Goal: Transaction & Acquisition: Purchase product/service

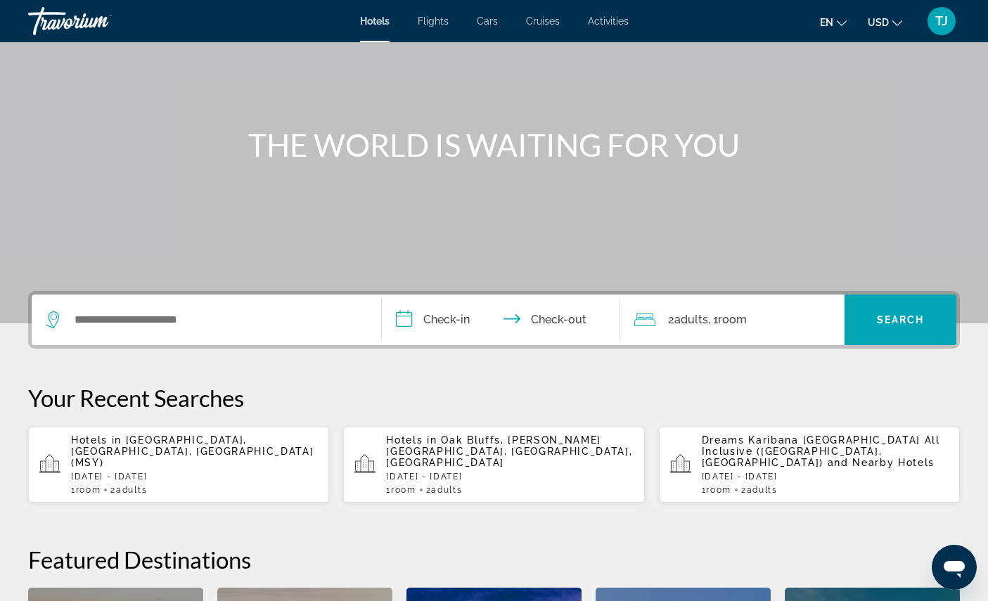
scroll to position [99, 0]
click at [242, 468] on p "Hotels in [GEOGRAPHIC_DATA], [GEOGRAPHIC_DATA], [GEOGRAPHIC_DATA] (MSY)" at bounding box center [194, 451] width 247 height 34
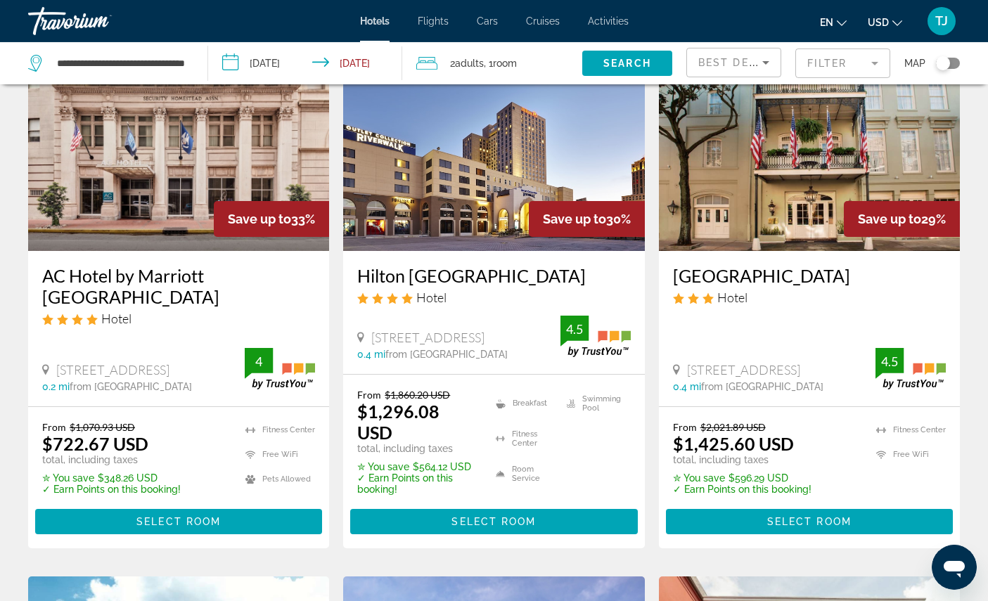
scroll to position [650, 0]
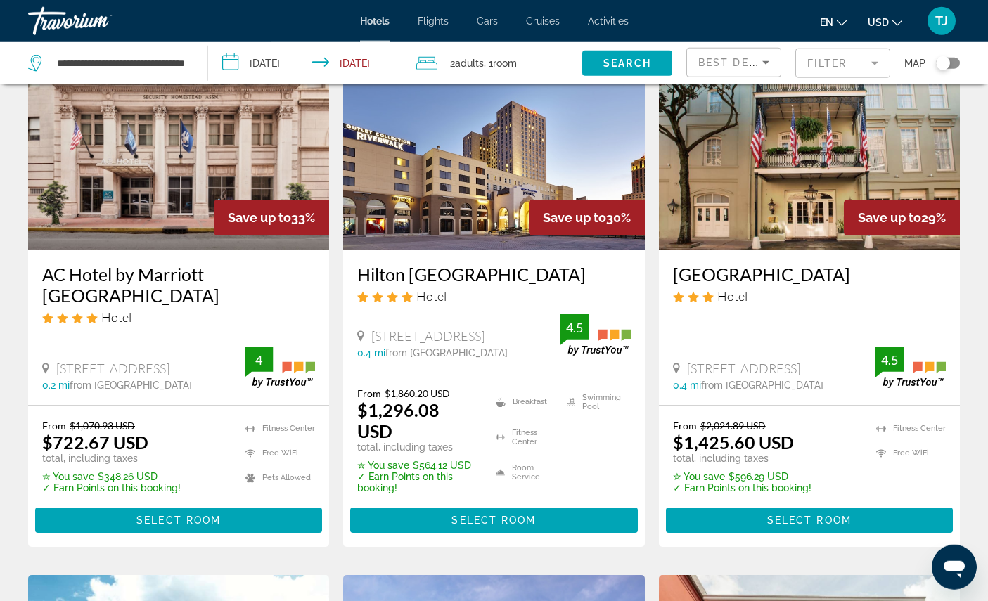
click at [152, 241] on img "Main content" at bounding box center [178, 137] width 301 height 225
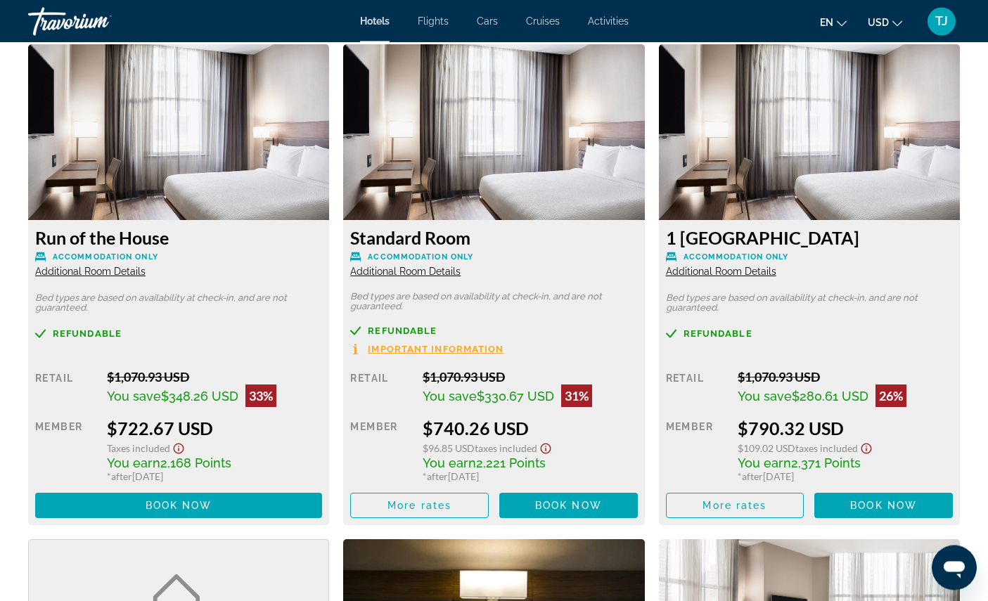
scroll to position [1832, 0]
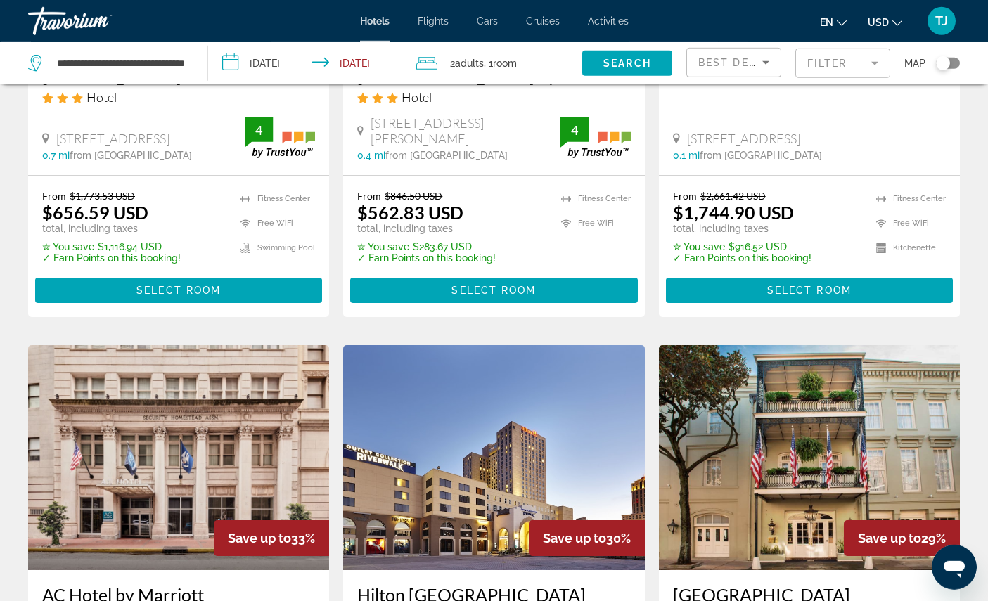
scroll to position [307, 0]
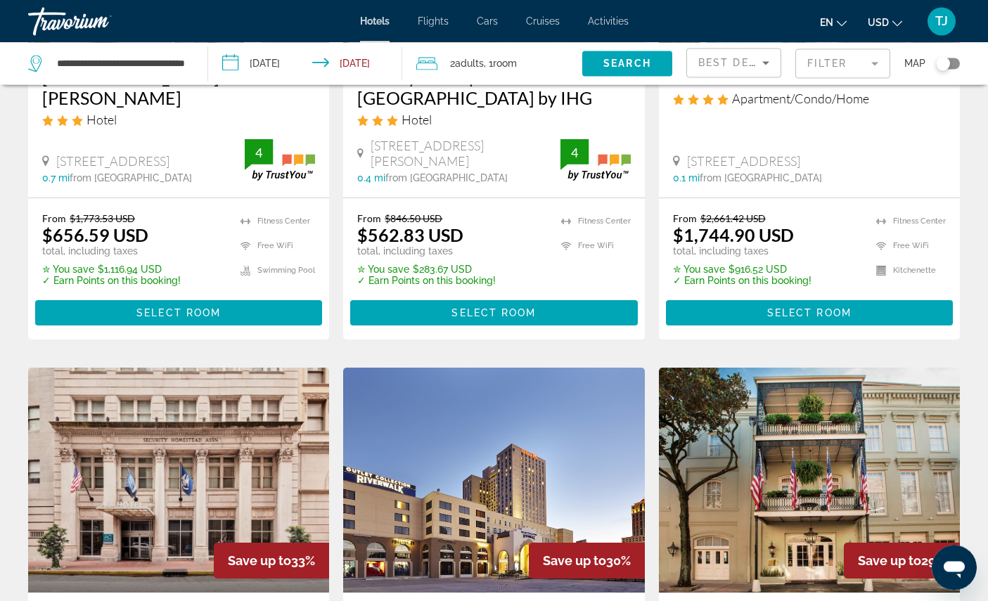
click at [843, 55] on mat-form-field "Filter" at bounding box center [843, 64] width 95 height 30
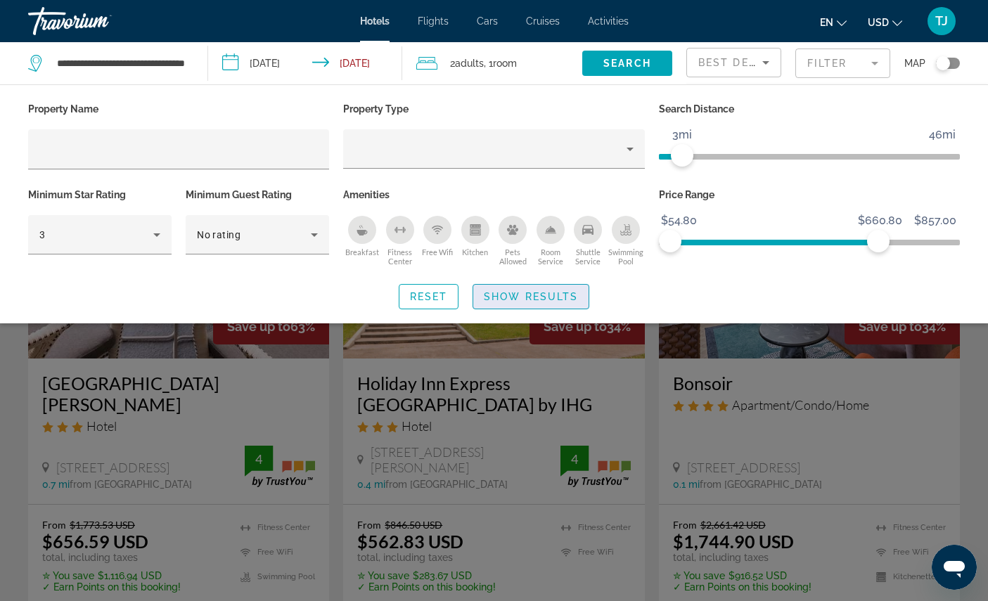
click at [552, 304] on span "Search widget" at bounding box center [530, 297] width 115 height 34
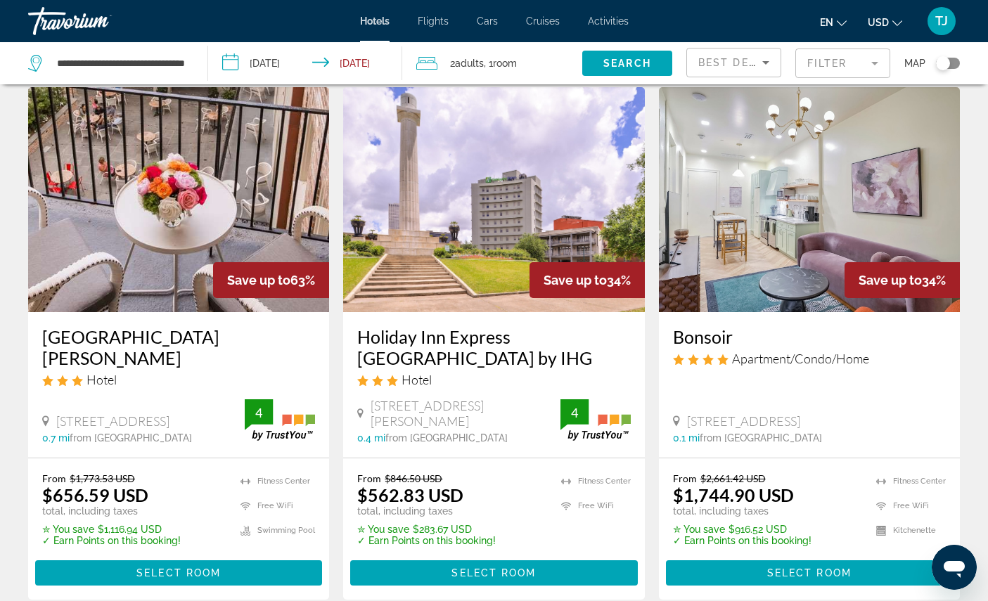
scroll to position [49, 0]
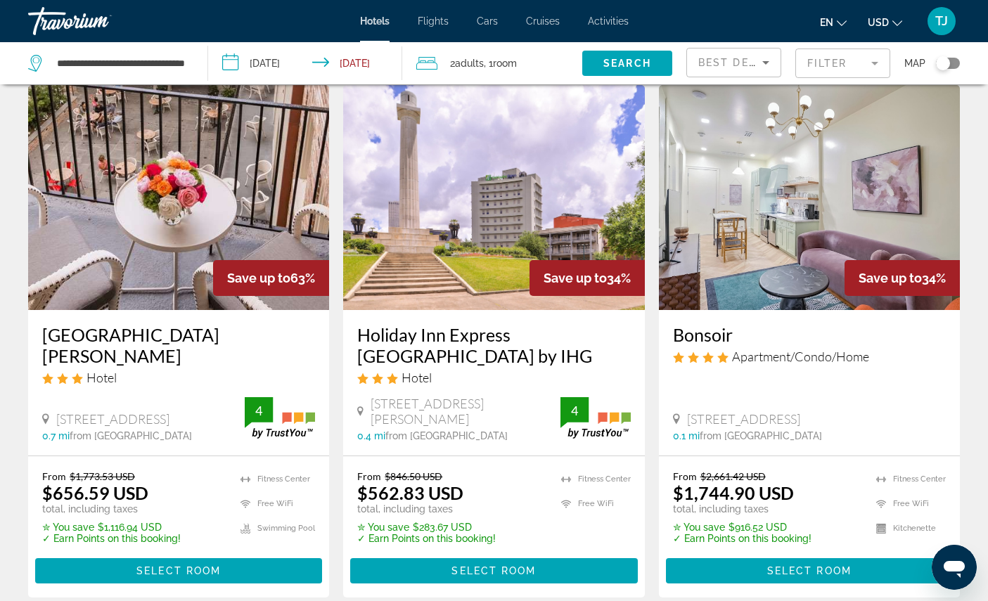
click at [112, 272] on img "Main content" at bounding box center [178, 197] width 301 height 225
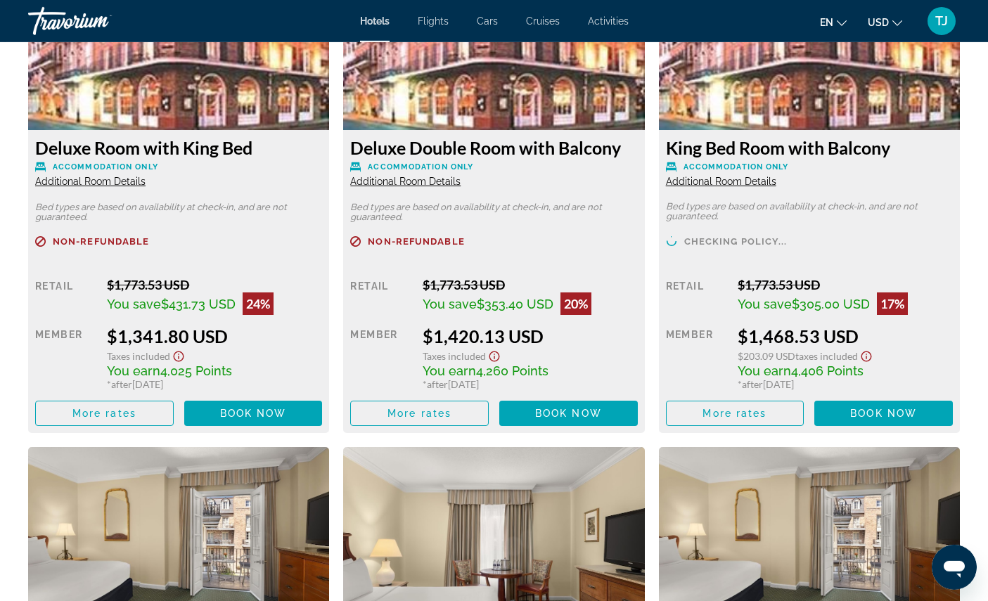
scroll to position [2523, 0]
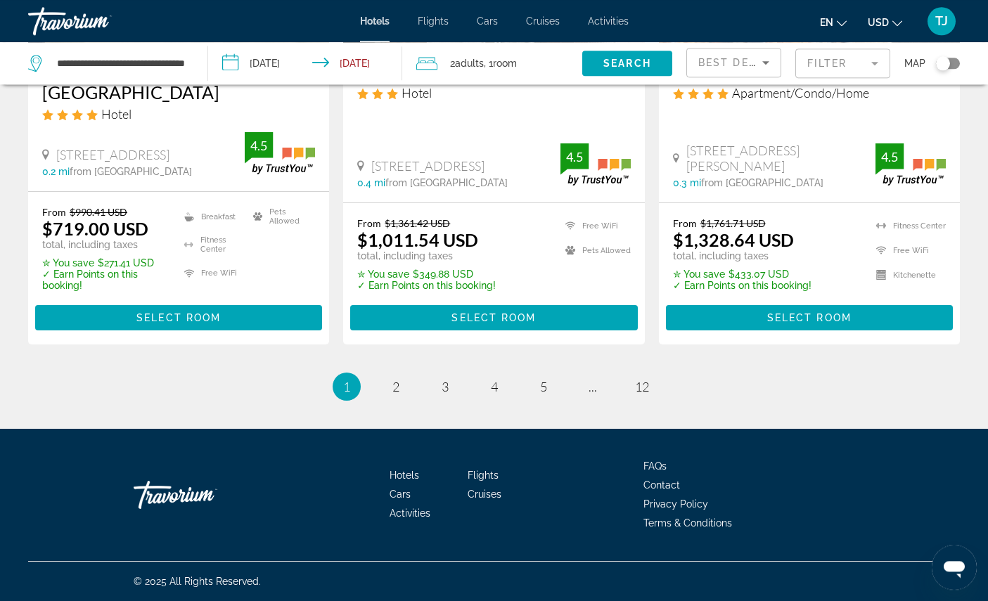
scroll to position [2139, 0]
click at [383, 399] on link "page 2" at bounding box center [395, 386] width 25 height 25
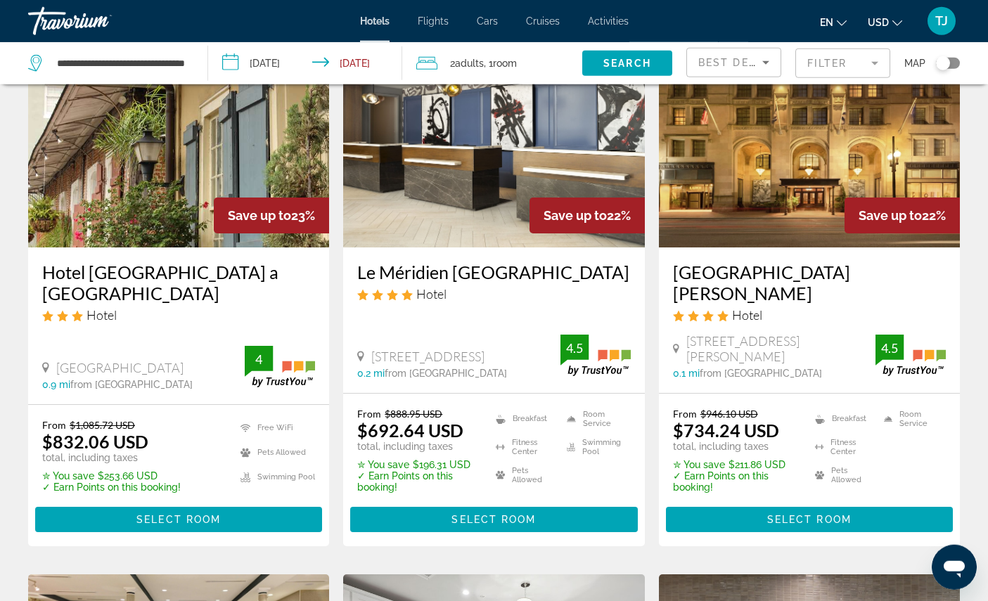
scroll to position [663, 0]
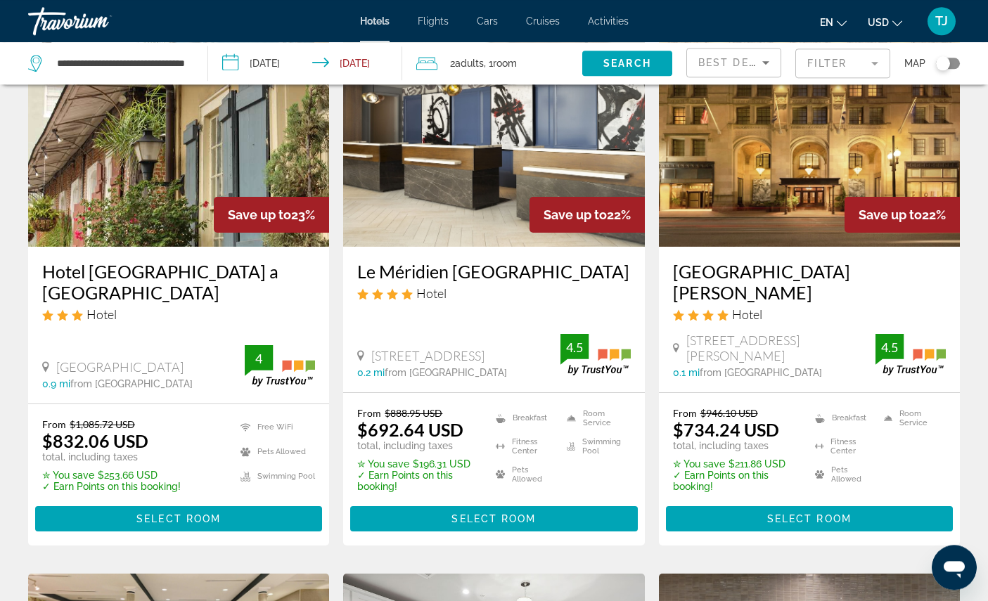
click at [521, 223] on img "Main content" at bounding box center [493, 134] width 301 height 225
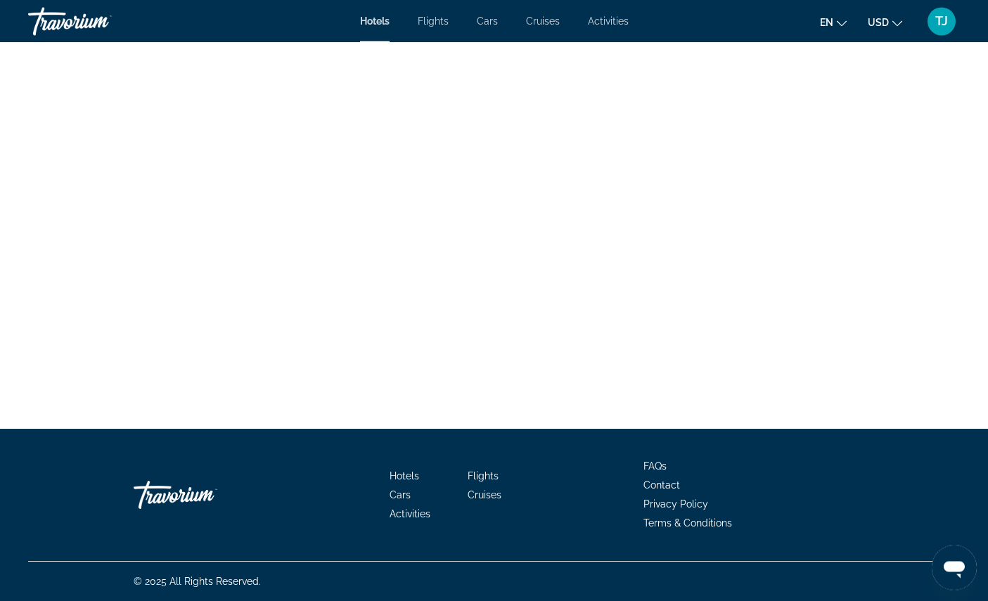
scroll to position [8356, 0]
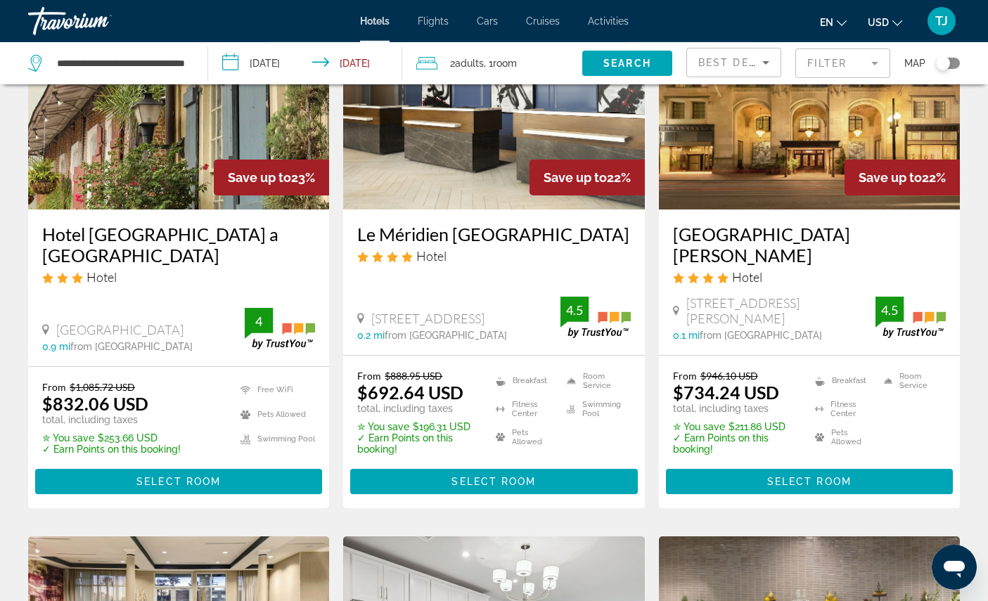
scroll to position [701, 0]
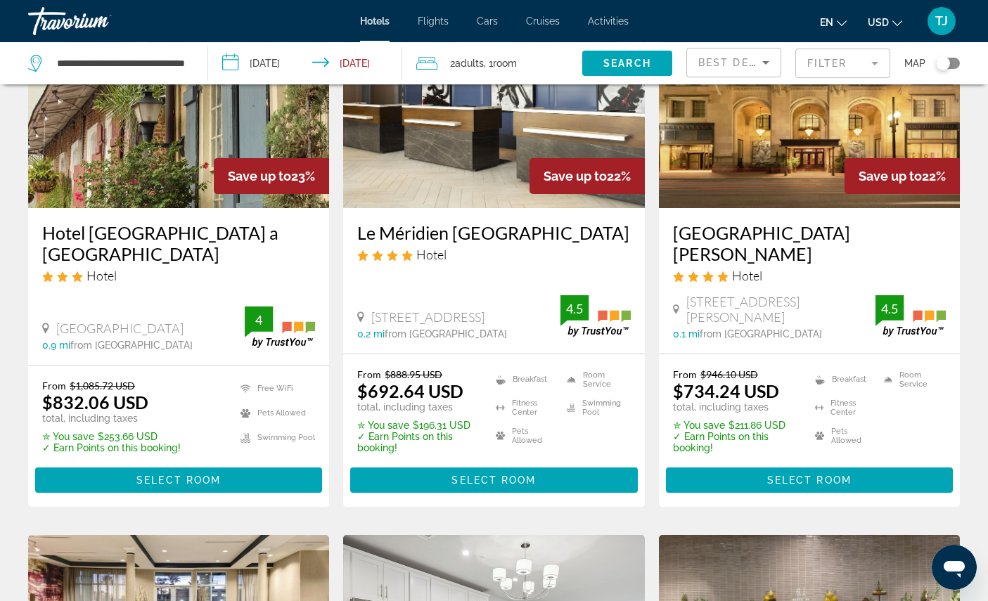
click at [763, 200] on img "Main content" at bounding box center [809, 95] width 301 height 225
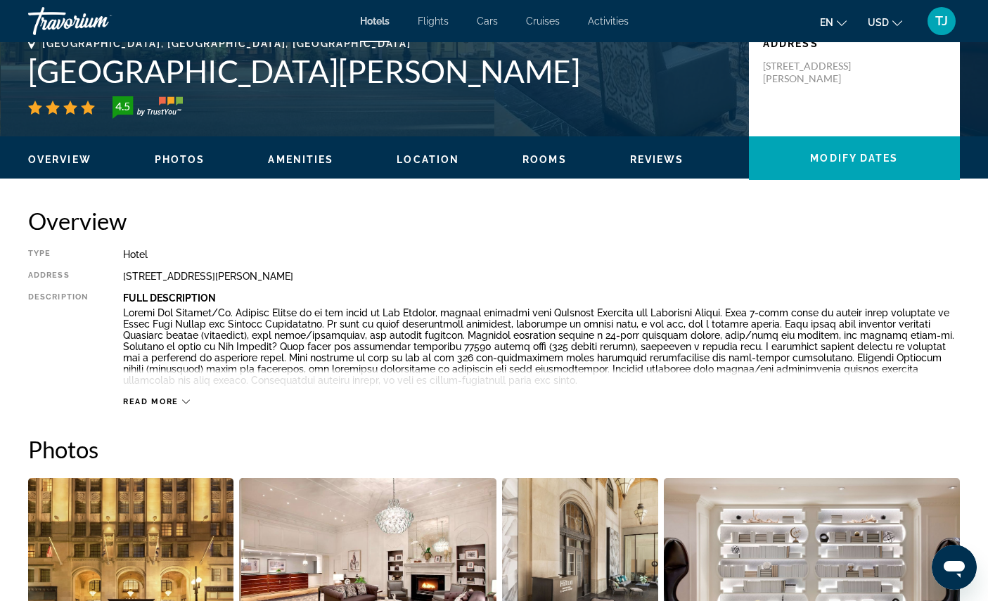
scroll to position [330, 0]
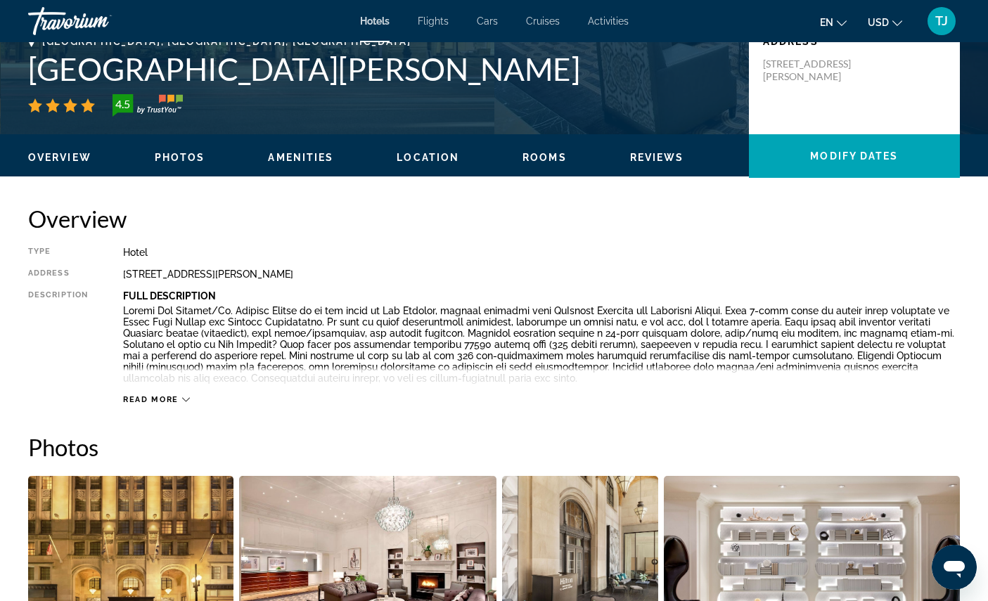
click at [172, 404] on span "Read more" at bounding box center [151, 399] width 56 height 9
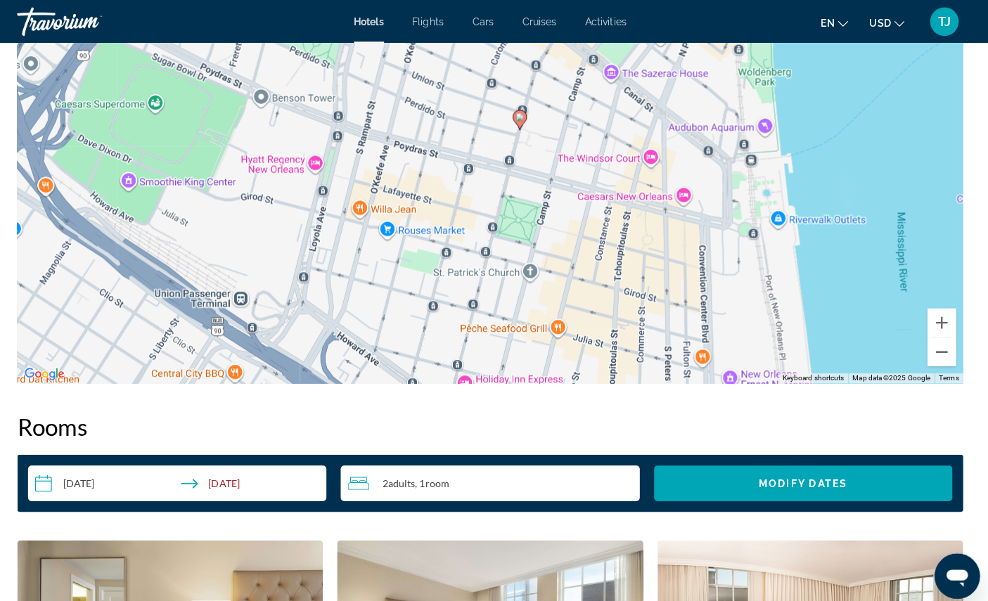
scroll to position [1450, 0]
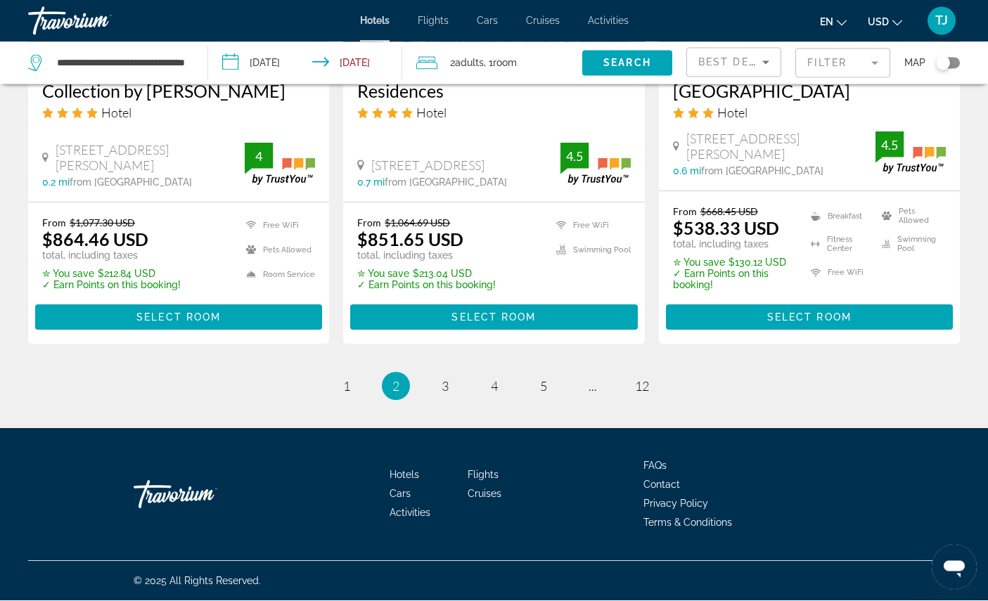
scroll to position [2187, 0]
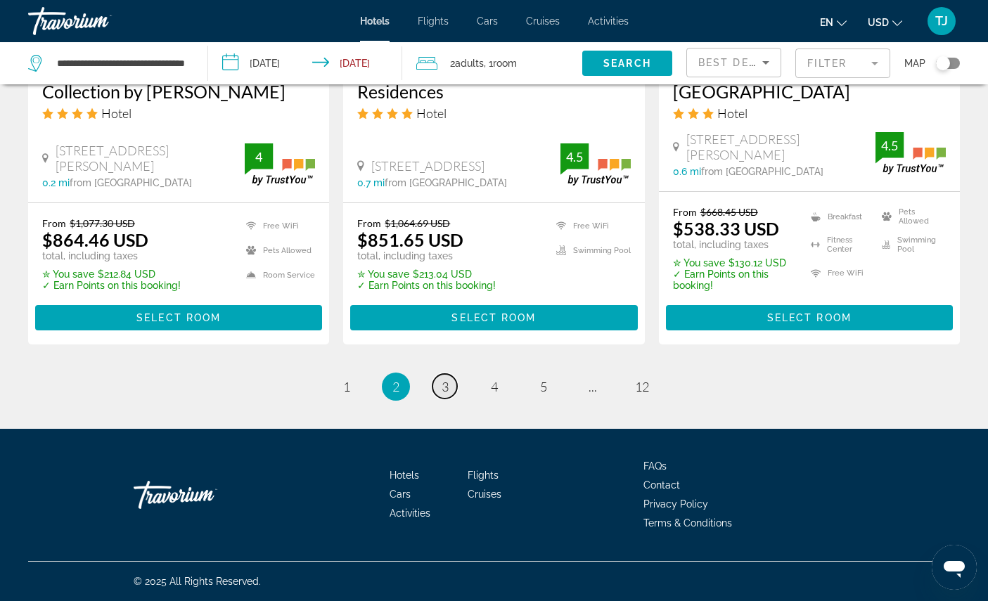
click at [442, 395] on span "3" at bounding box center [445, 386] width 7 height 15
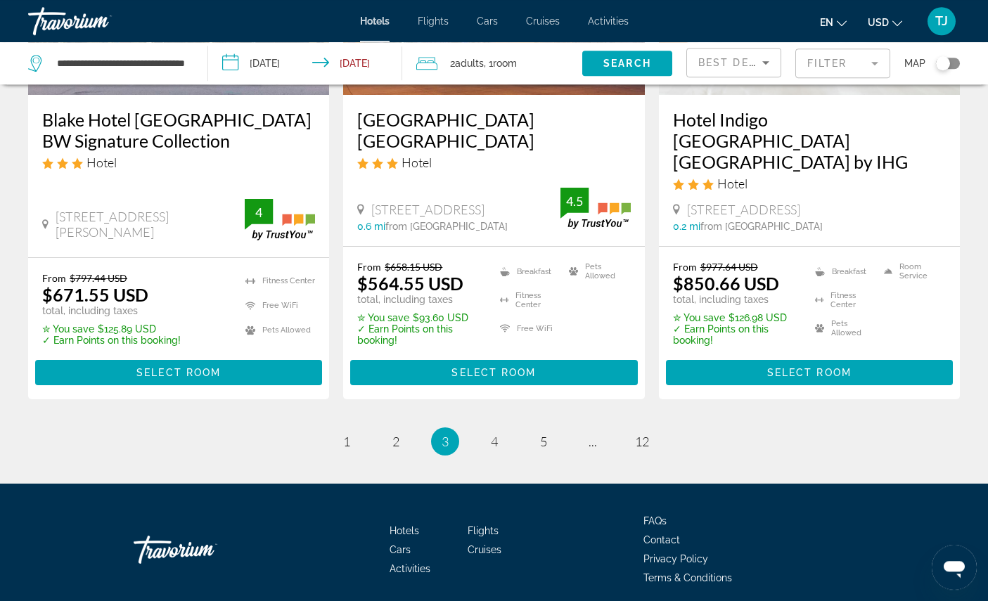
scroll to position [1984, 0]
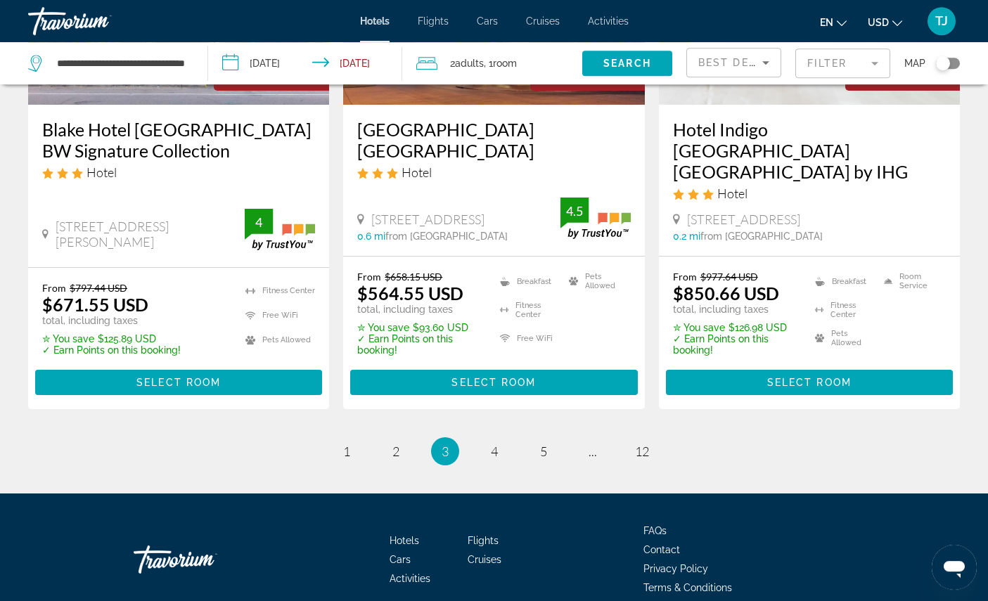
scroll to position [1989, 0]
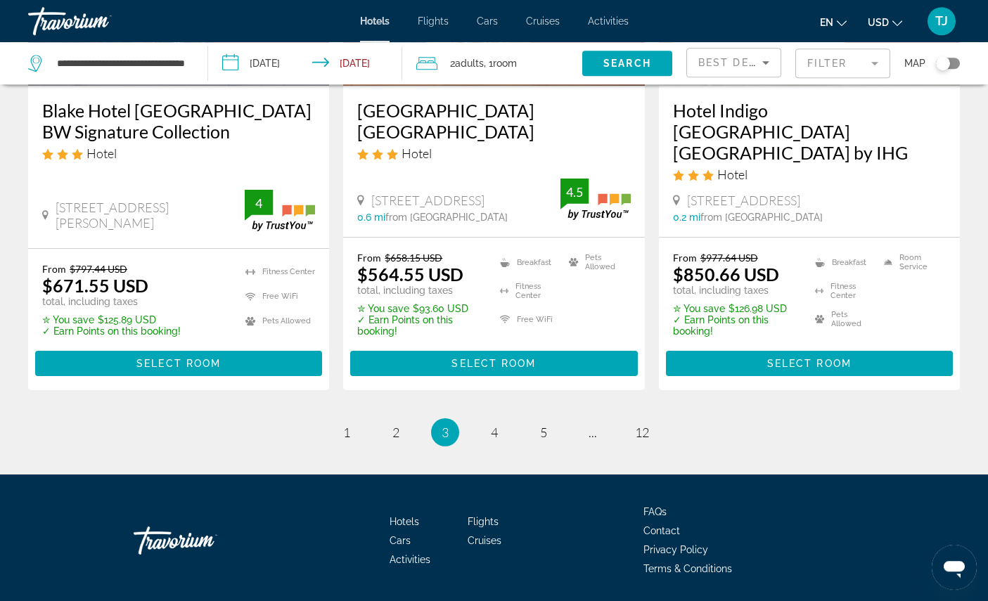
click at [910, 163] on h3 "Hotel Indigo [GEOGRAPHIC_DATA] [GEOGRAPHIC_DATA] by IHG" at bounding box center [809, 131] width 273 height 63
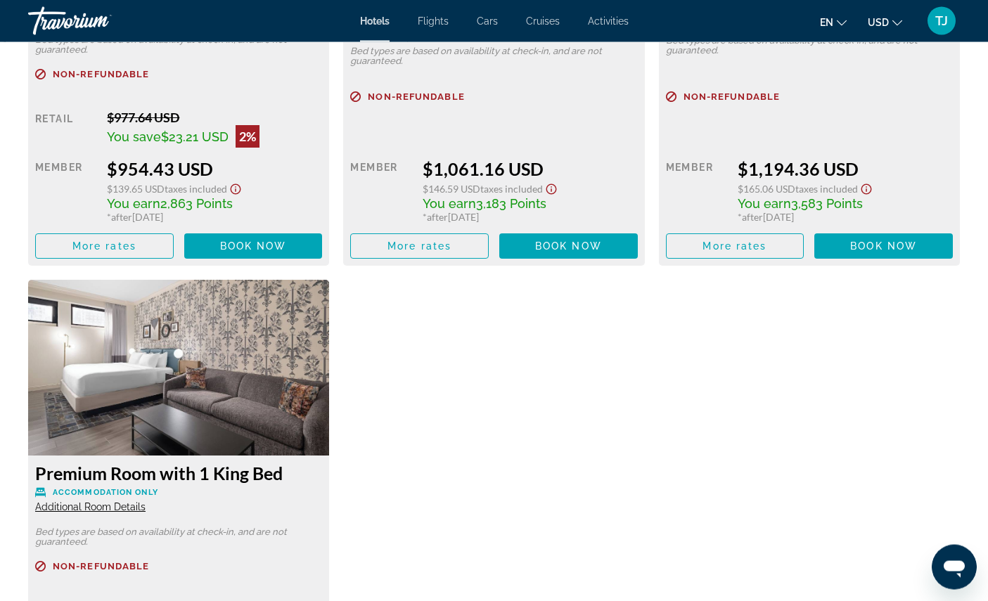
scroll to position [3242, 0]
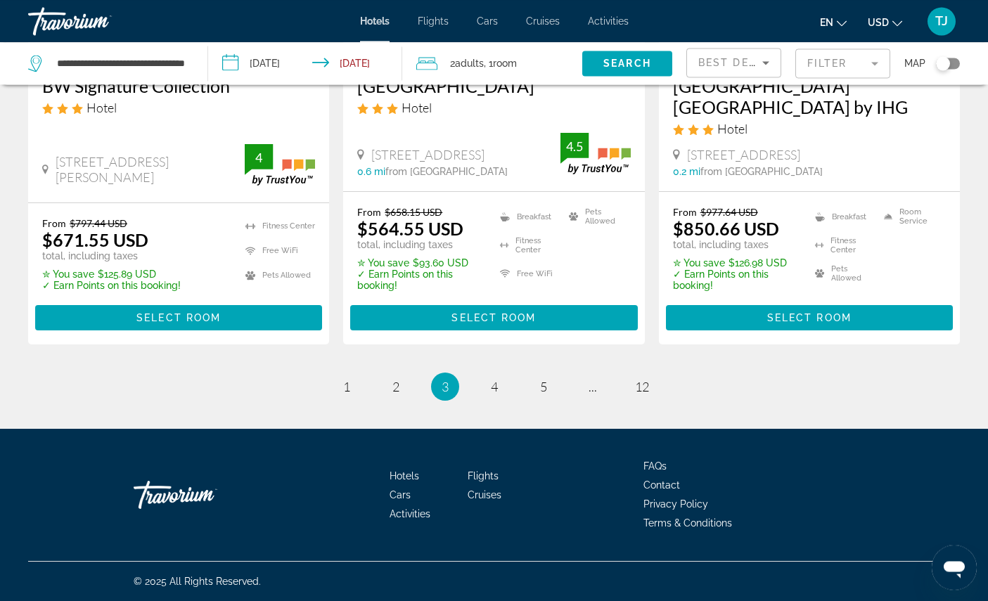
scroll to position [2220, 0]
click at [497, 395] on span "4" at bounding box center [494, 386] width 7 height 15
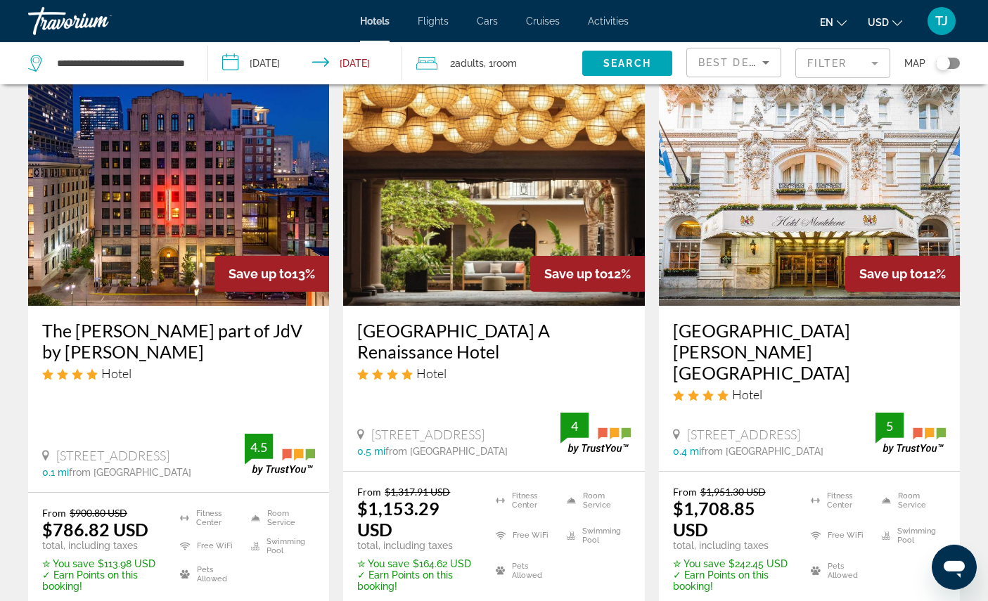
scroll to position [55, 0]
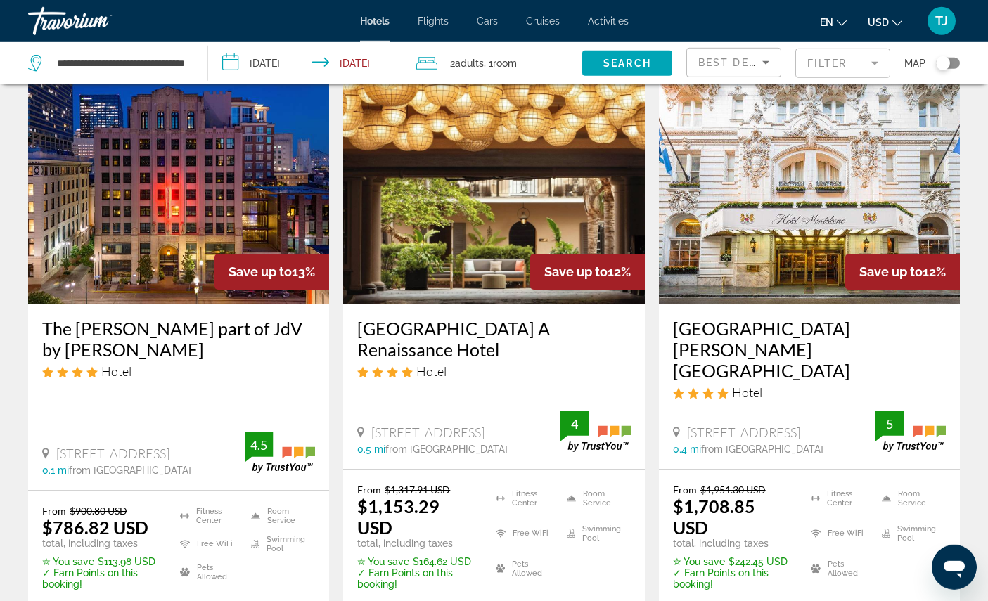
click at [243, 205] on img "Main content" at bounding box center [178, 191] width 301 height 225
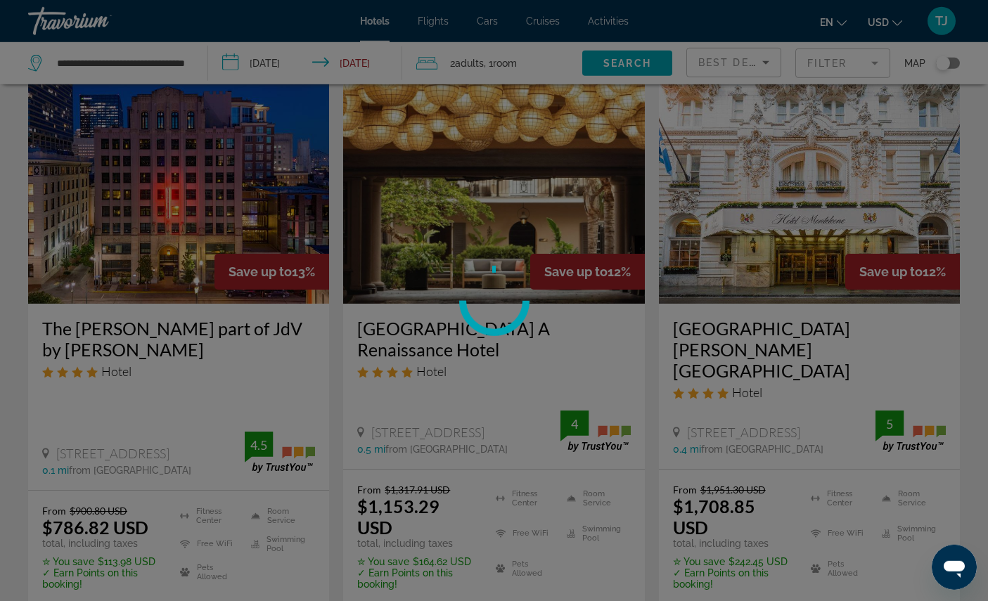
scroll to position [56, 0]
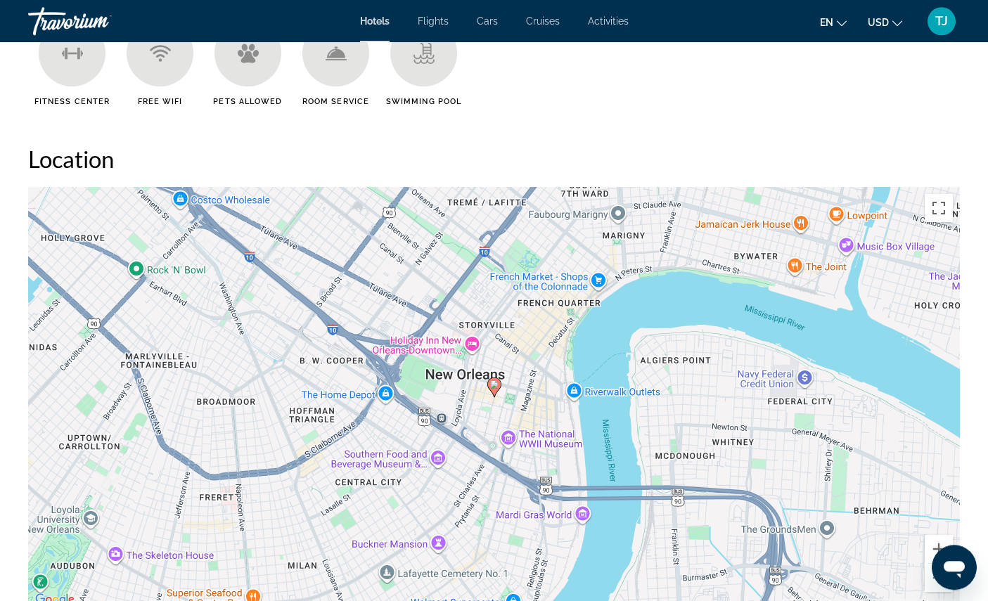
scroll to position [1206, 0]
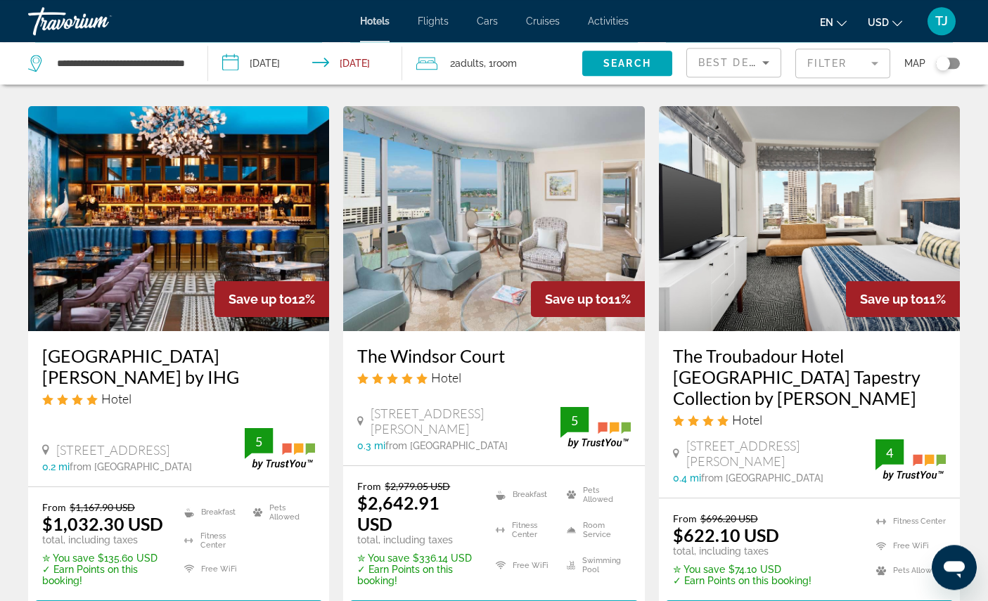
scroll to position [620, 0]
click at [786, 331] on img "Main content" at bounding box center [809, 218] width 301 height 225
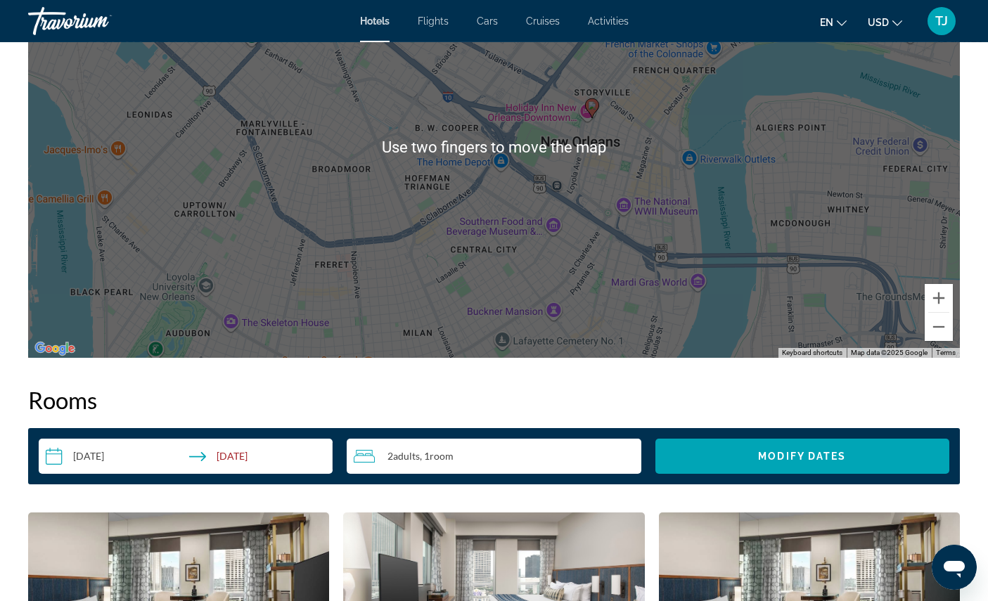
scroll to position [1479, 0]
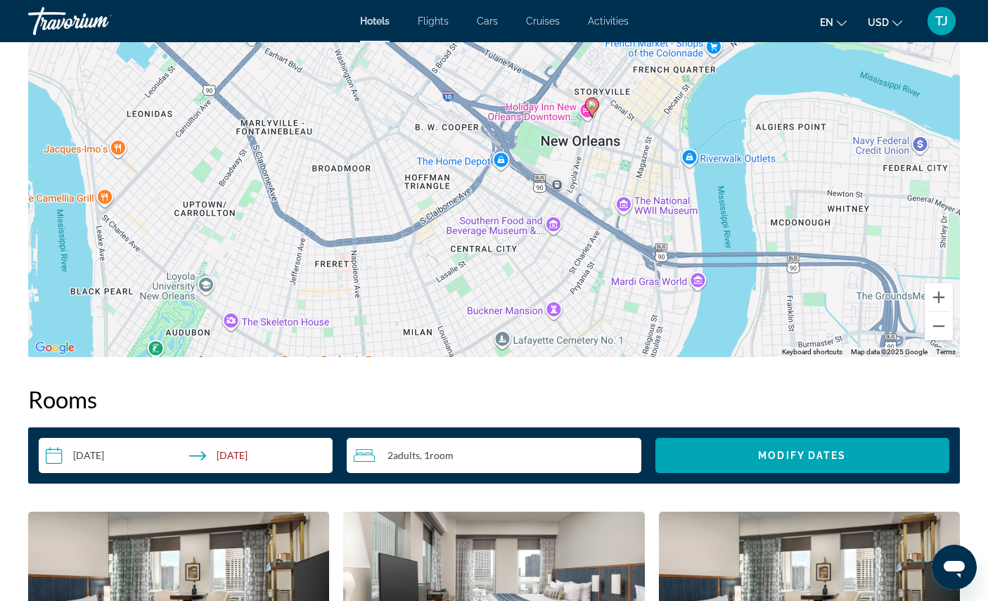
click at [941, 312] on button "Zoom in" at bounding box center [939, 297] width 28 height 28
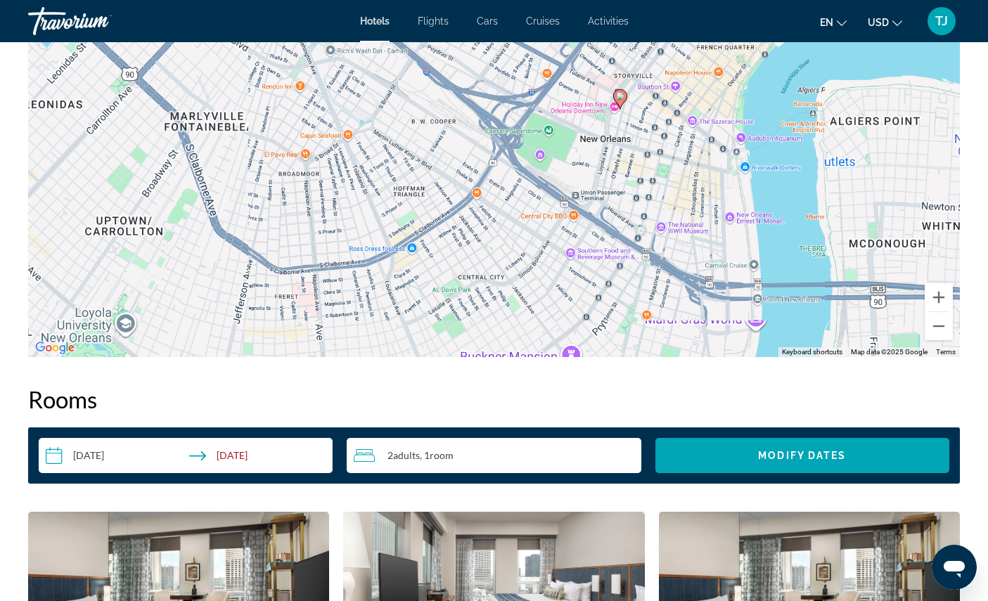
click at [950, 357] on div "To activate drag with keyboard, press Alt + Enter. Once in keyboard drag state,…" at bounding box center [494, 146] width 932 height 422
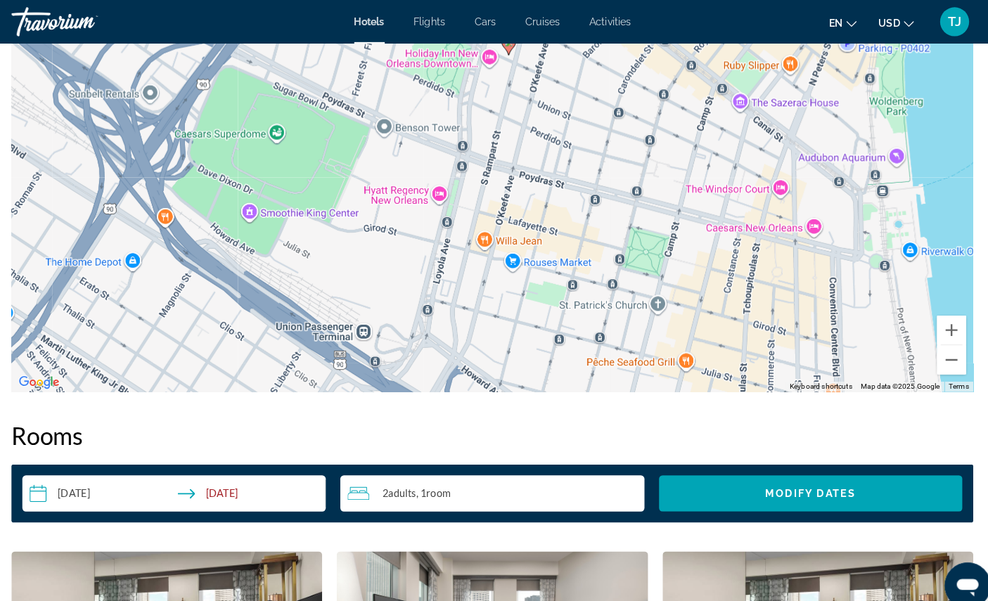
scroll to position [1460, 0]
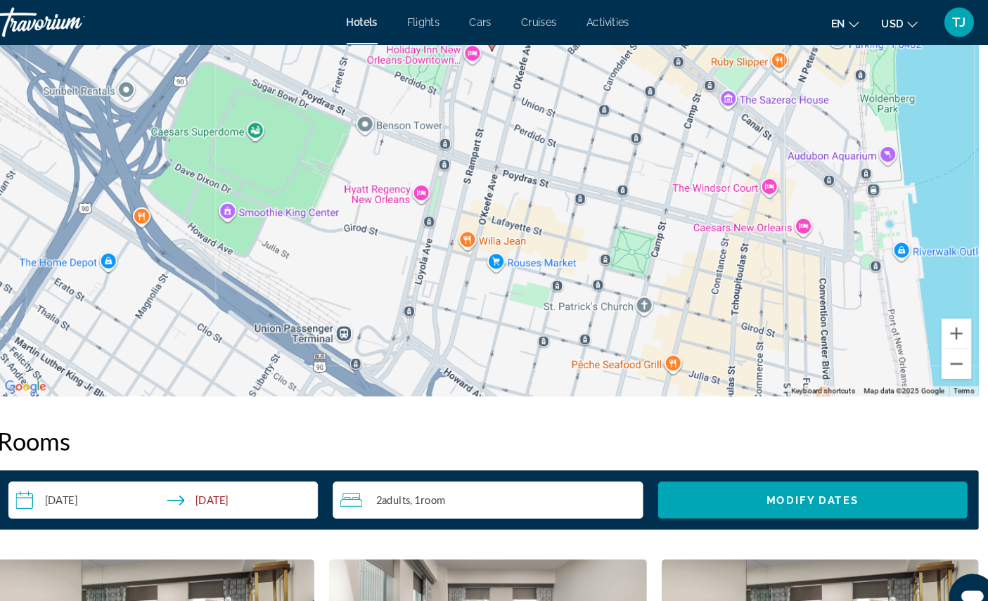
click at [491, 49] on icon "Main content" at bounding box center [498, 39] width 14 height 20
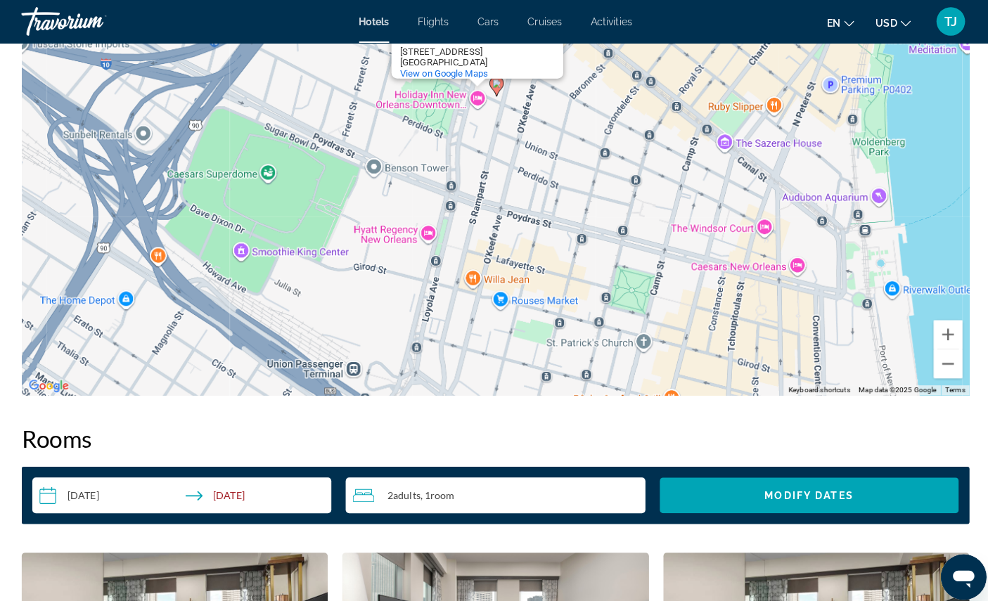
scroll to position [1447, 0]
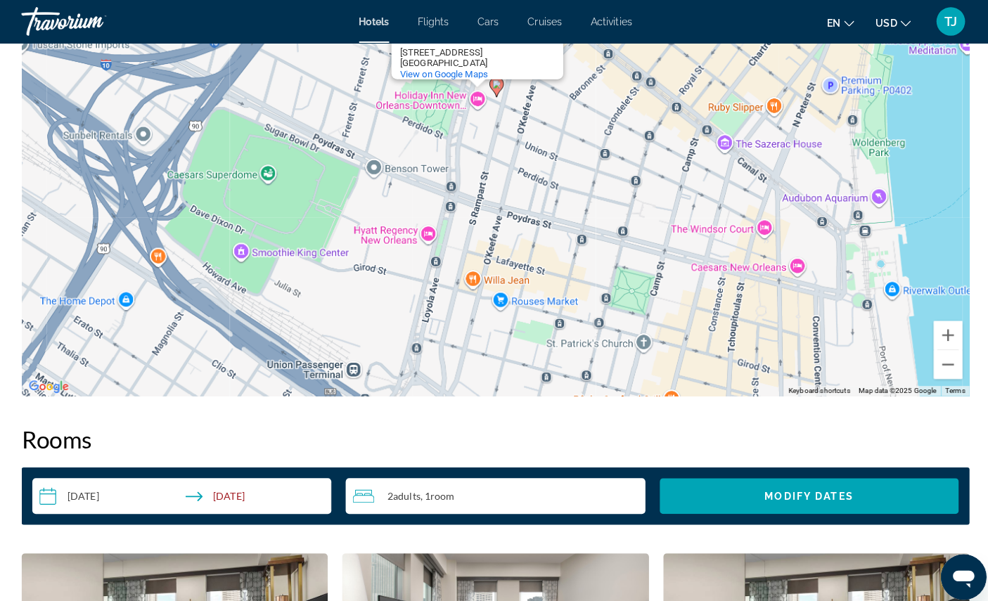
click at [493, 95] on icon "Main content" at bounding box center [494, 86] width 13 height 18
click at [551, 25] on button "Close" at bounding box center [544, 8] width 34 height 34
click at [933, 373] on button "Zoom out" at bounding box center [939, 359] width 28 height 28
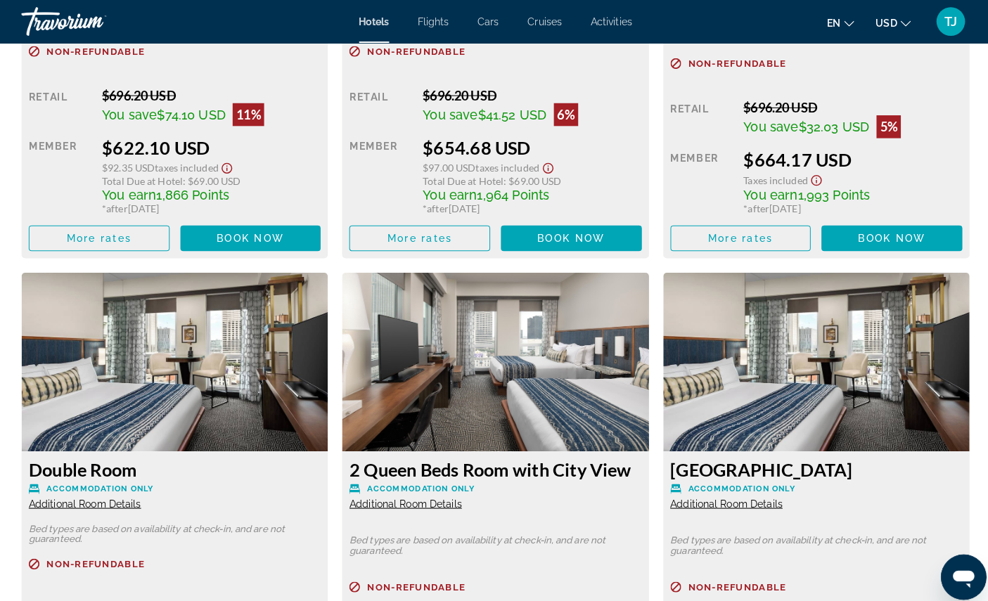
scroll to position [2217, 0]
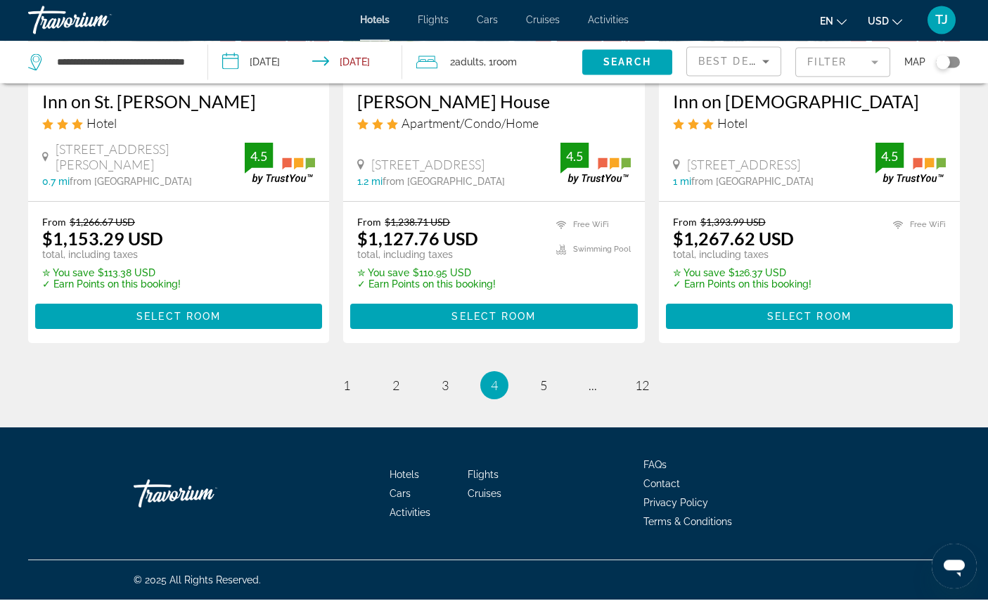
scroll to position [2152, 0]
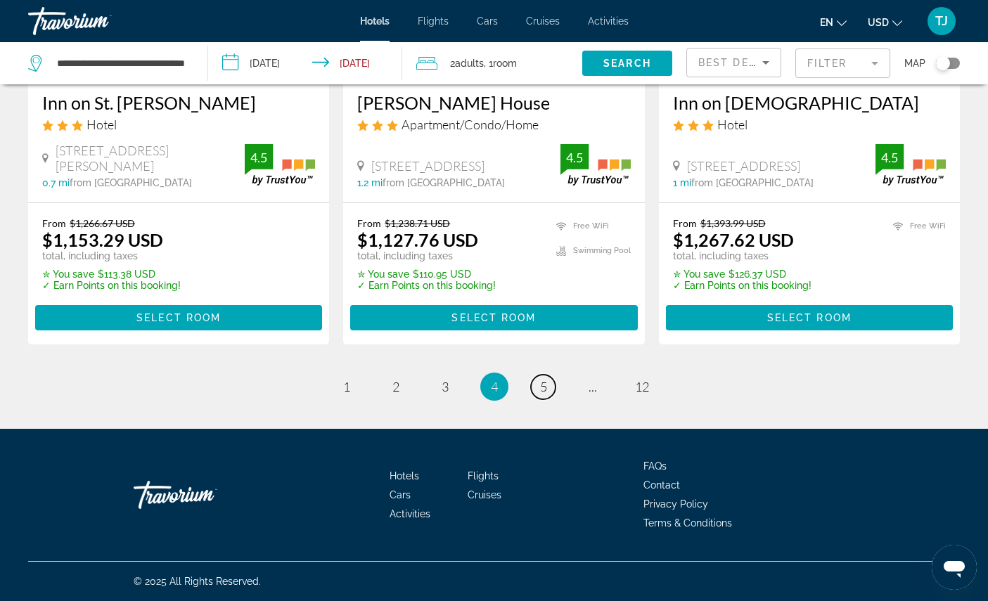
click at [547, 395] on span "5" at bounding box center [543, 386] width 7 height 15
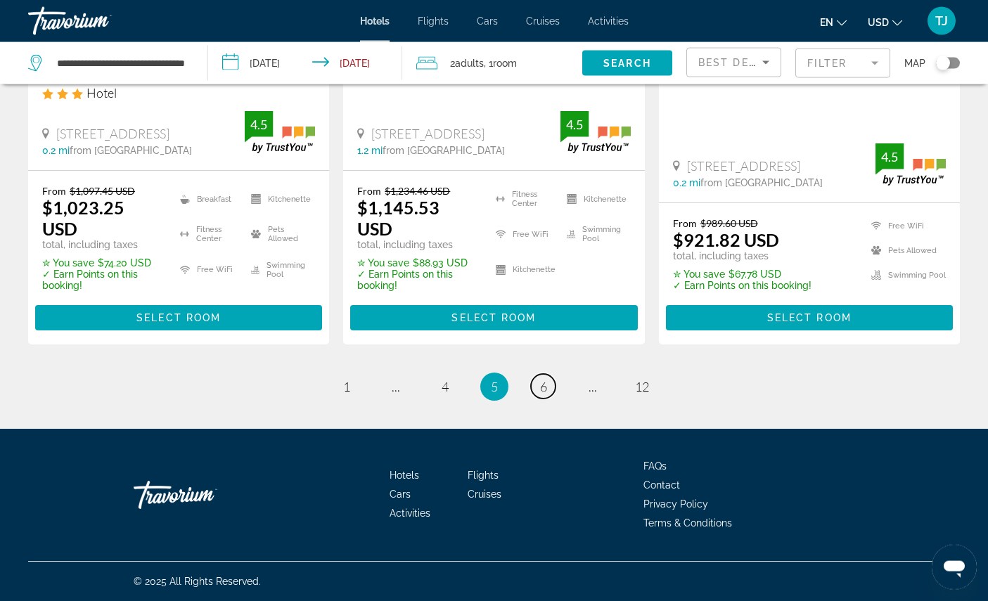
scroll to position [2047, 0]
click at [553, 399] on link "page 6" at bounding box center [543, 386] width 25 height 25
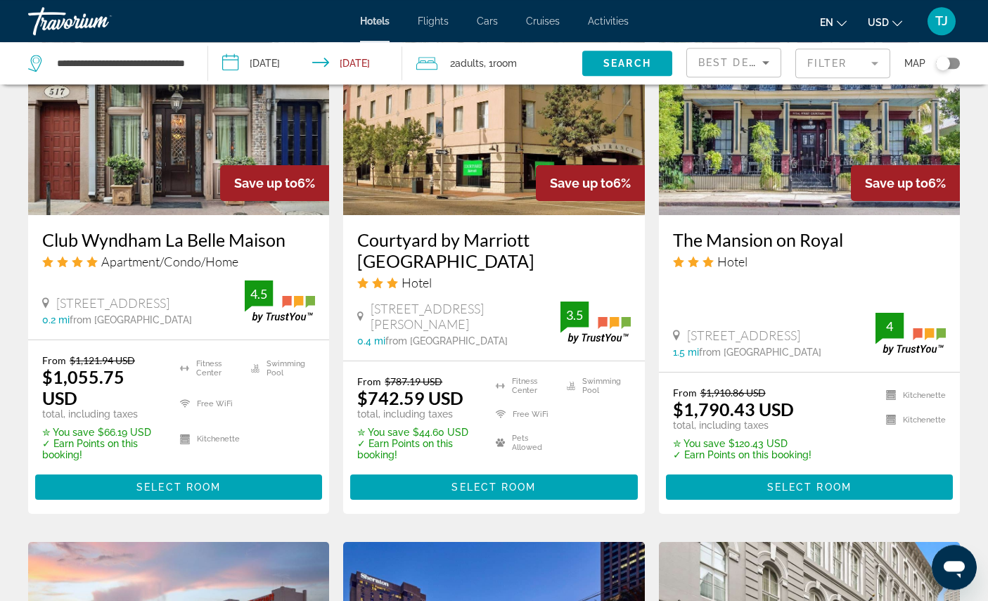
scroll to position [1330, 0]
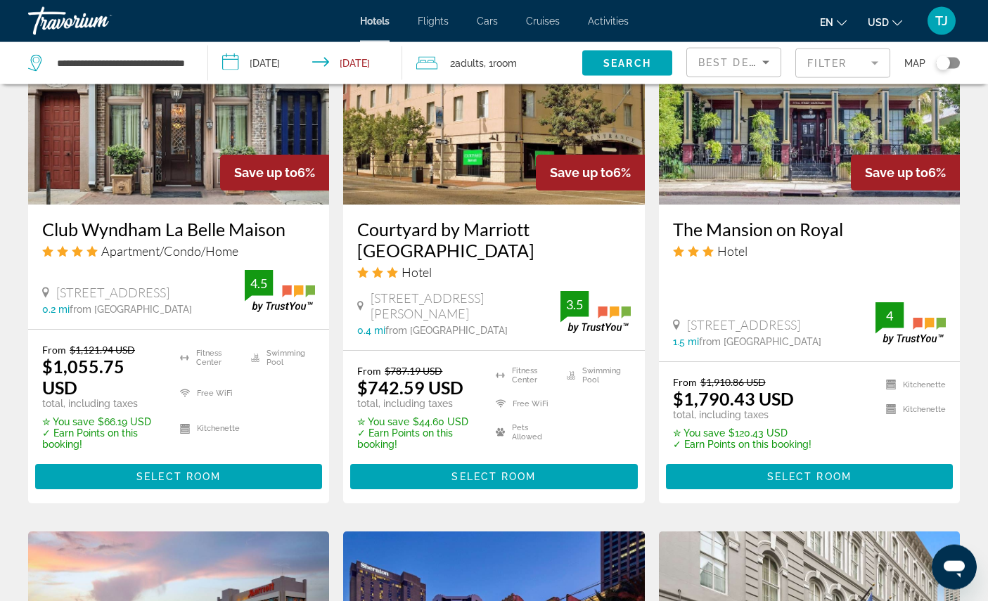
click at [256, 494] on span "Main content" at bounding box center [178, 477] width 287 height 34
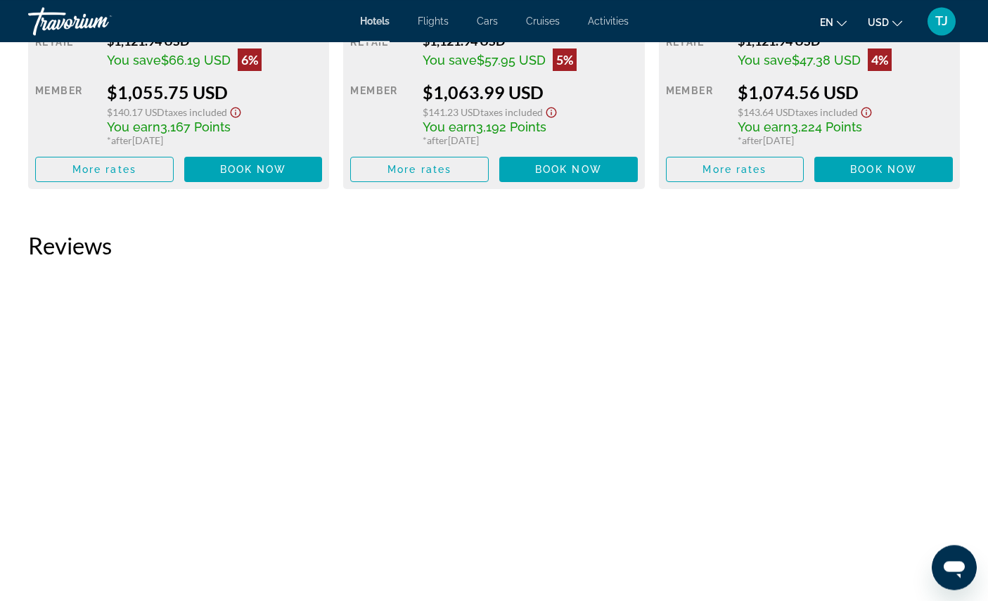
scroll to position [2274, 0]
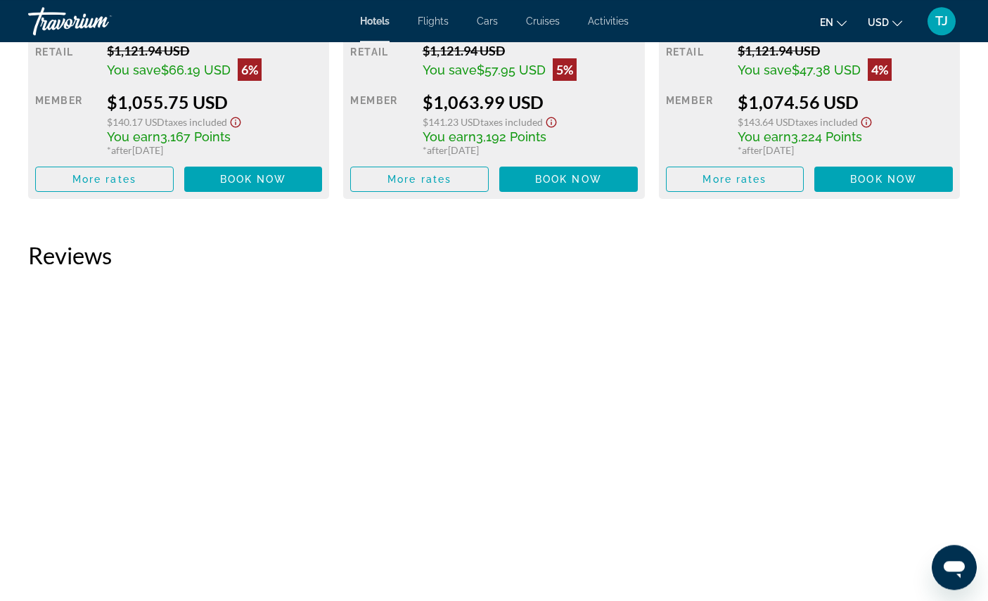
click at [428, 9] on span "Refundable" at bounding box center [402, 4] width 69 height 9
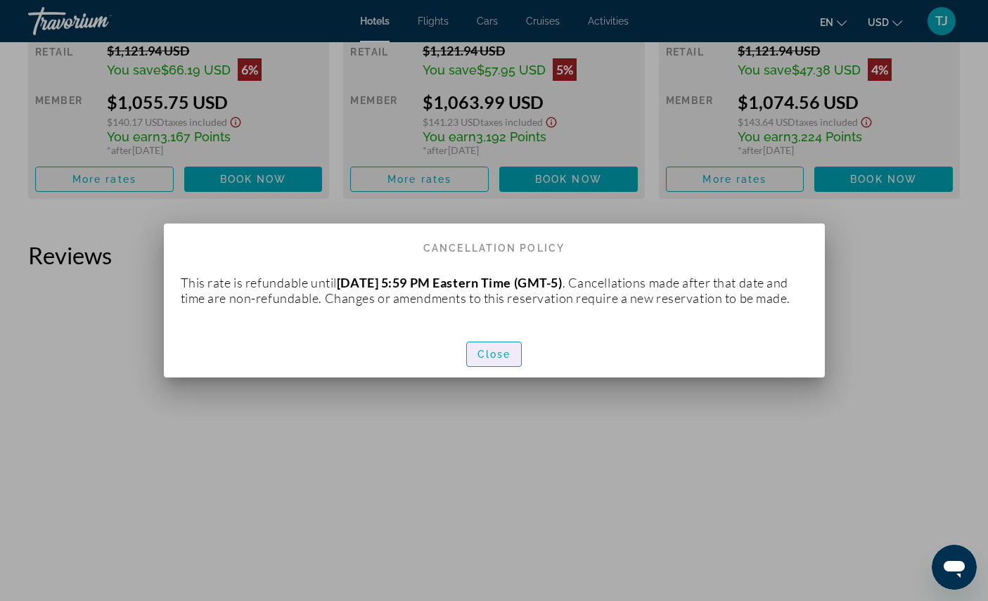
click at [507, 360] on span "Close" at bounding box center [495, 354] width 34 height 11
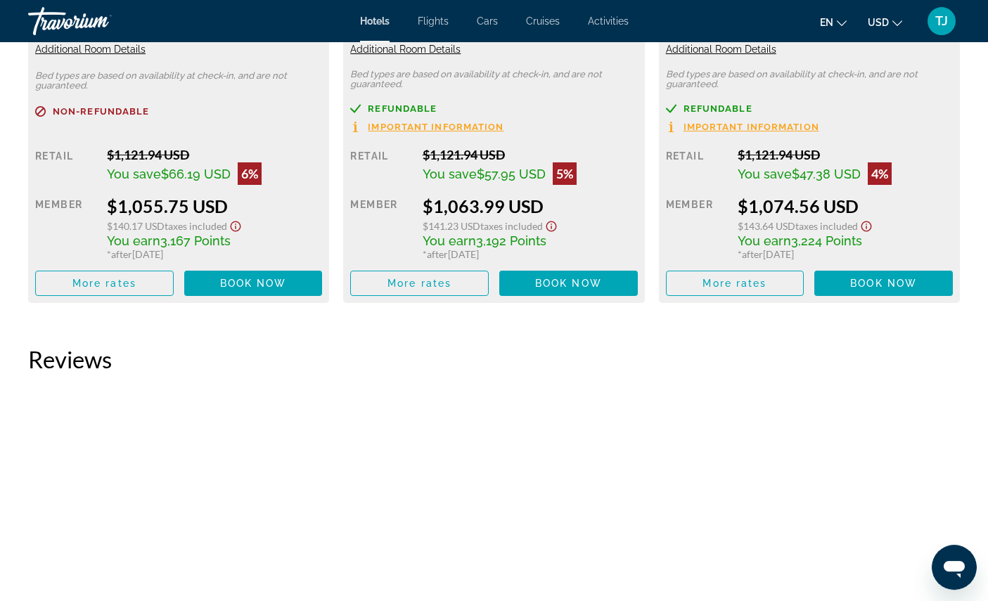
scroll to position [2166, 0]
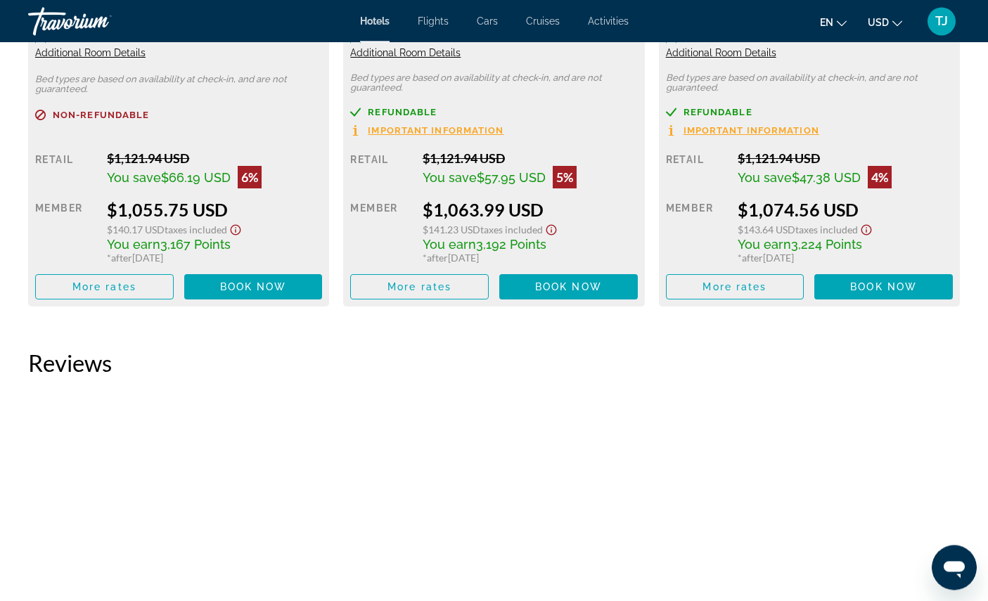
click at [146, 58] on span "Additional Room Details" at bounding box center [90, 52] width 110 height 11
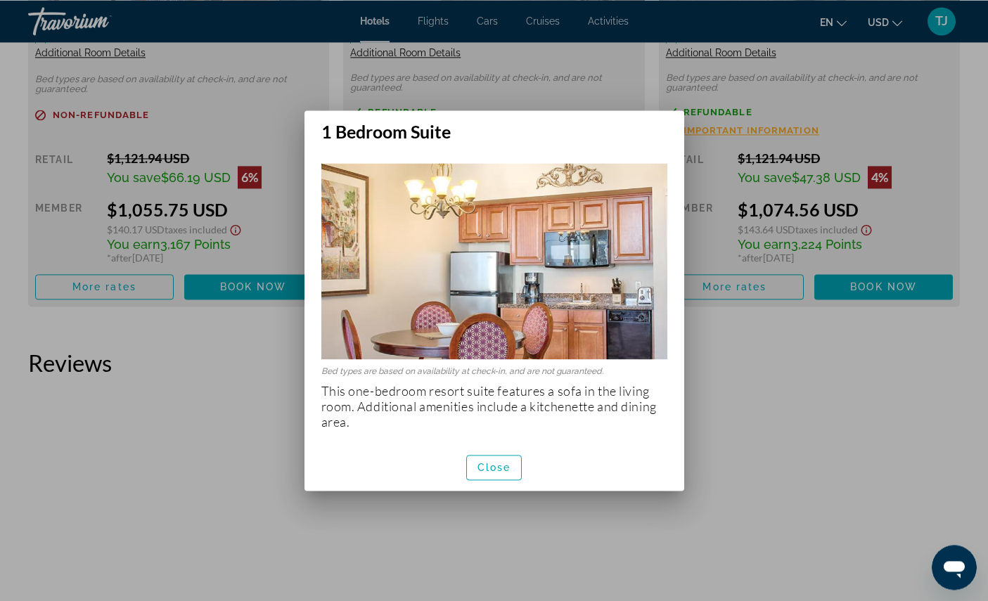
scroll to position [0, 0]
click at [500, 473] on span "Close" at bounding box center [495, 467] width 34 height 11
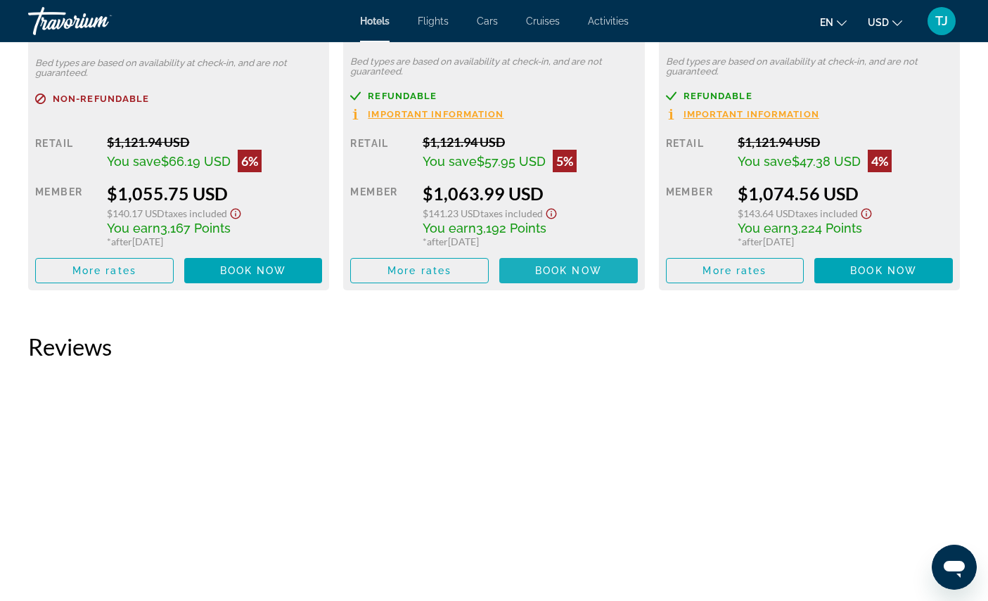
scroll to position [2183, 0]
click at [589, 276] on span "Book now" at bounding box center [568, 270] width 67 height 11
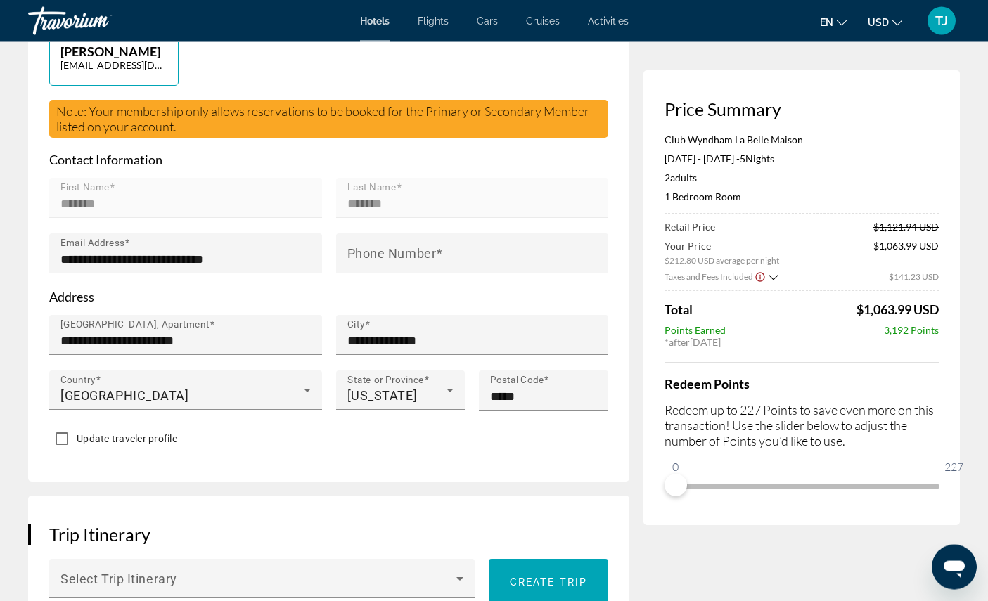
scroll to position [402, 0]
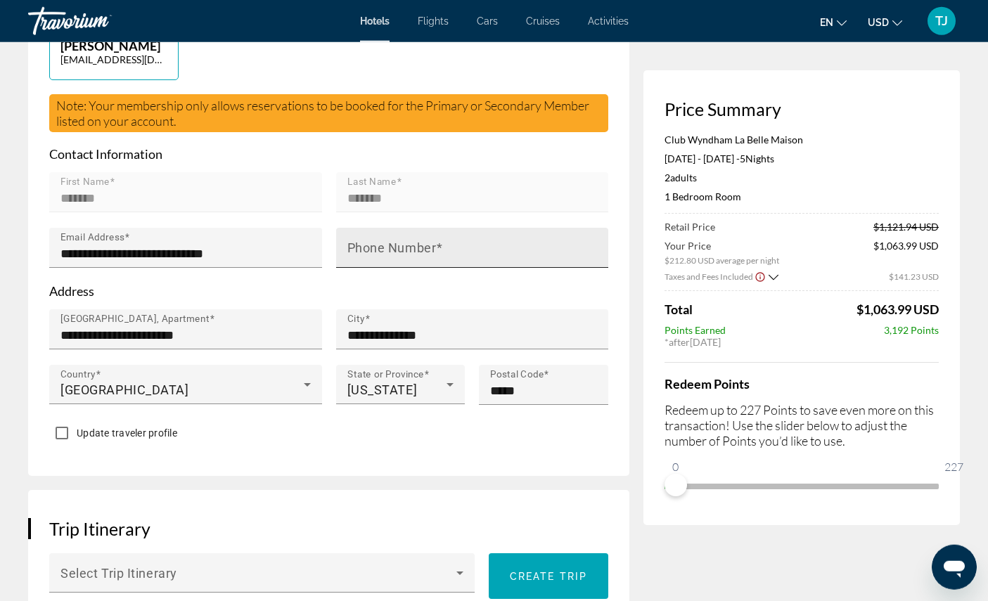
click at [471, 262] on input "Phone Number" at bounding box center [477, 254] width 259 height 17
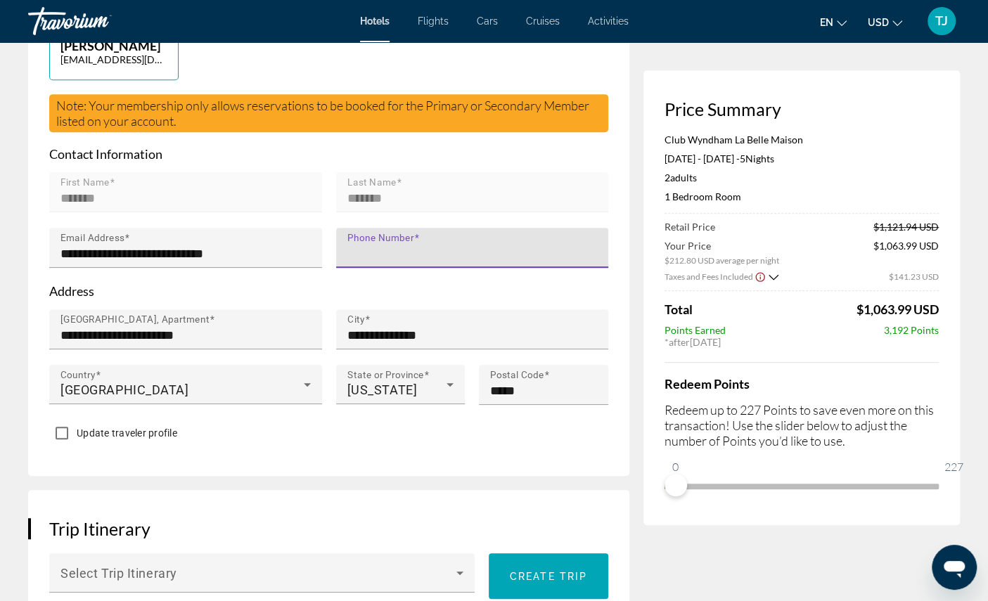
type input "**********"
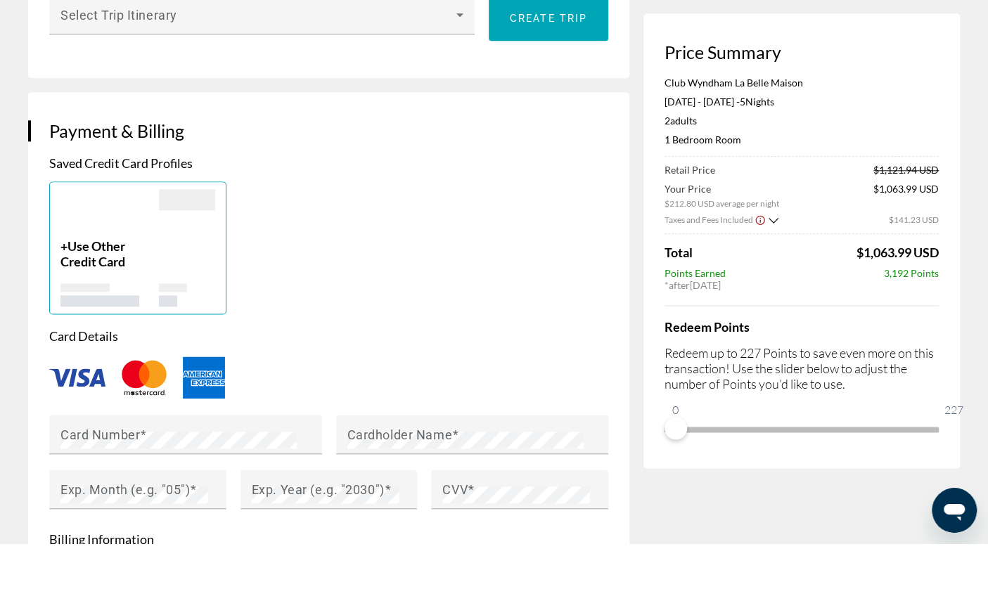
scroll to position [944, 0]
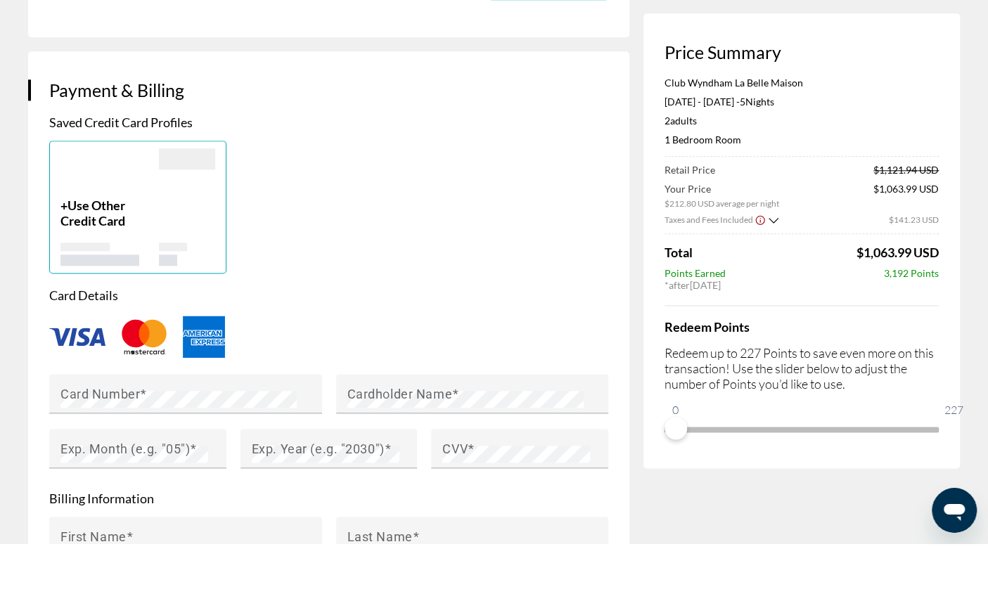
click at [159, 314] on div "Main content" at bounding box center [187, 289] width 56 height 68
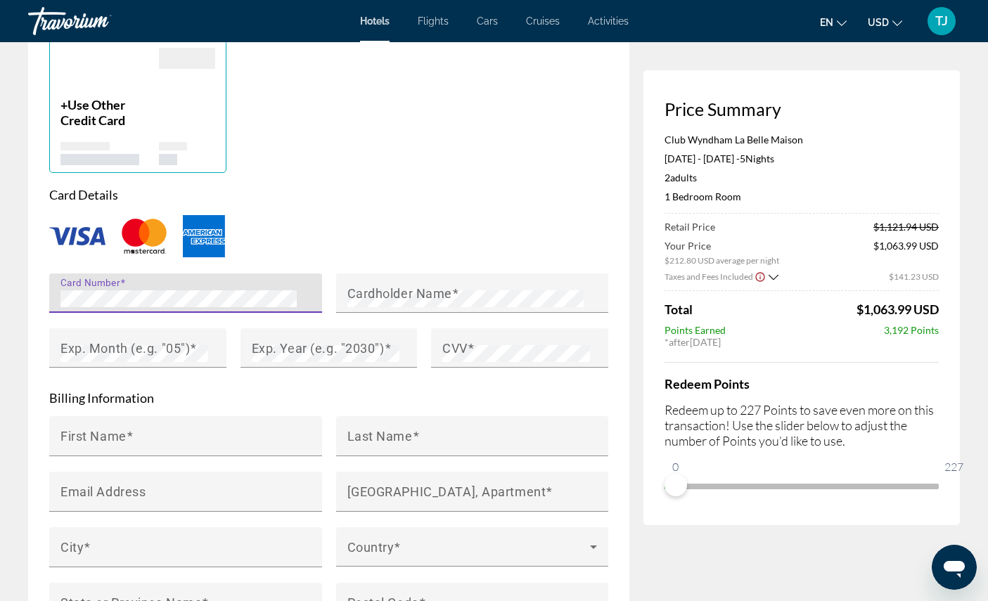
scroll to position [1101, 0]
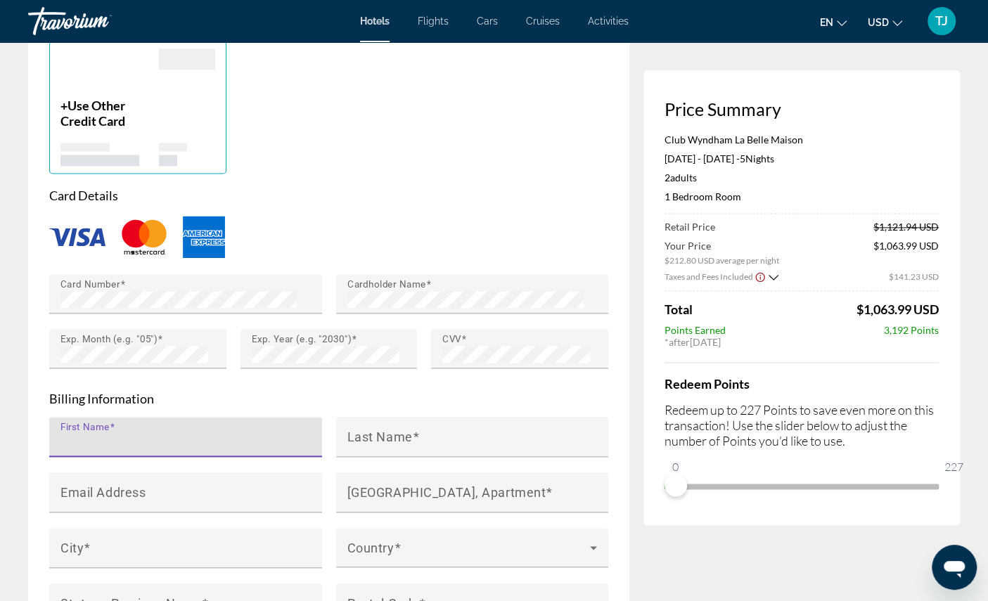
type input "*******"
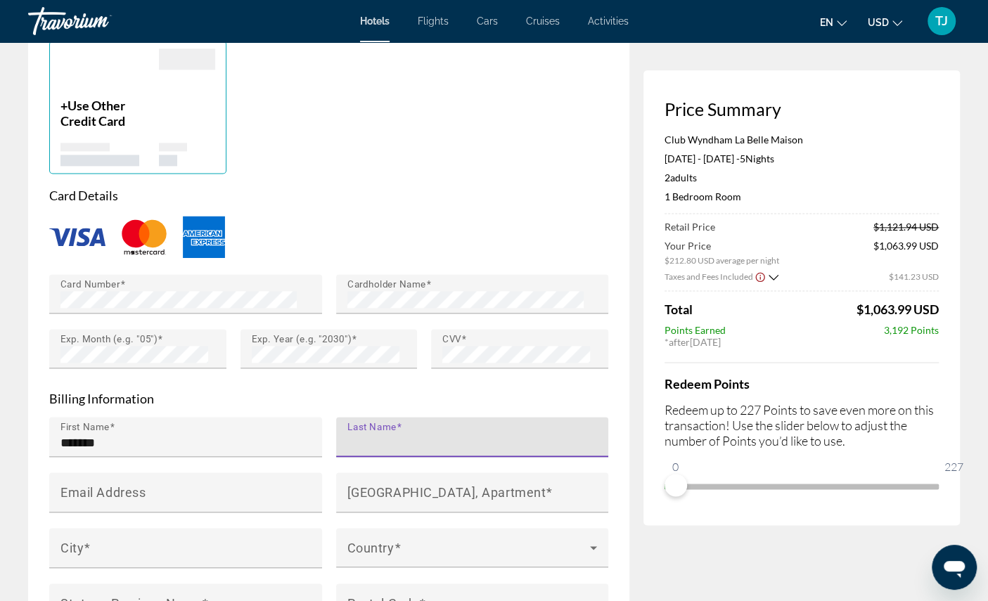
type input "*******"
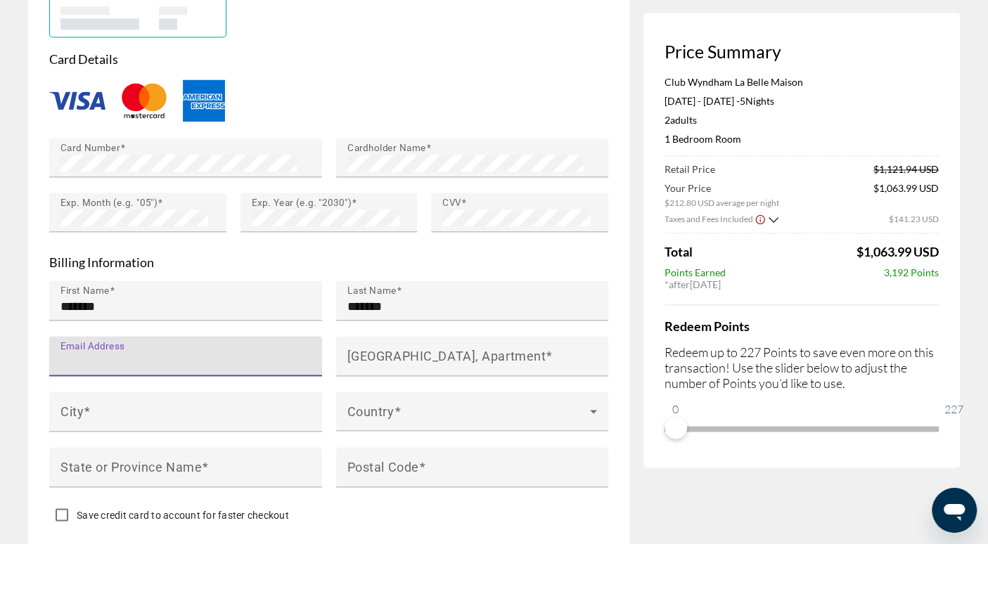
scroll to position [1198, 0]
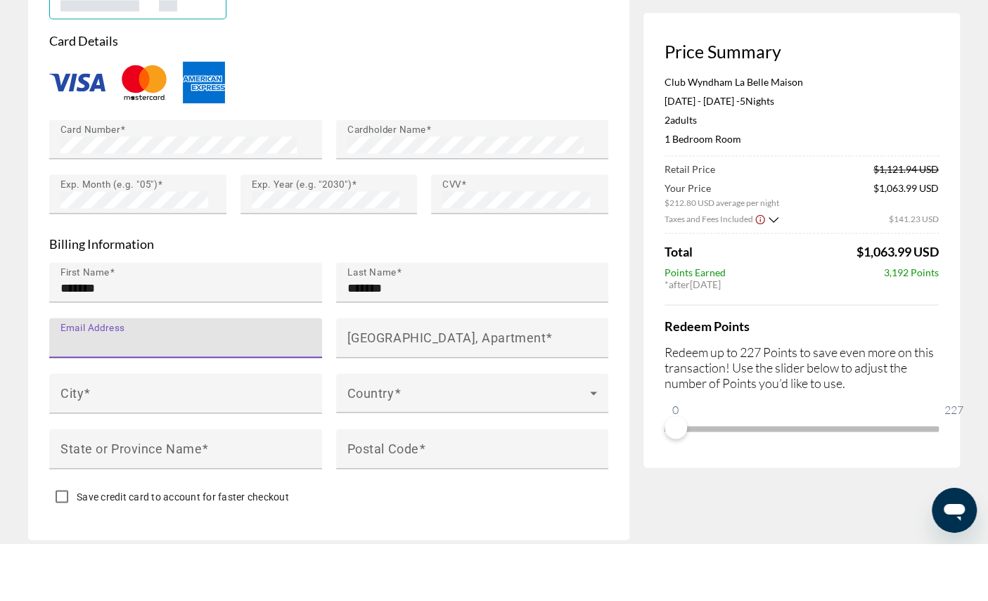
type input "**********"
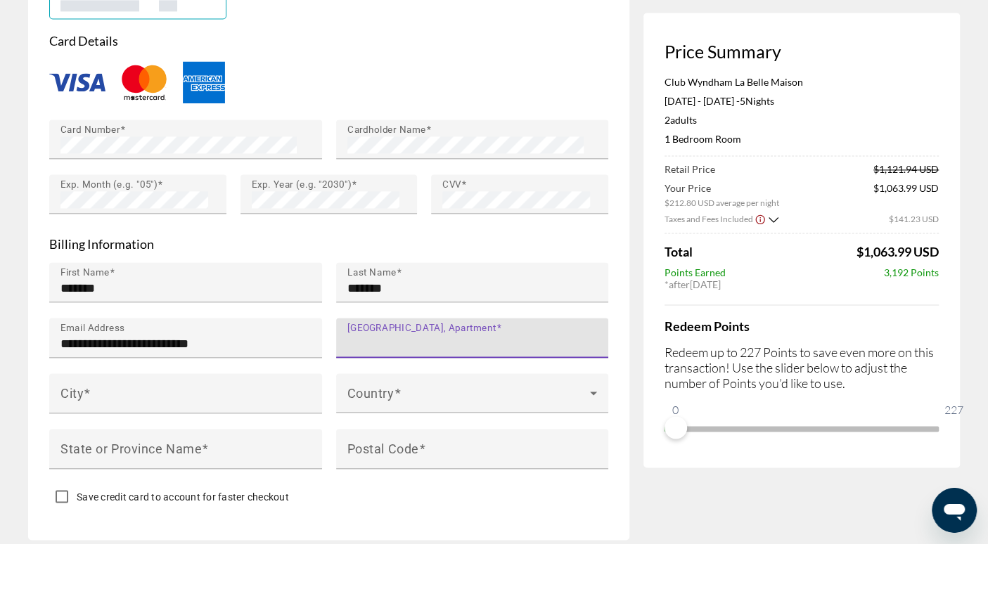
type input "**********"
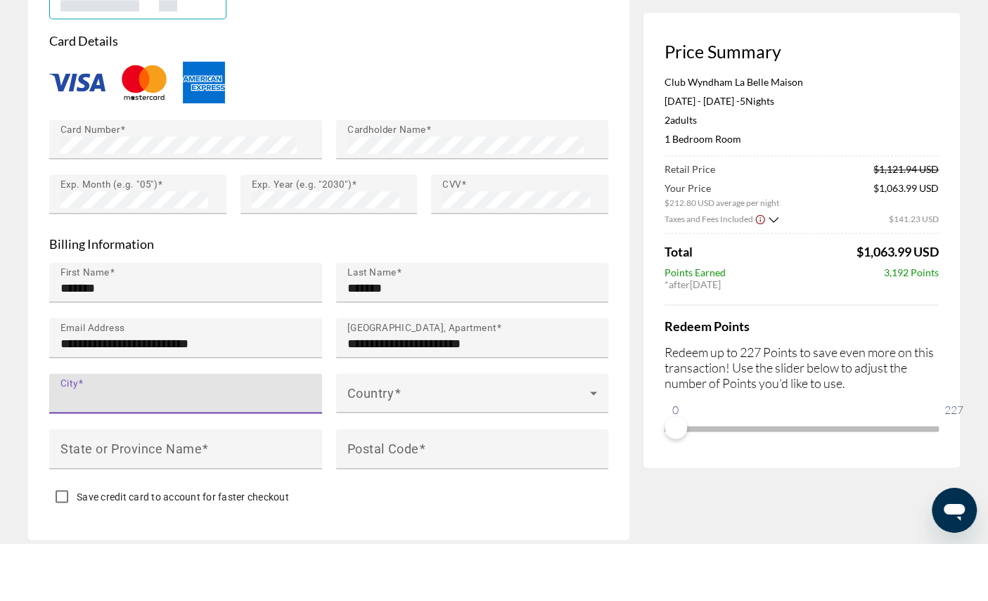
type input "**********"
type input "**"
type input "*****"
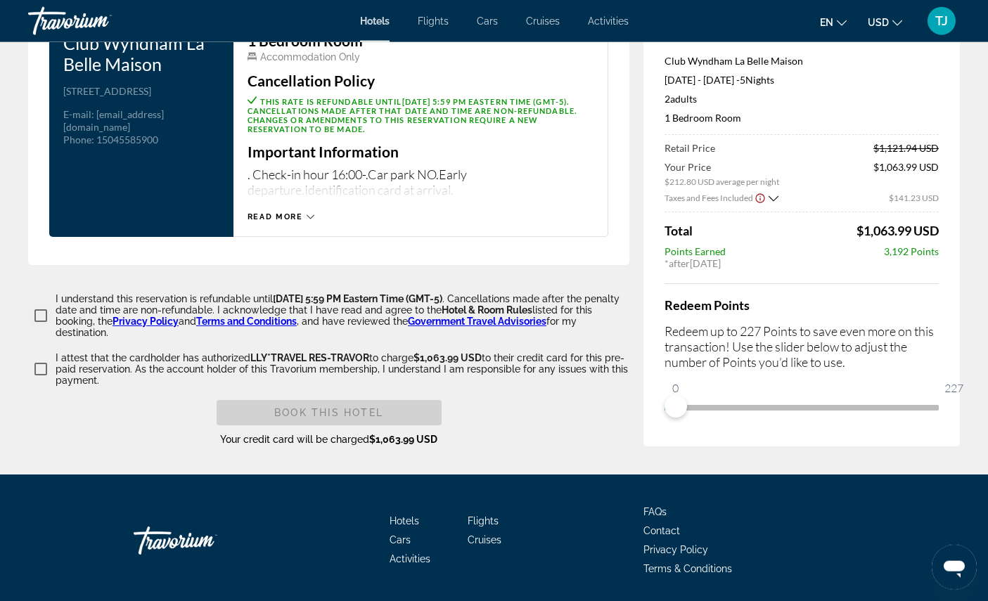
scroll to position [1856, 0]
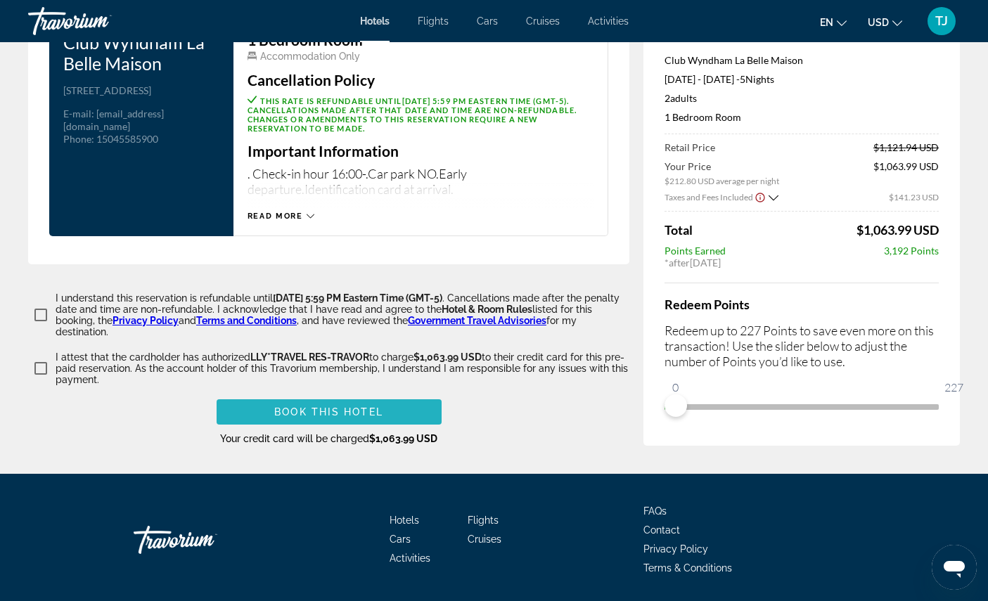
click at [389, 429] on span "Main content" at bounding box center [329, 412] width 225 height 34
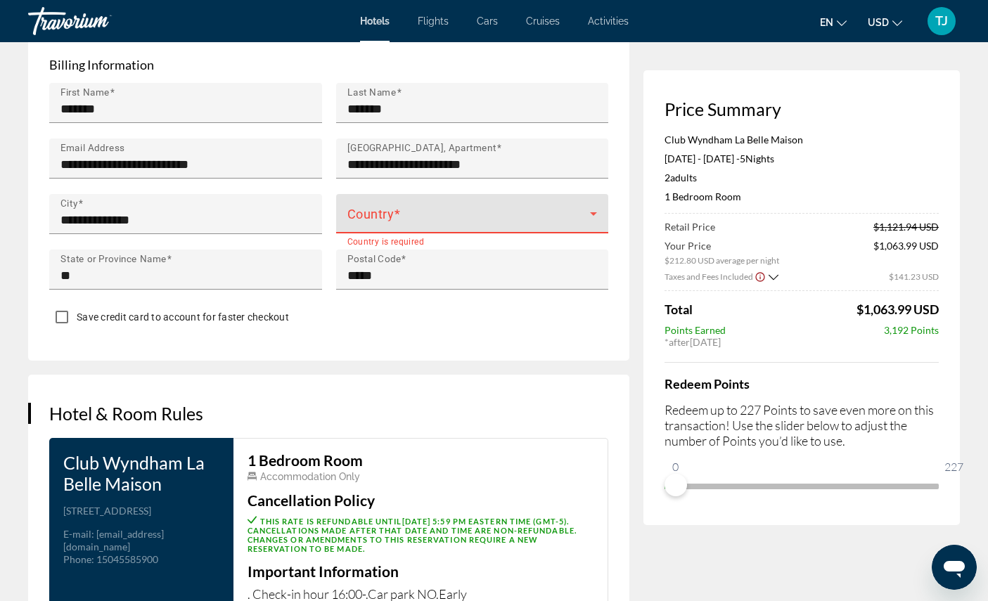
click at [486, 228] on span "Main content" at bounding box center [469, 219] width 243 height 17
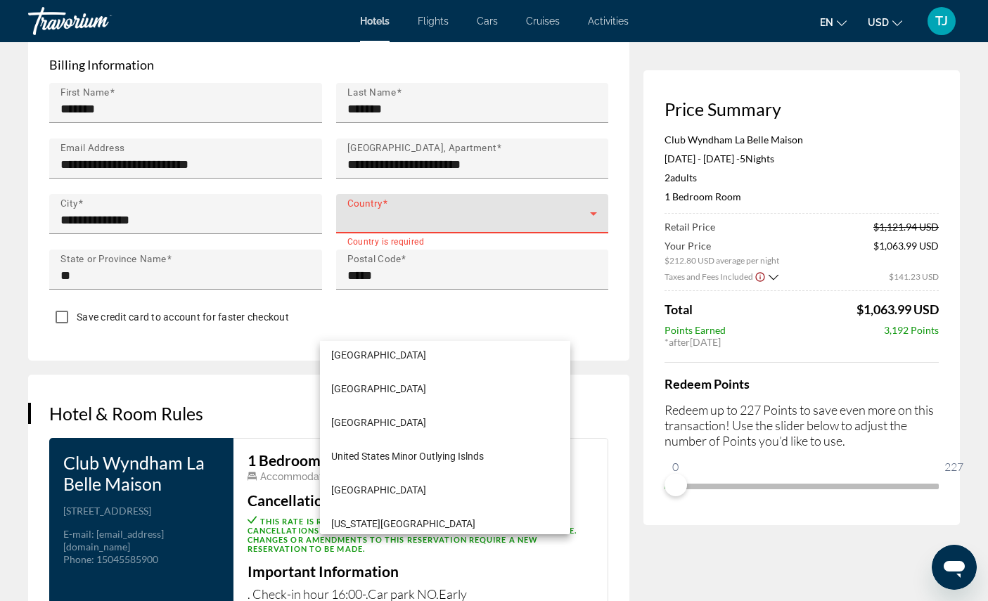
scroll to position [8123, 0]
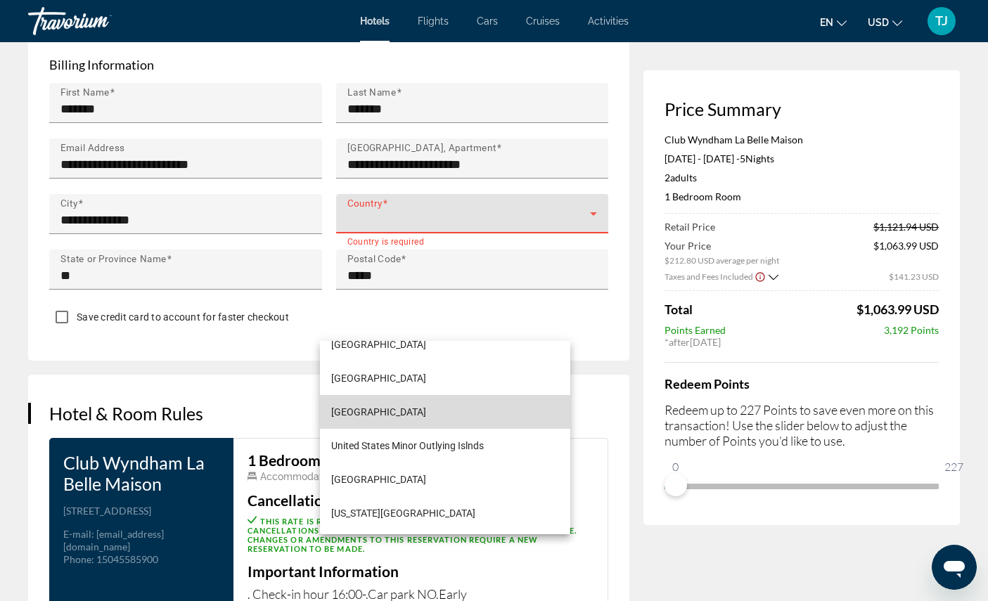
click at [426, 411] on span "United States of America" at bounding box center [378, 412] width 95 height 17
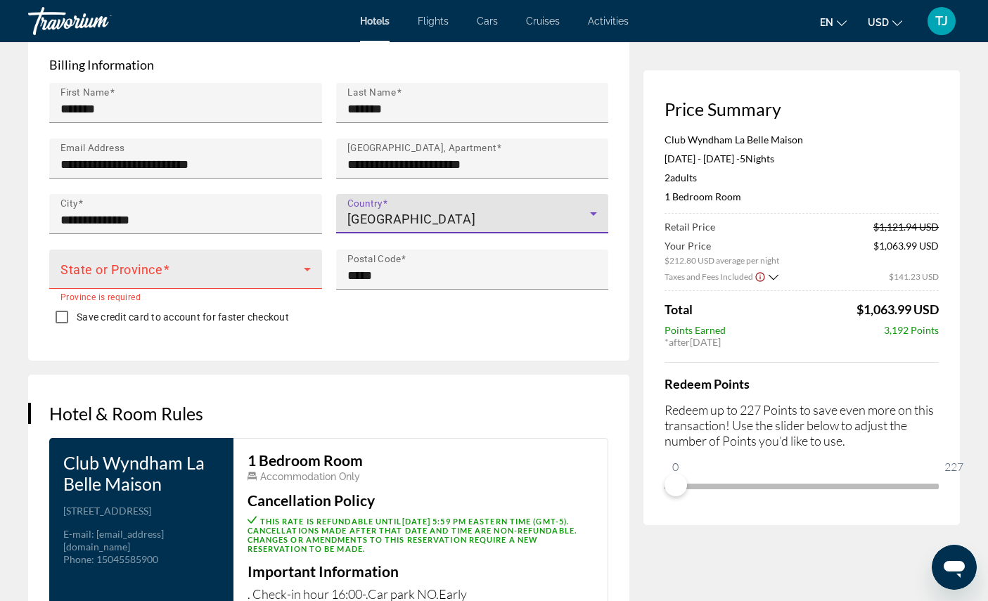
click at [235, 289] on div "State or Province" at bounding box center [185, 269] width 250 height 39
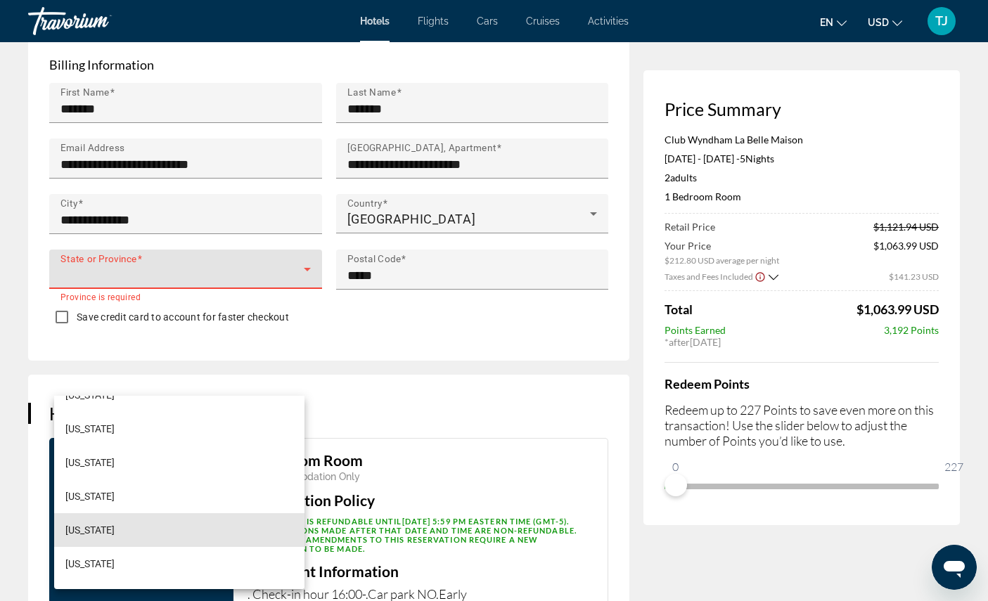
scroll to position [630, 0]
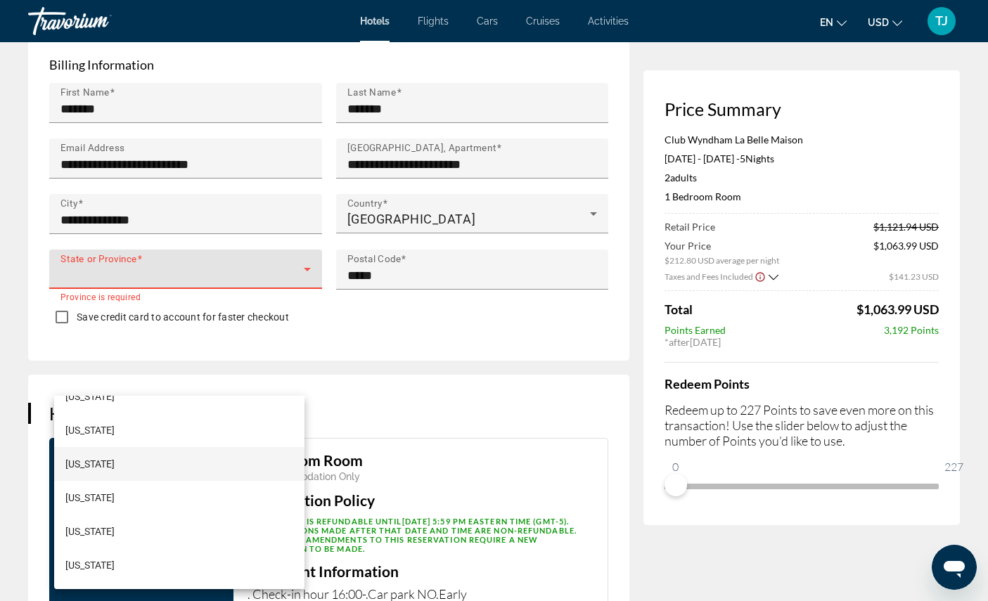
click at [222, 457] on mat-option "Maryland" at bounding box center [179, 464] width 250 height 34
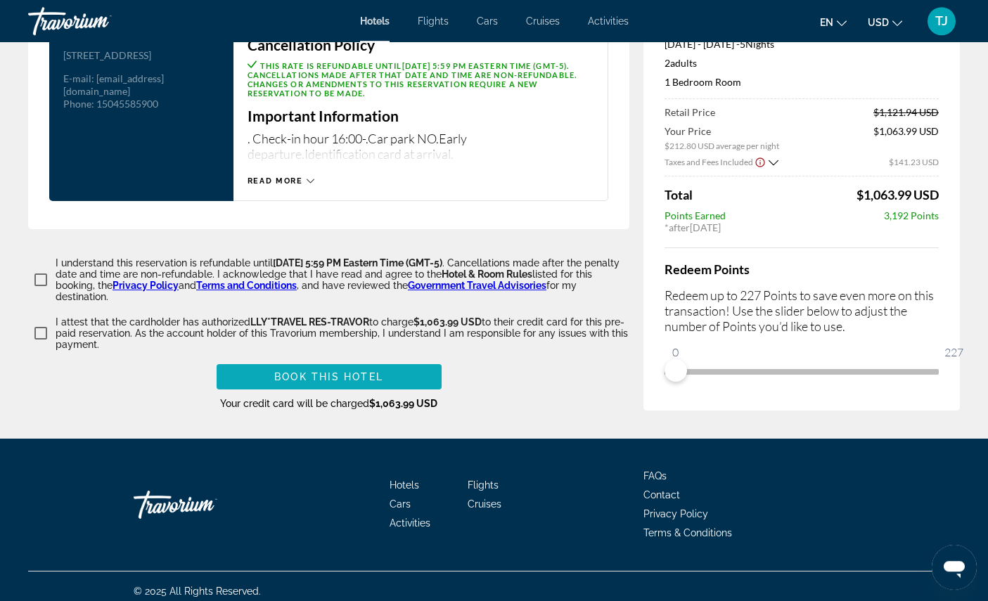
click at [405, 394] on span "Main content" at bounding box center [329, 377] width 225 height 34
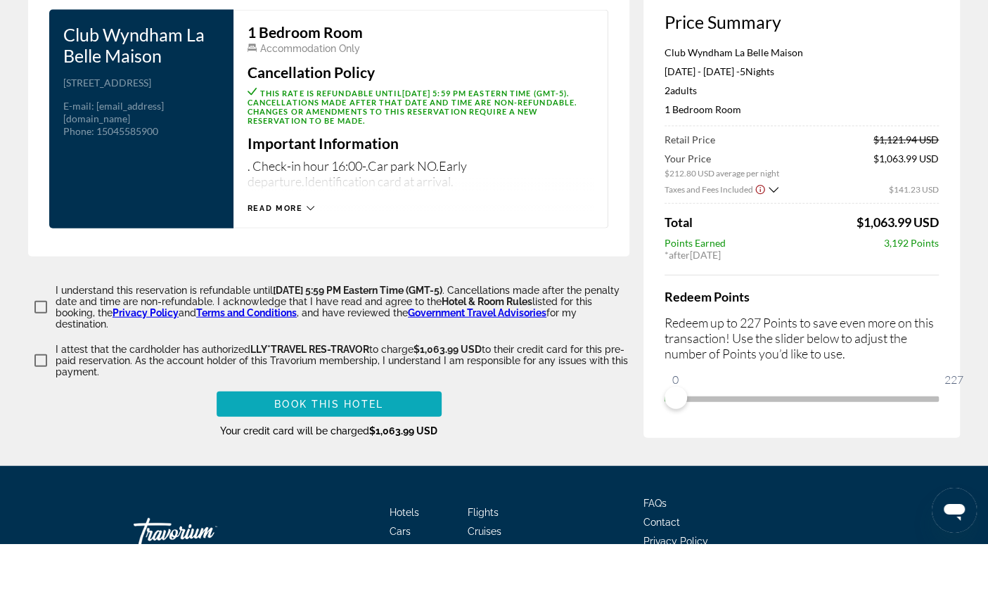
scroll to position [1882, 0]
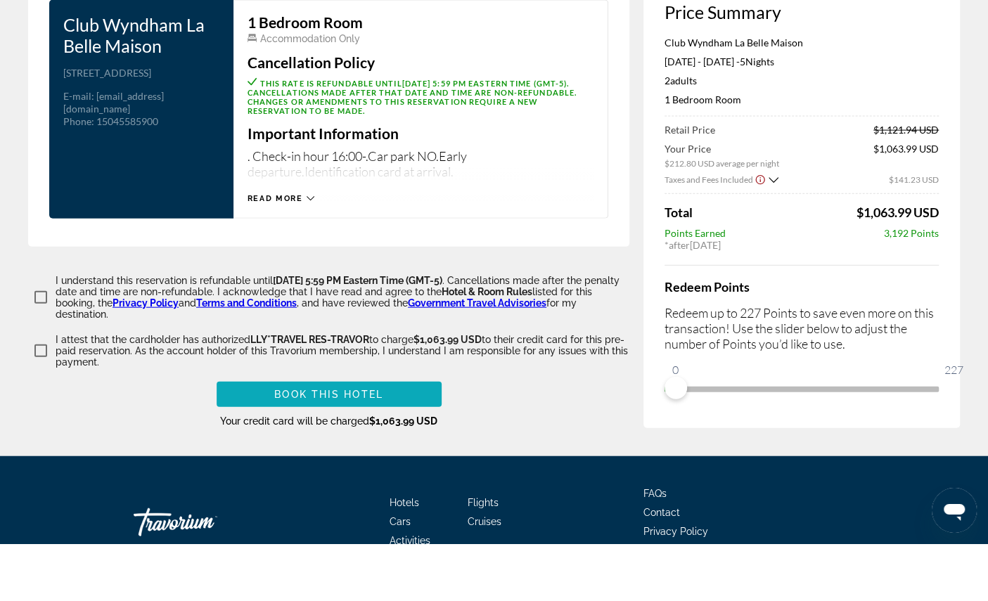
click at [385, 469] on span "Main content" at bounding box center [329, 452] width 225 height 34
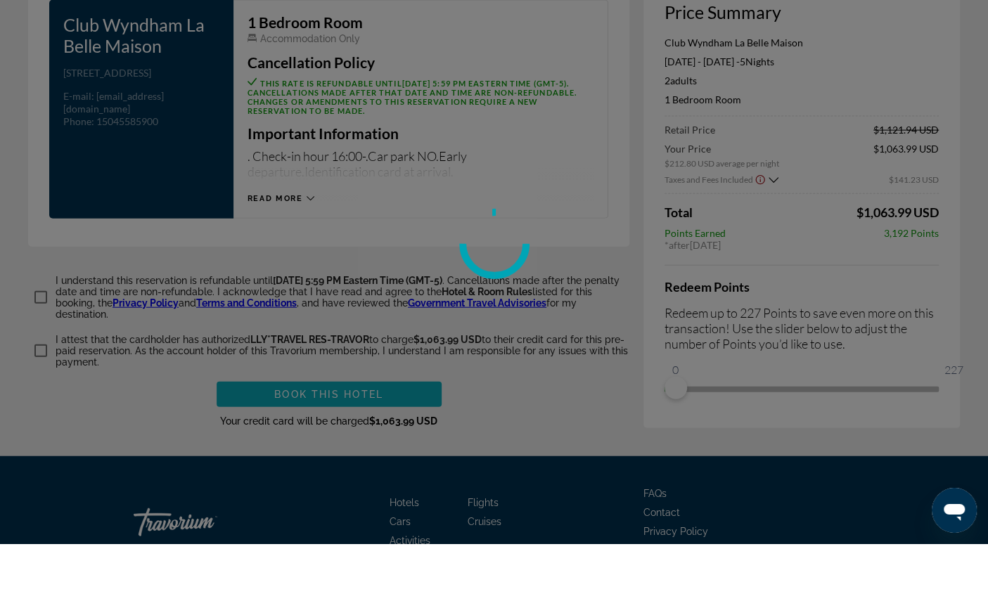
scroll to position [1940, 0]
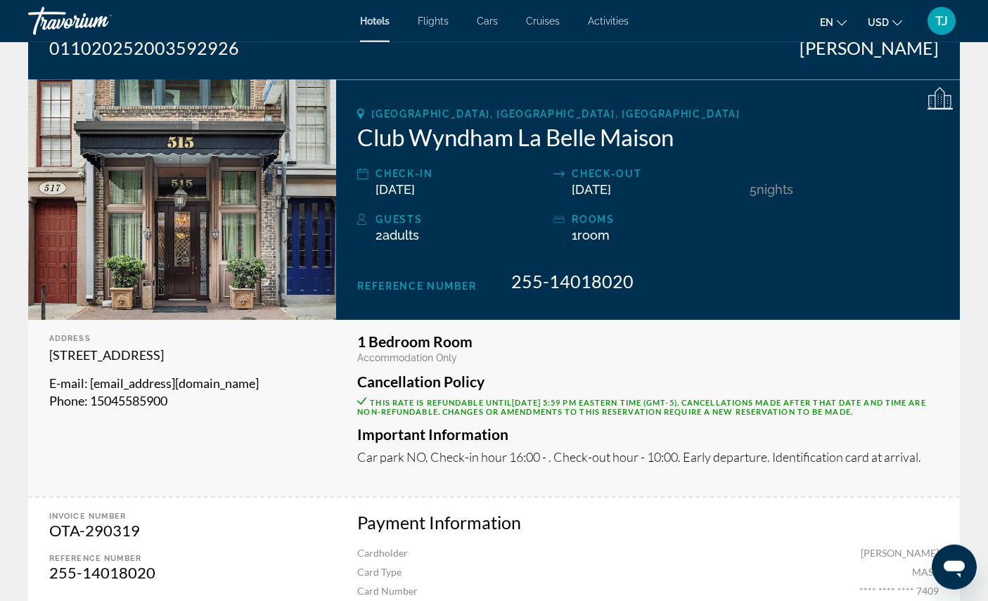
scroll to position [146, 0]
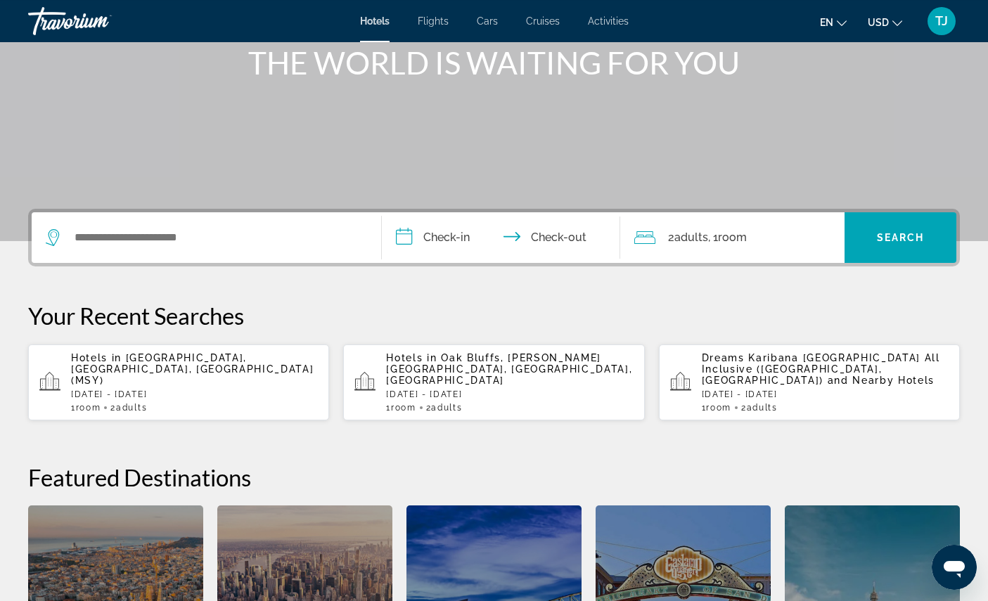
click at [152, 400] on p "[DATE] - [DATE]" at bounding box center [194, 395] width 247 height 10
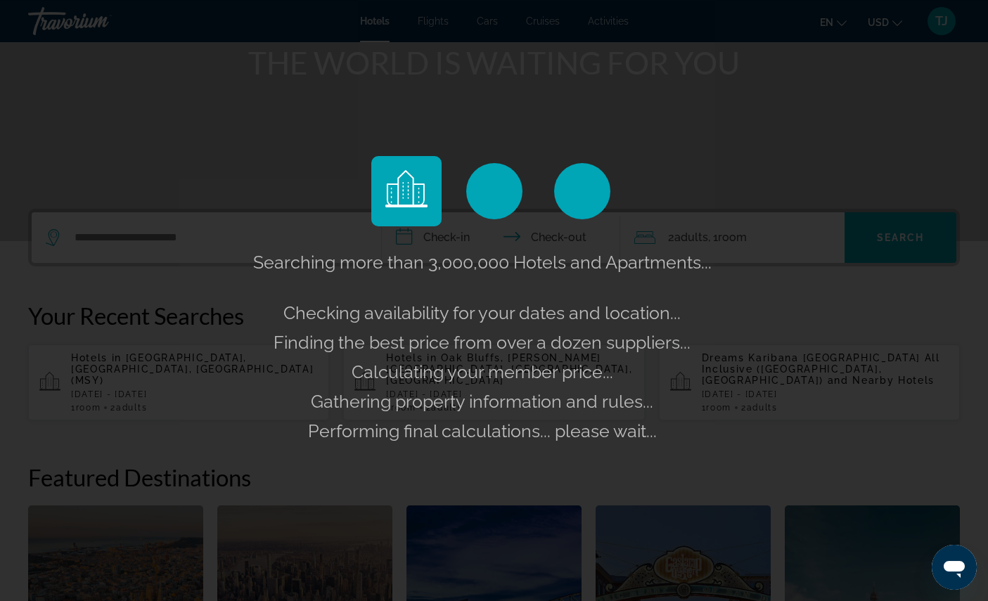
scroll to position [181, 0]
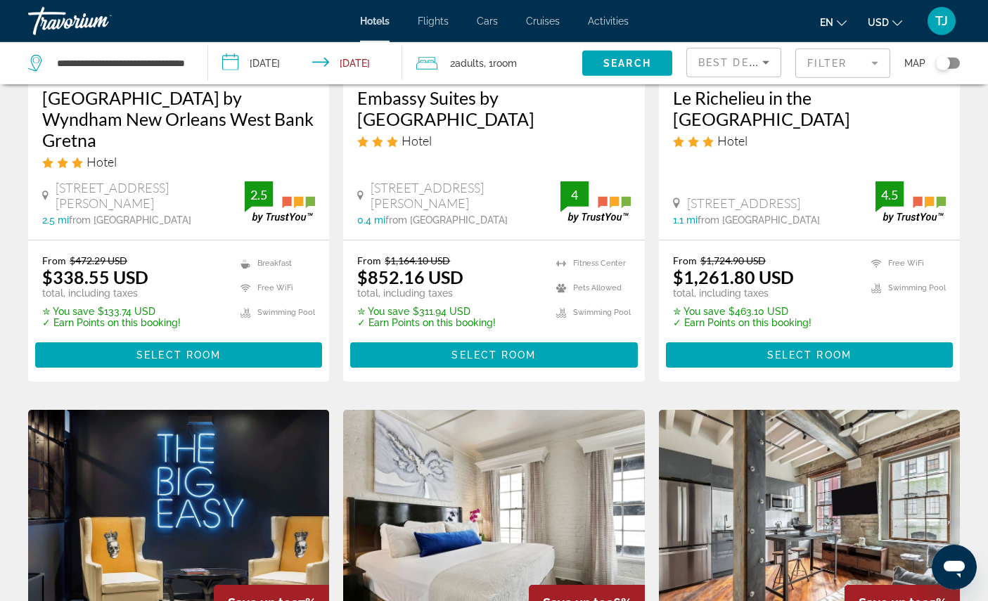
scroll to position [1378, 0]
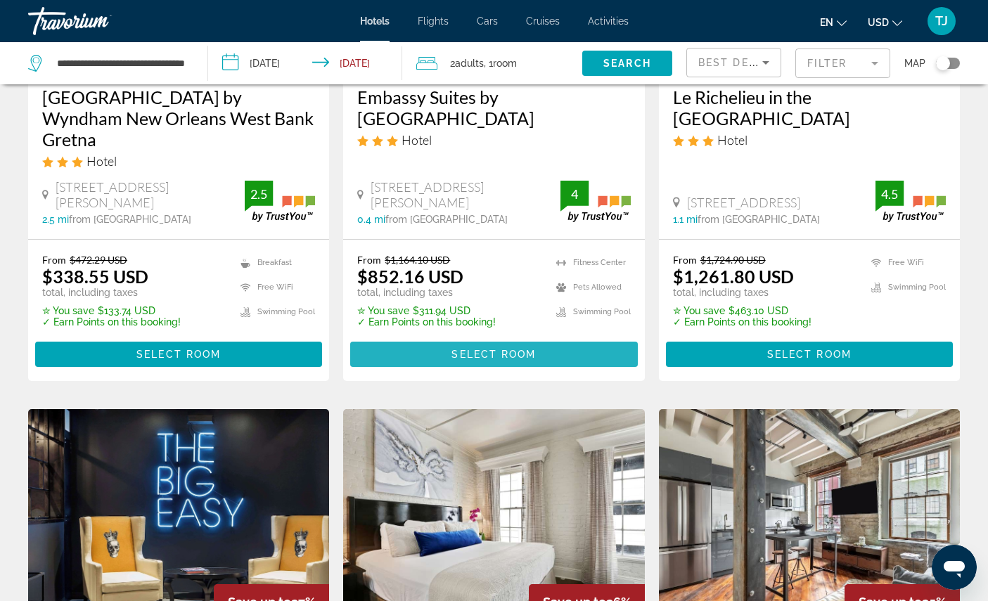
click at [542, 371] on span "Main content" at bounding box center [493, 355] width 287 height 34
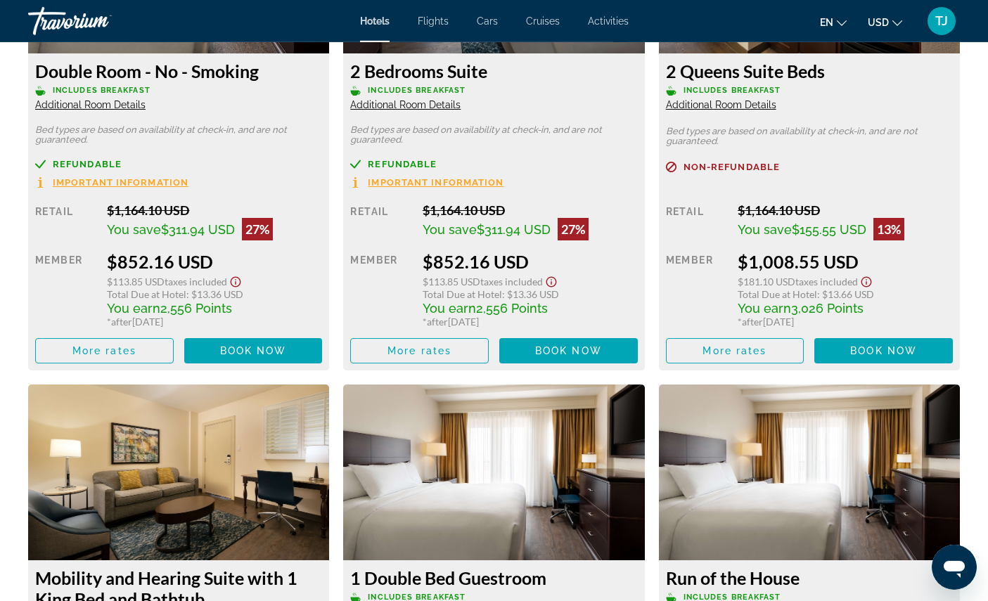
scroll to position [2115, 0]
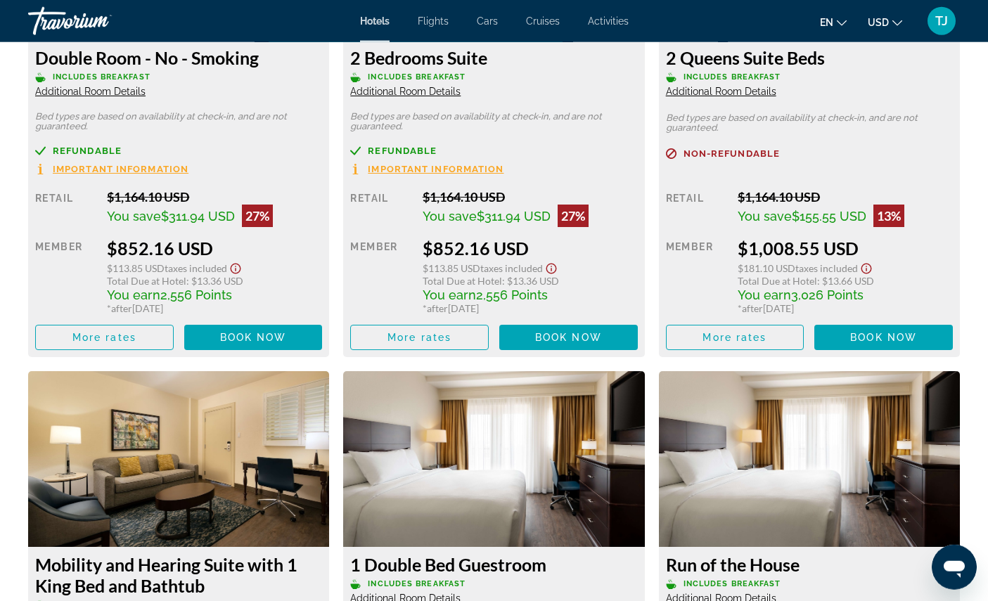
scroll to position [2110, 0]
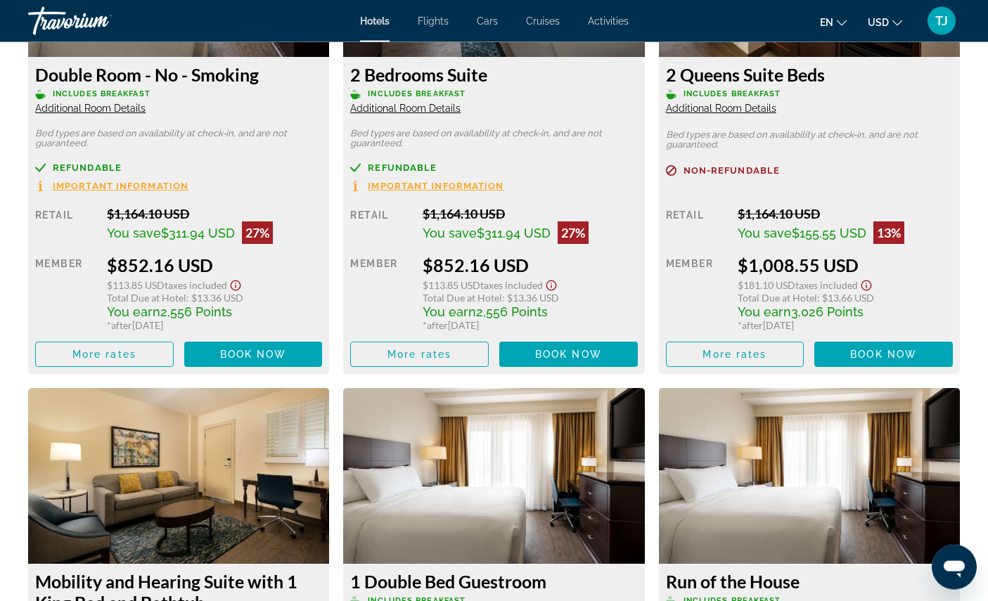
click at [481, 85] on h3 "2 Bedrooms Suite" at bounding box center [493, 74] width 287 height 21
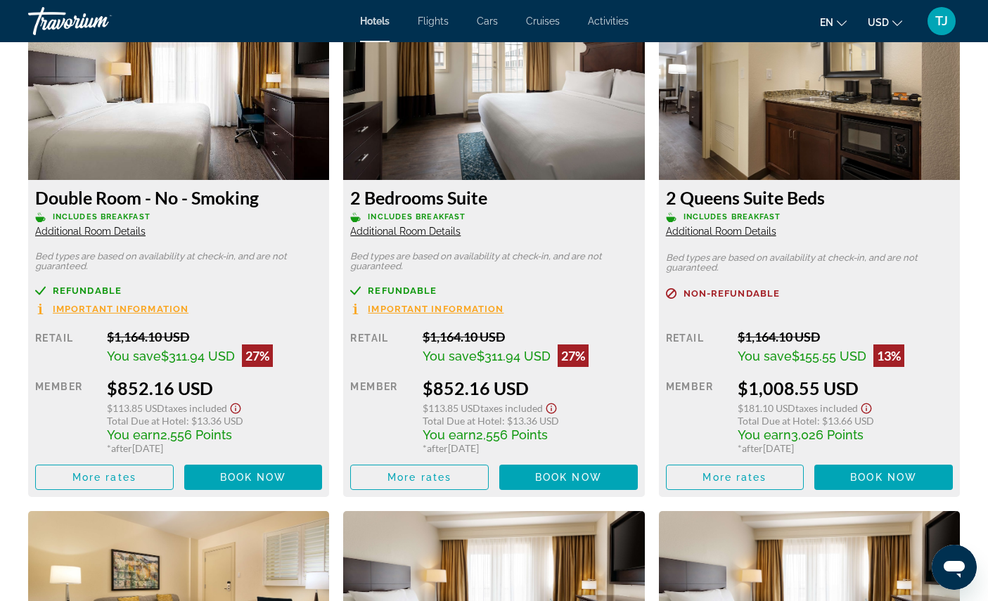
click at [552, 180] on img "Main content" at bounding box center [493, 92] width 301 height 176
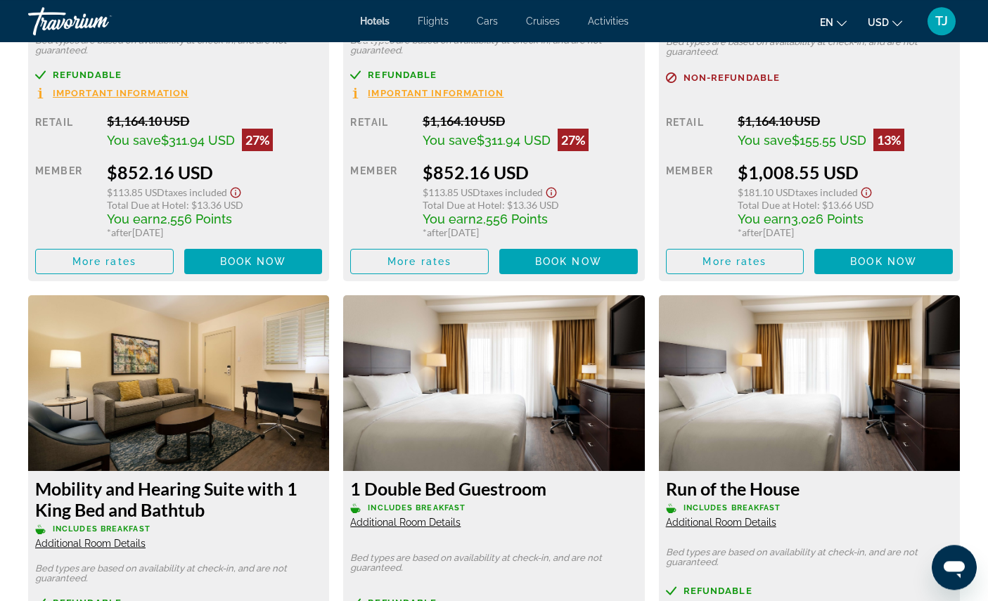
scroll to position [2203, 0]
click at [578, 267] on span "Book now" at bounding box center [568, 261] width 67 height 11
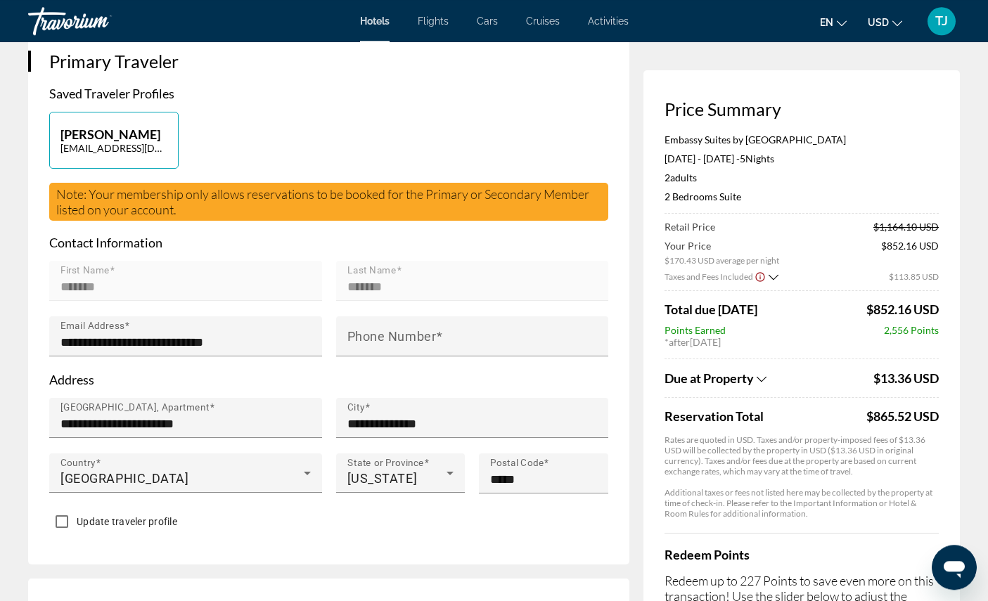
scroll to position [340, 0]
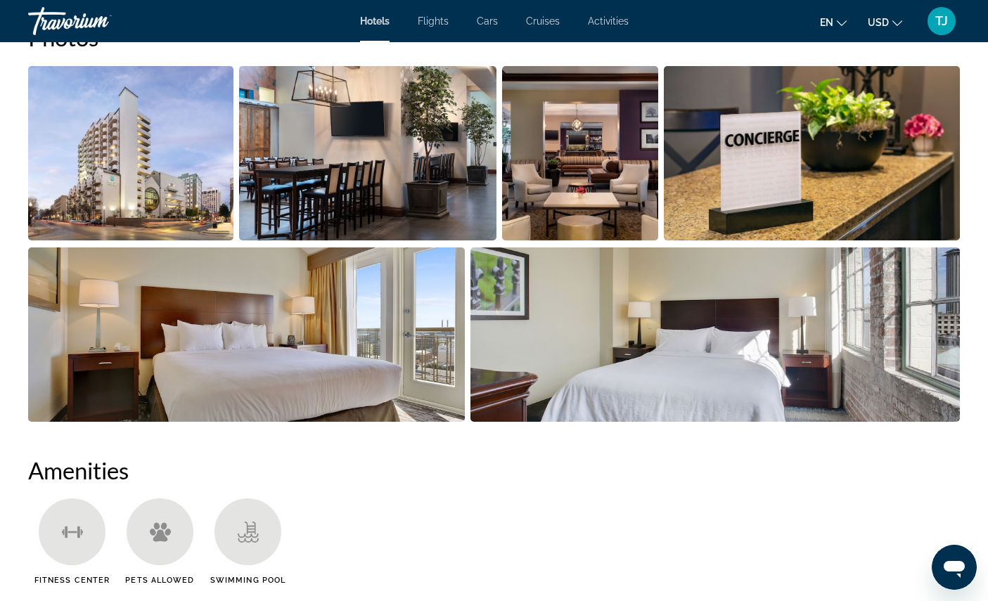
scroll to position [750, 0]
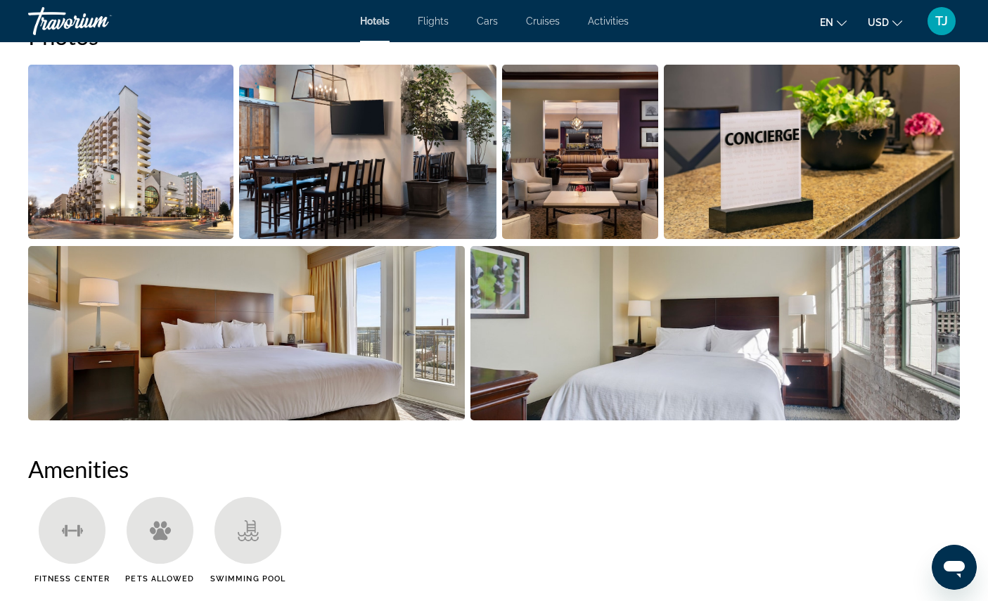
click at [800, 234] on img "Open full-screen image slider" at bounding box center [812, 152] width 297 height 174
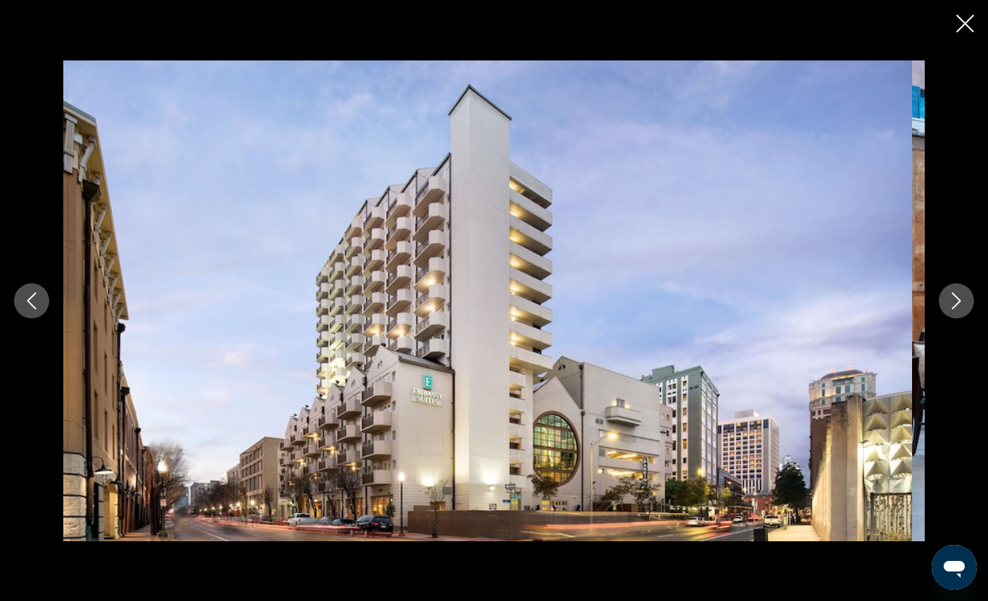
click at [955, 319] on button "Next image" at bounding box center [956, 300] width 35 height 35
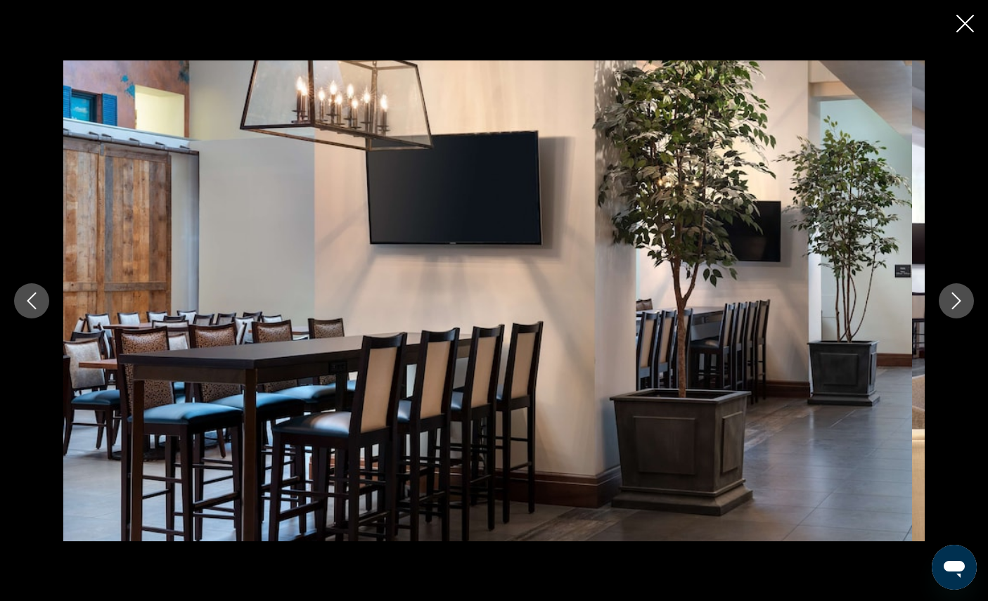
scroll to position [751, 0]
click at [954, 310] on icon "Next image" at bounding box center [956, 301] width 17 height 17
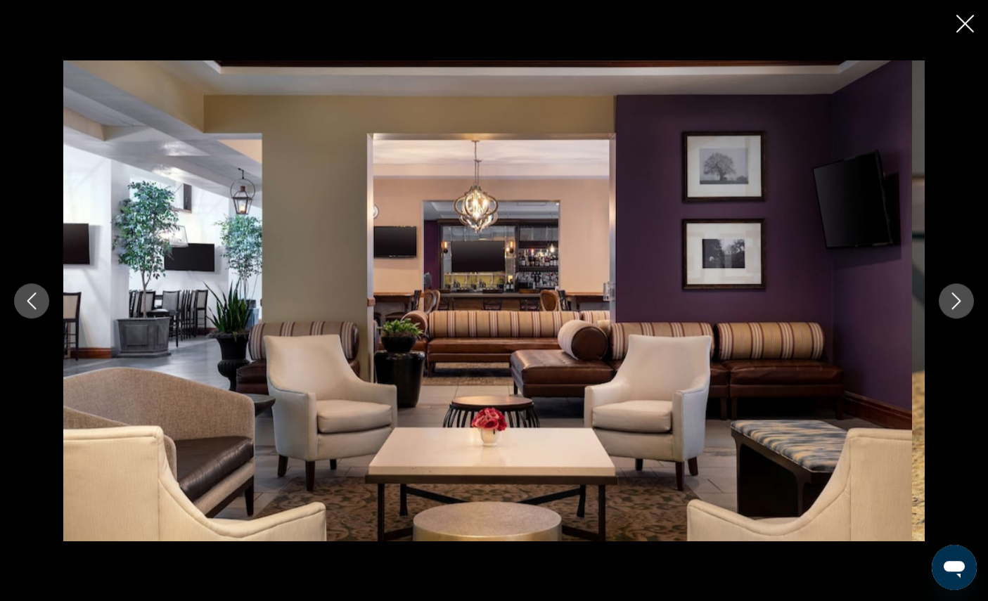
click at [944, 319] on button "Next image" at bounding box center [956, 300] width 35 height 35
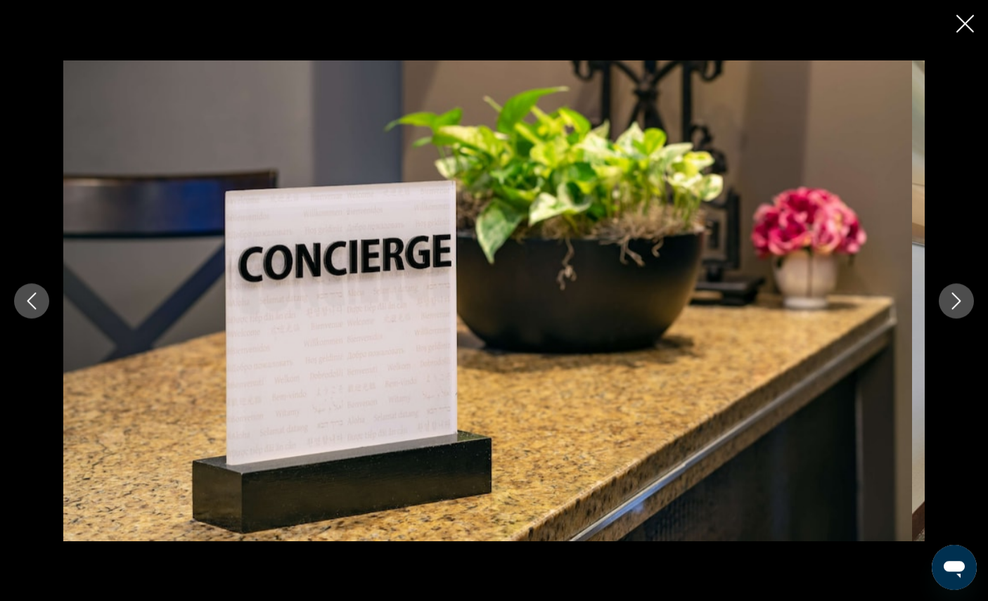
click at [948, 310] on icon "Next image" at bounding box center [956, 301] width 17 height 17
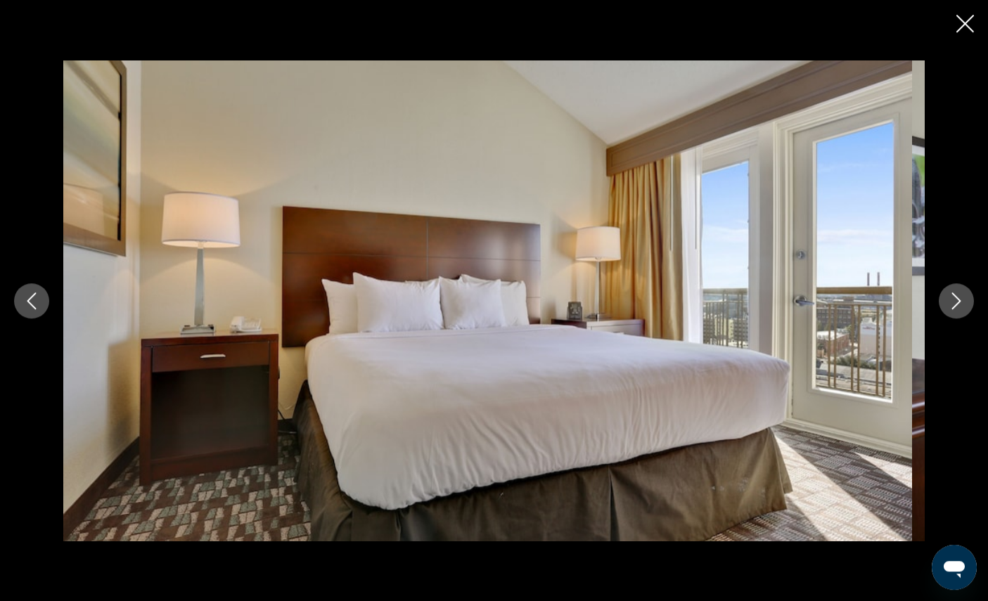
click at [942, 319] on button "Next image" at bounding box center [956, 300] width 35 height 35
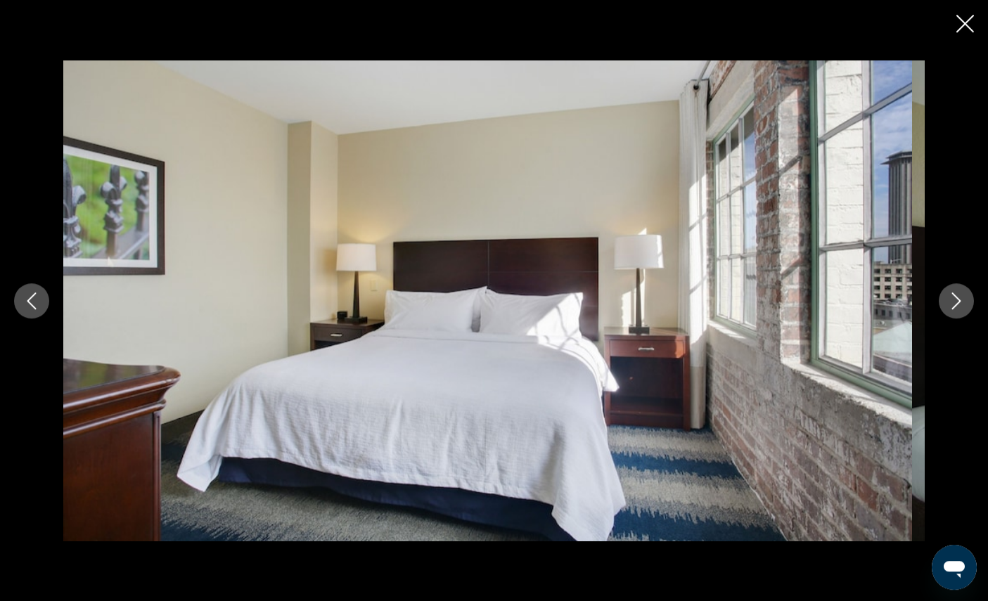
click at [942, 319] on button "Next image" at bounding box center [956, 300] width 35 height 35
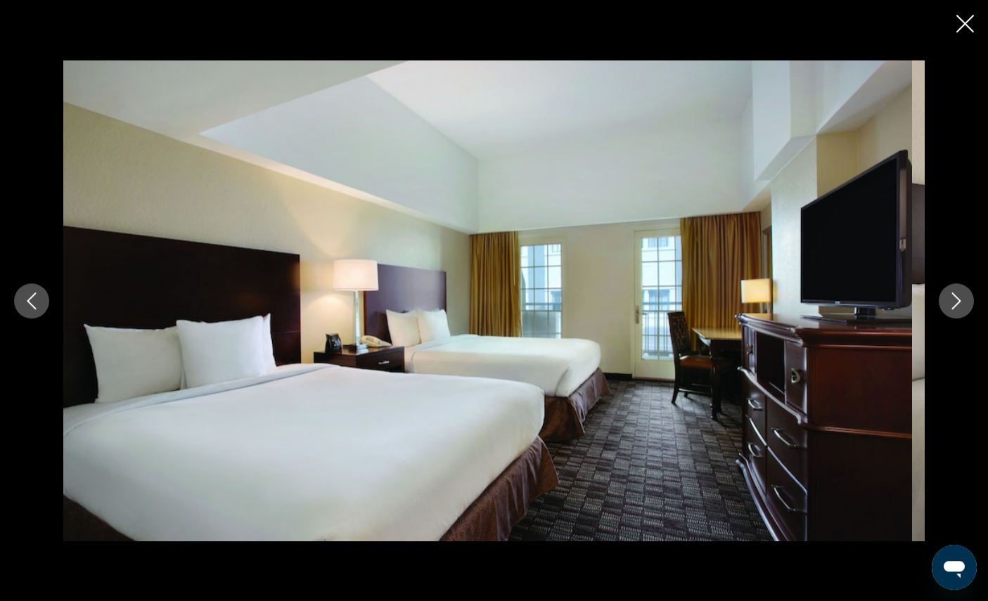
click at [942, 319] on button "Next image" at bounding box center [956, 300] width 35 height 35
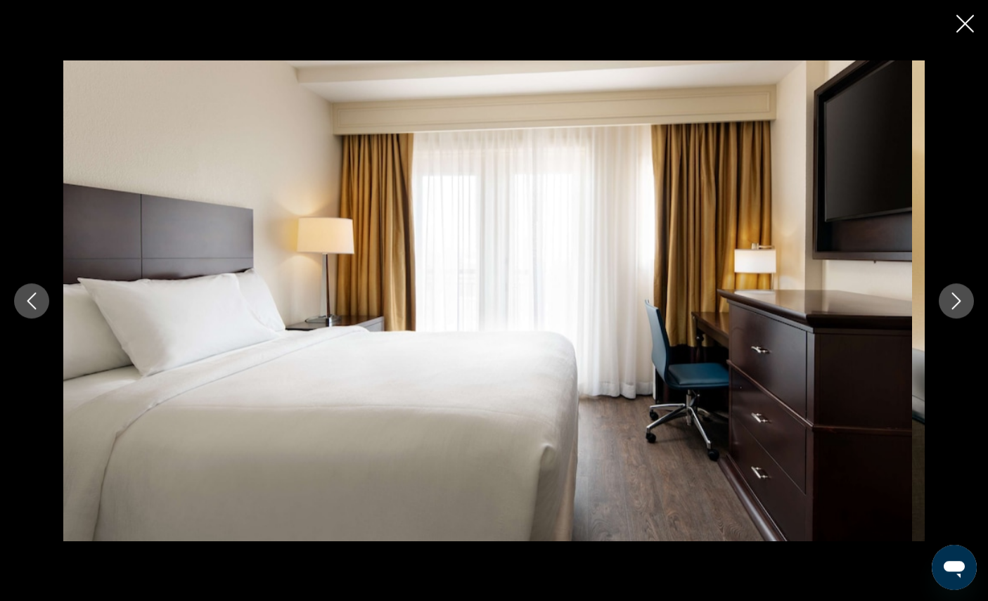
click at [943, 319] on button "Next image" at bounding box center [956, 300] width 35 height 35
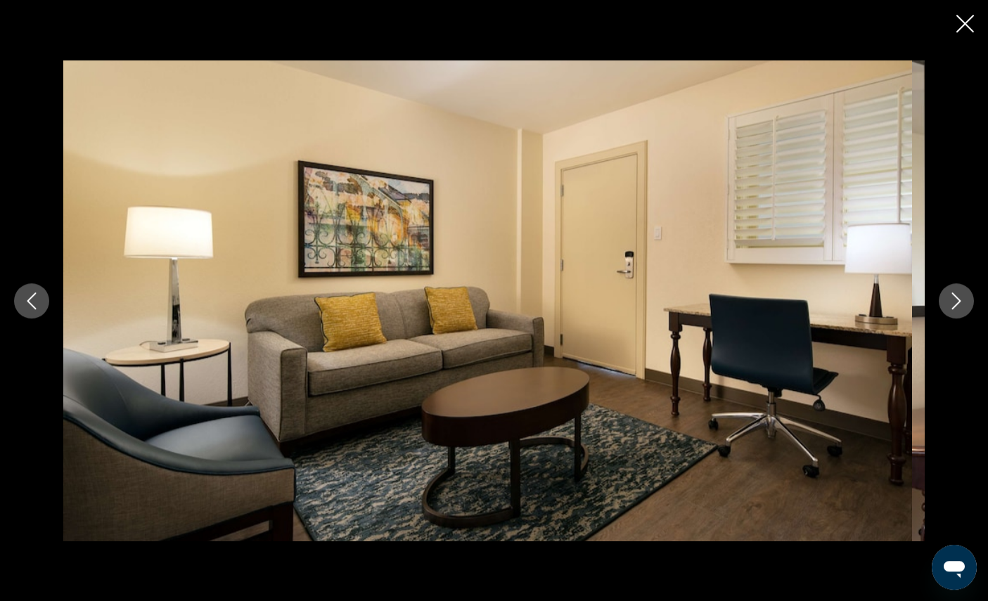
click at [948, 317] on button "Next image" at bounding box center [956, 300] width 35 height 35
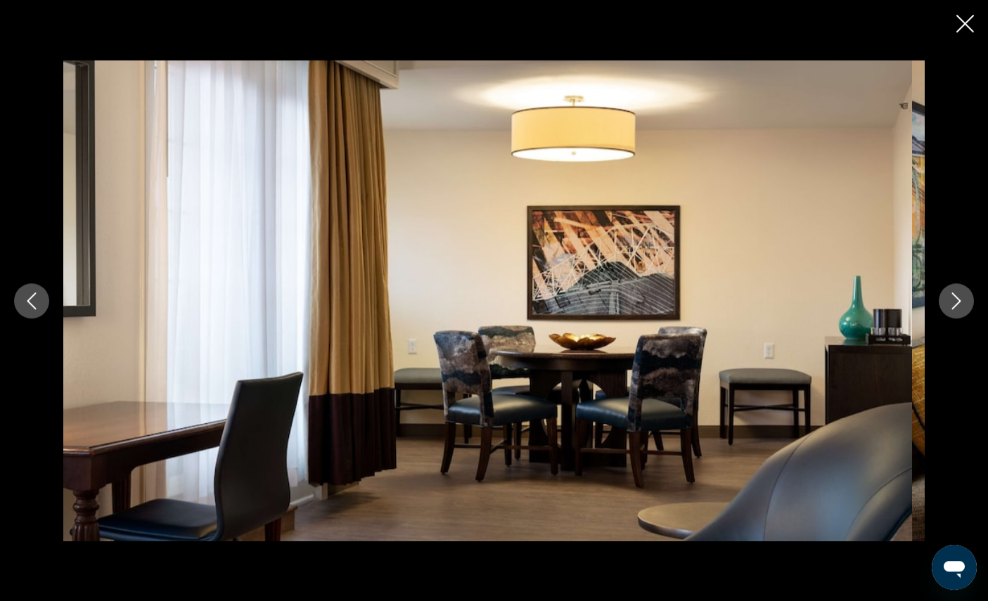
click at [947, 319] on button "Next image" at bounding box center [956, 300] width 35 height 35
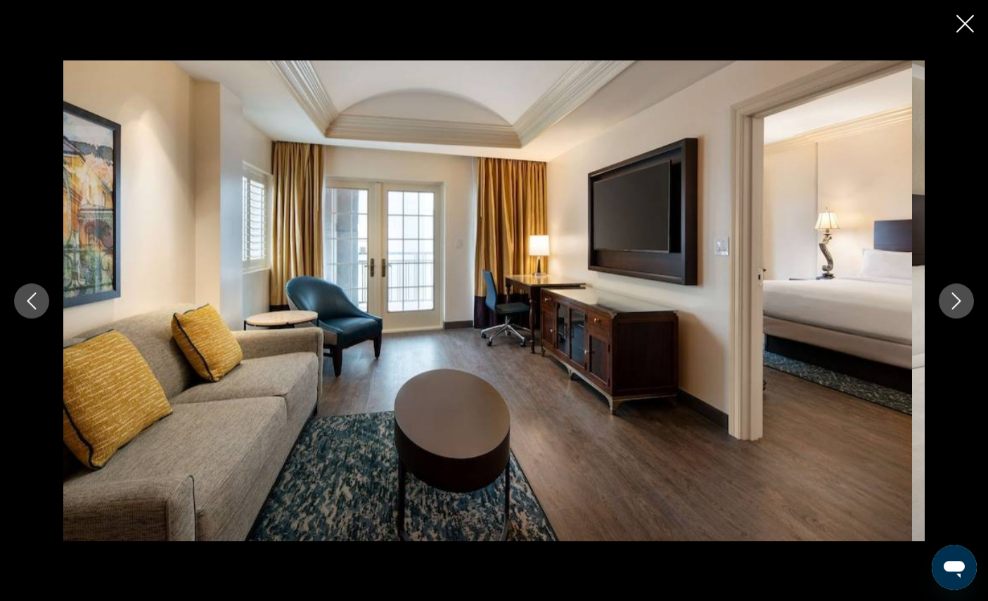
click at [949, 316] on button "Next image" at bounding box center [956, 300] width 35 height 35
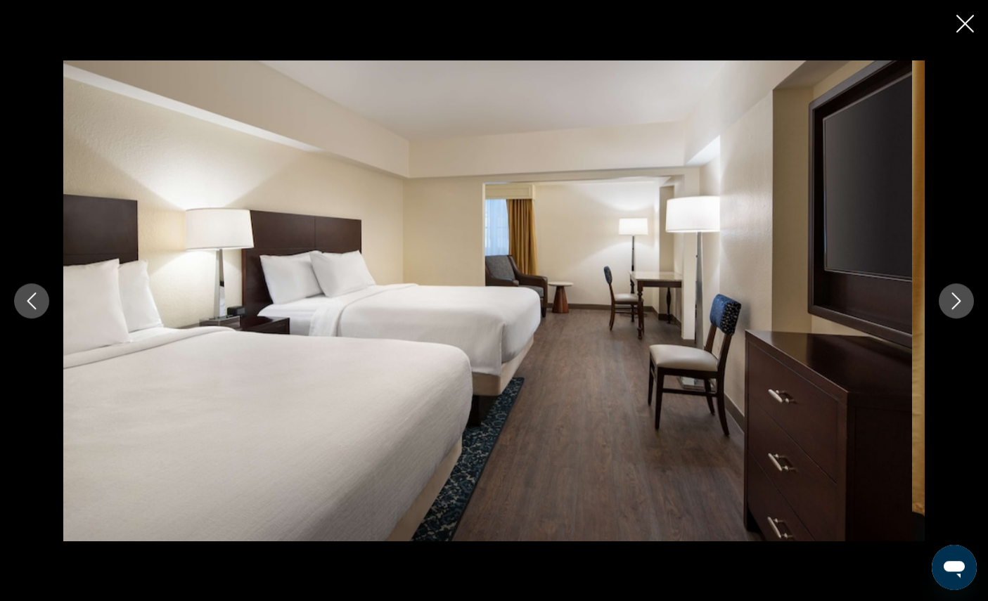
click at [948, 310] on icon "Next image" at bounding box center [956, 301] width 17 height 17
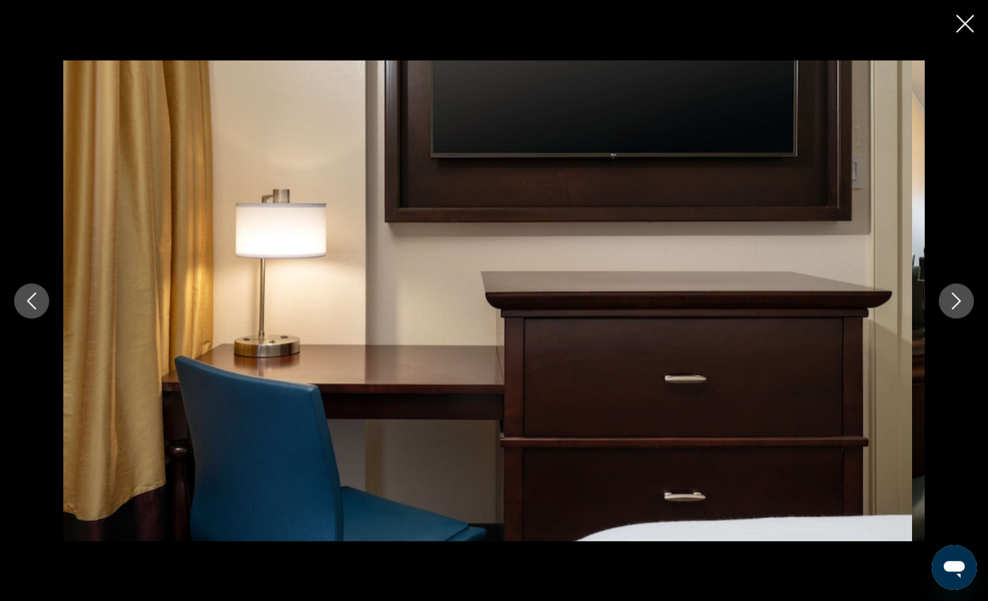
click at [25, 319] on button "Previous image" at bounding box center [31, 300] width 35 height 35
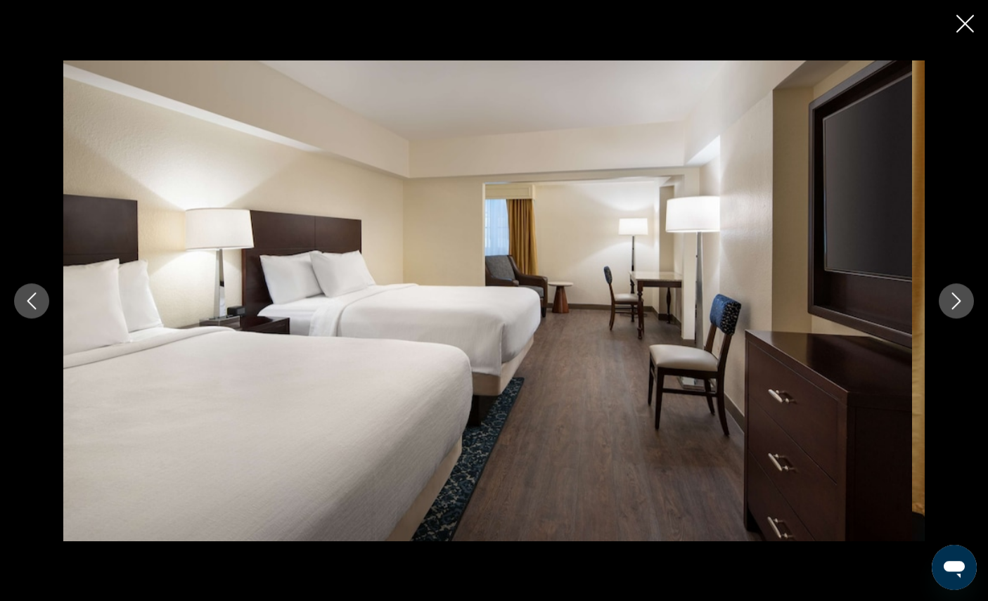
click at [947, 315] on button "Next image" at bounding box center [956, 300] width 35 height 35
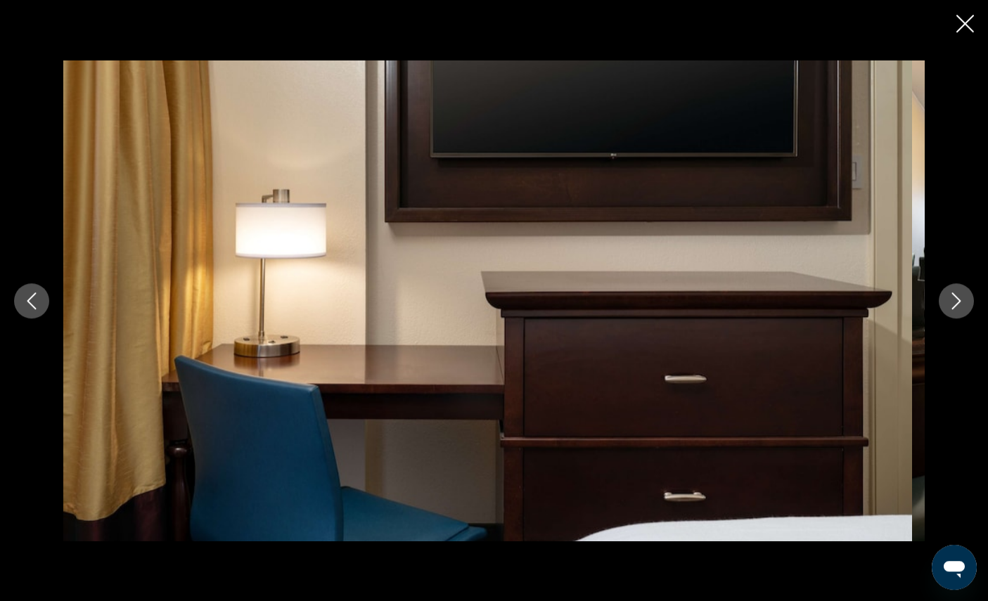
click at [945, 314] on button "Next image" at bounding box center [956, 300] width 35 height 35
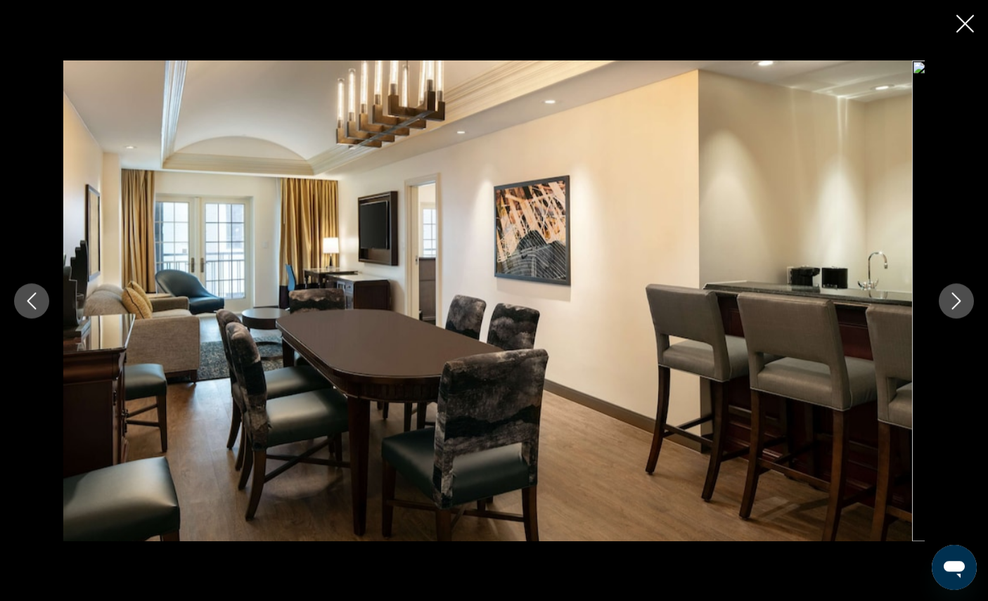
click at [939, 319] on button "Next image" at bounding box center [956, 300] width 35 height 35
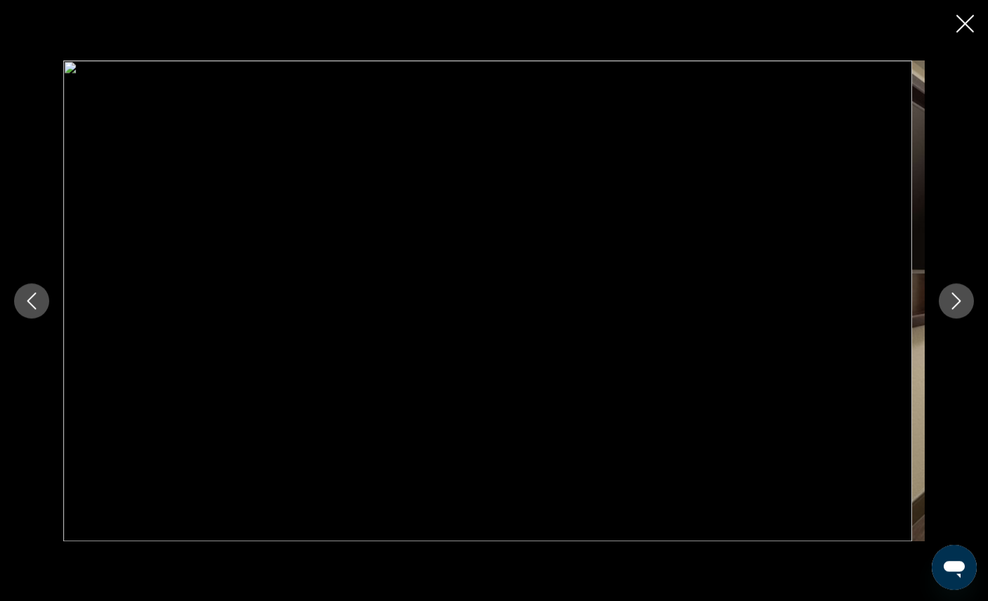
click at [939, 319] on button "Next image" at bounding box center [956, 300] width 35 height 35
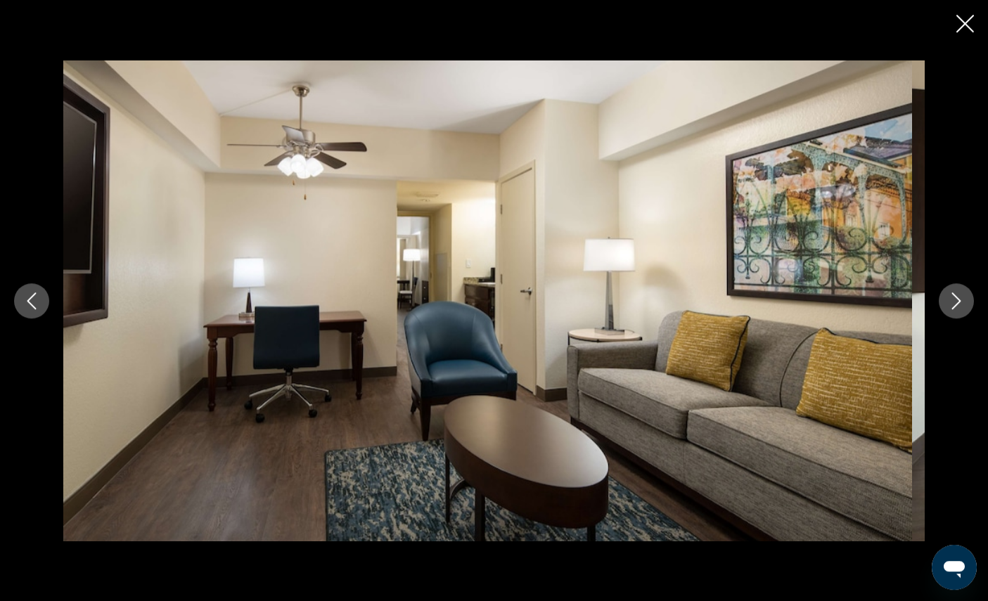
click at [939, 317] on button "Next image" at bounding box center [956, 300] width 35 height 35
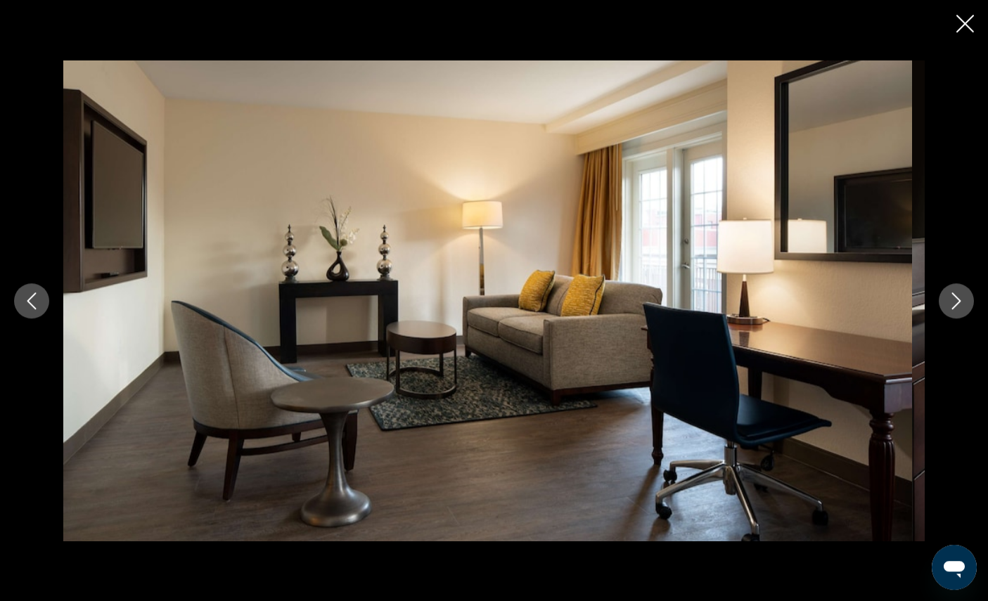
click at [939, 319] on button "Next image" at bounding box center [956, 300] width 35 height 35
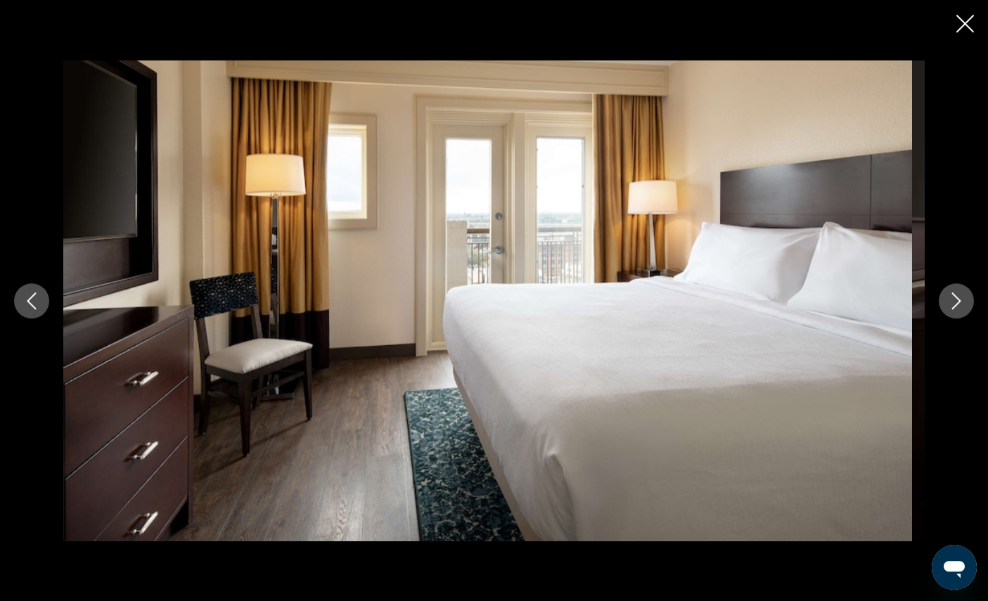
click at [964, 27] on icon "Close slideshow" at bounding box center [966, 24] width 18 height 18
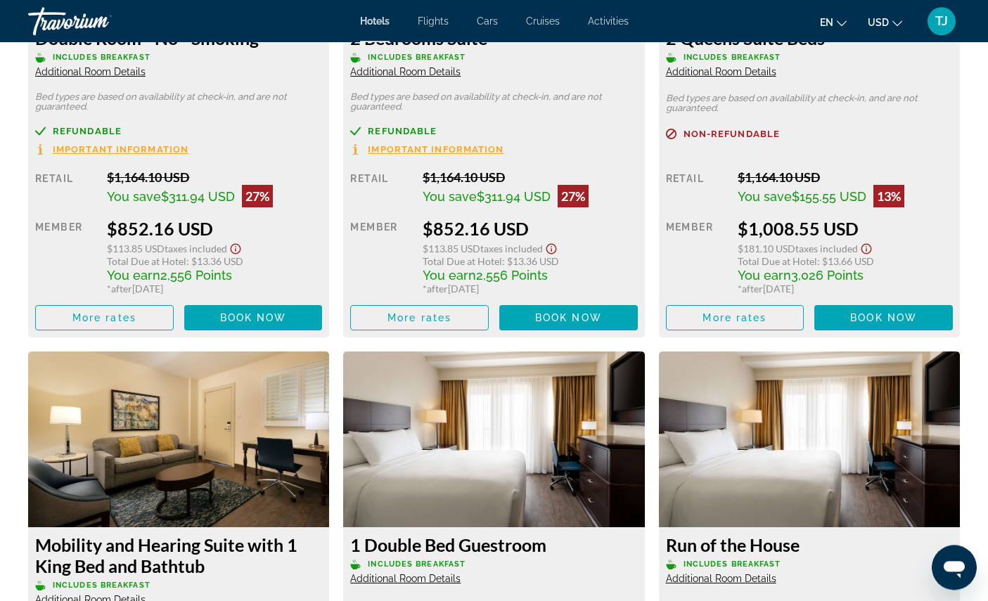
scroll to position [2147, 0]
click at [604, 305] on div "2 Bedrooms Suite Includes Breakfast Additional Room Details Bed types are based…" at bounding box center [493, 178] width 301 height 317
click at [577, 324] on span "Book now" at bounding box center [568, 317] width 67 height 11
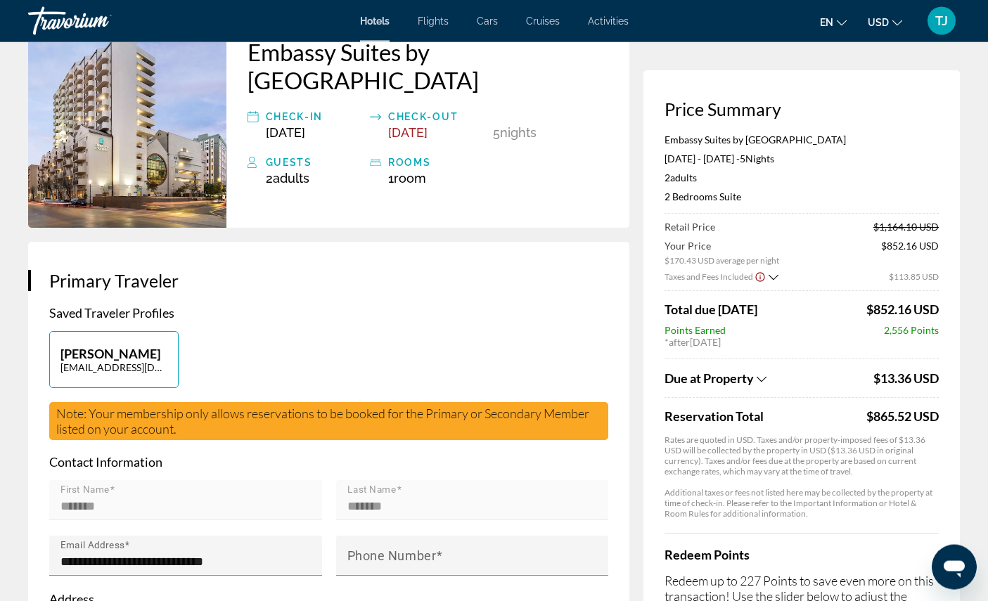
scroll to position [117, 0]
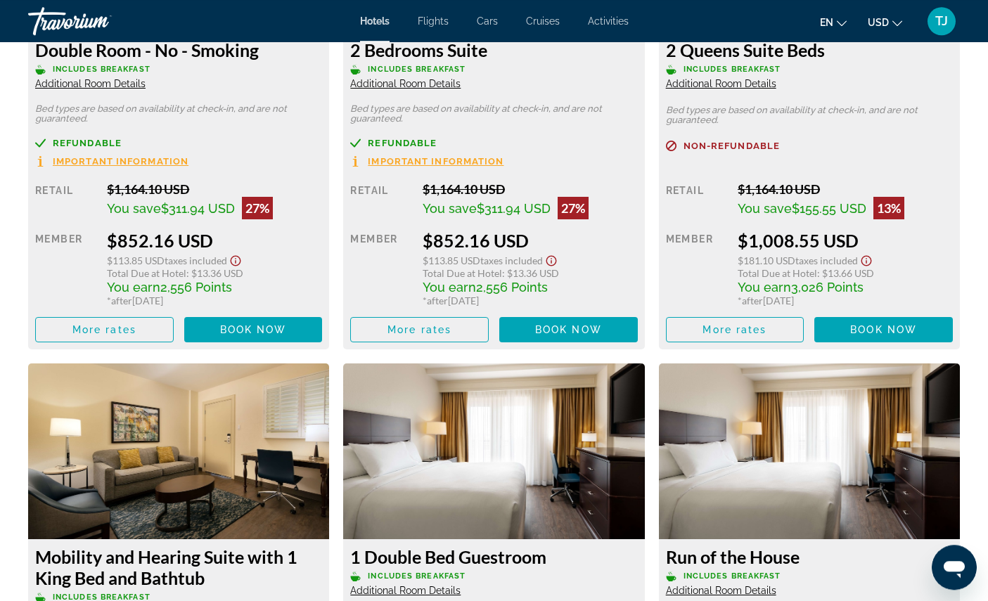
scroll to position [2133, 0]
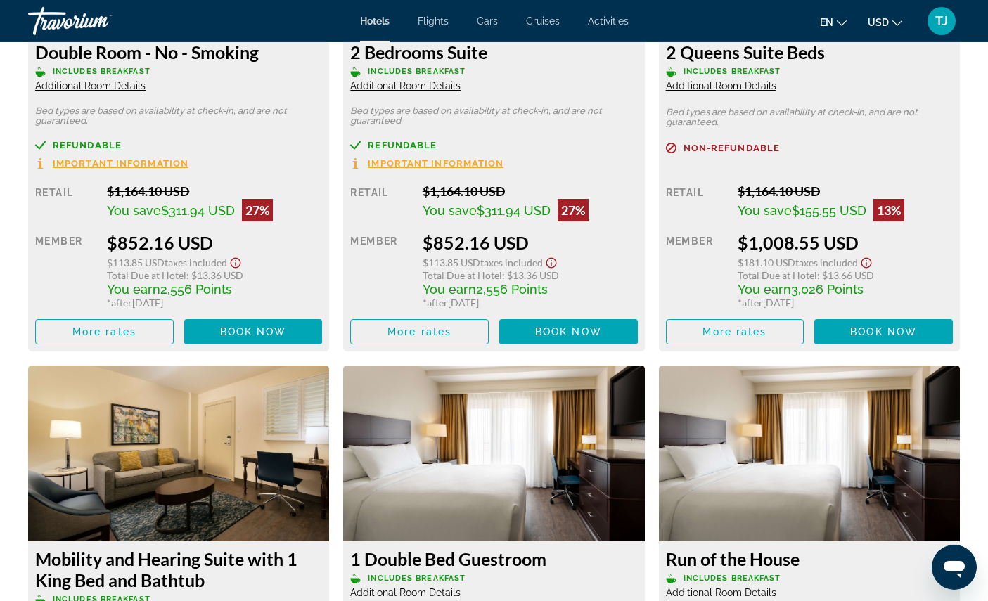
click at [441, 91] on span "Additional Room Details" at bounding box center [405, 85] width 110 height 11
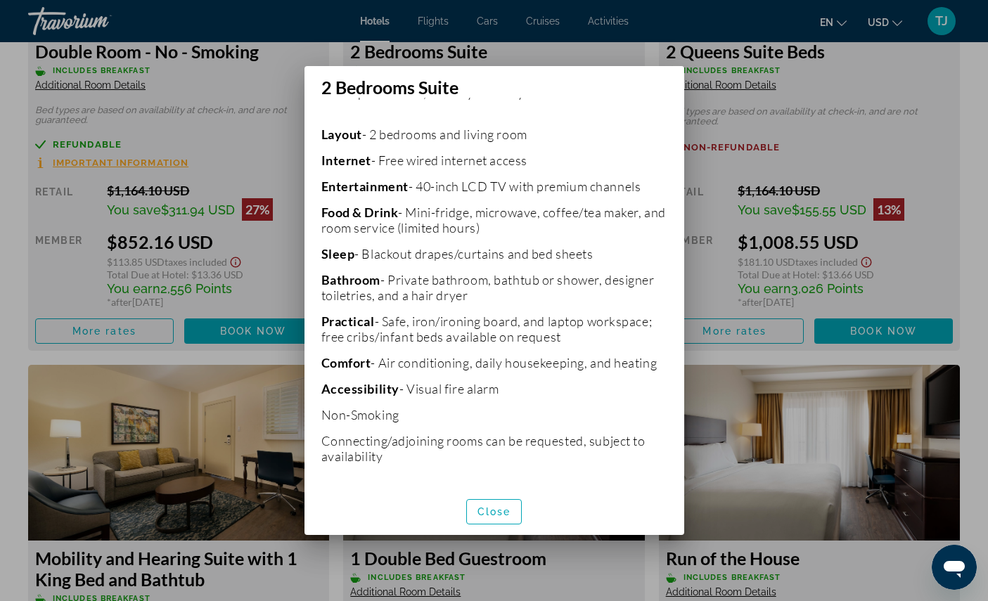
scroll to position [324, 0]
click at [504, 518] on span "Close" at bounding box center [495, 511] width 34 height 11
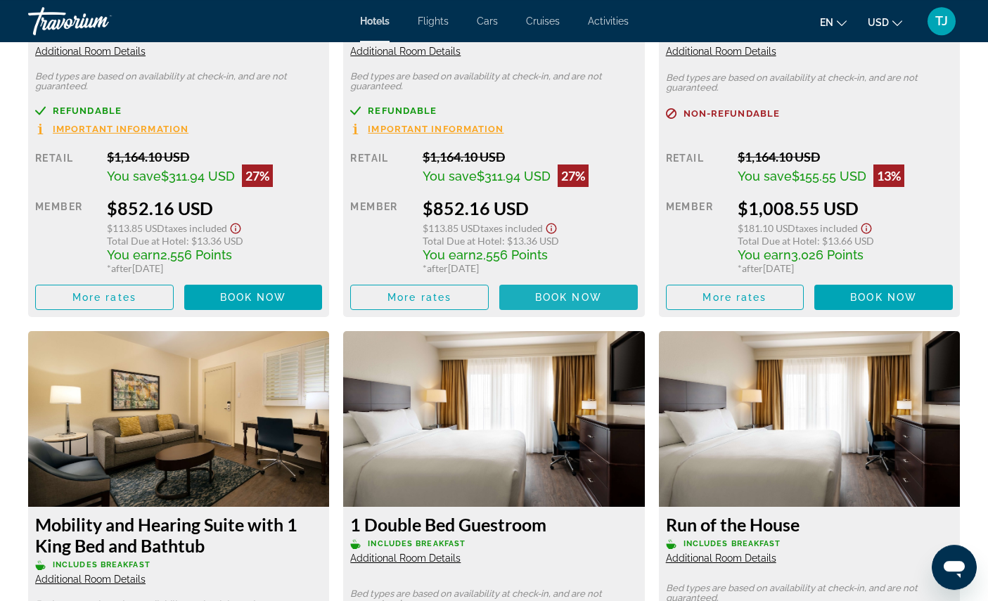
scroll to position [2167, 0]
click at [588, 303] on span "Book now" at bounding box center [568, 297] width 67 height 11
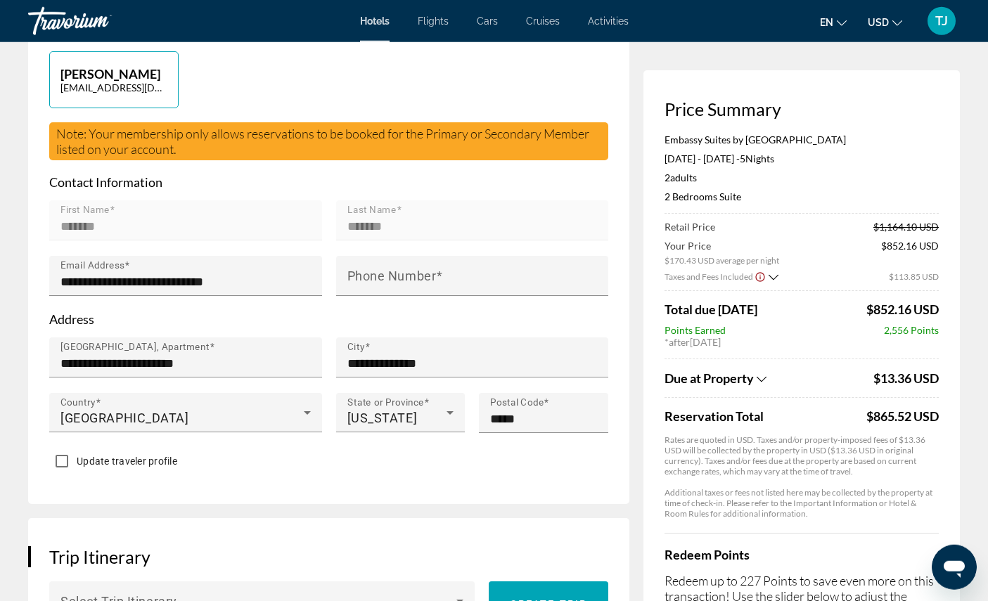
scroll to position [403, 0]
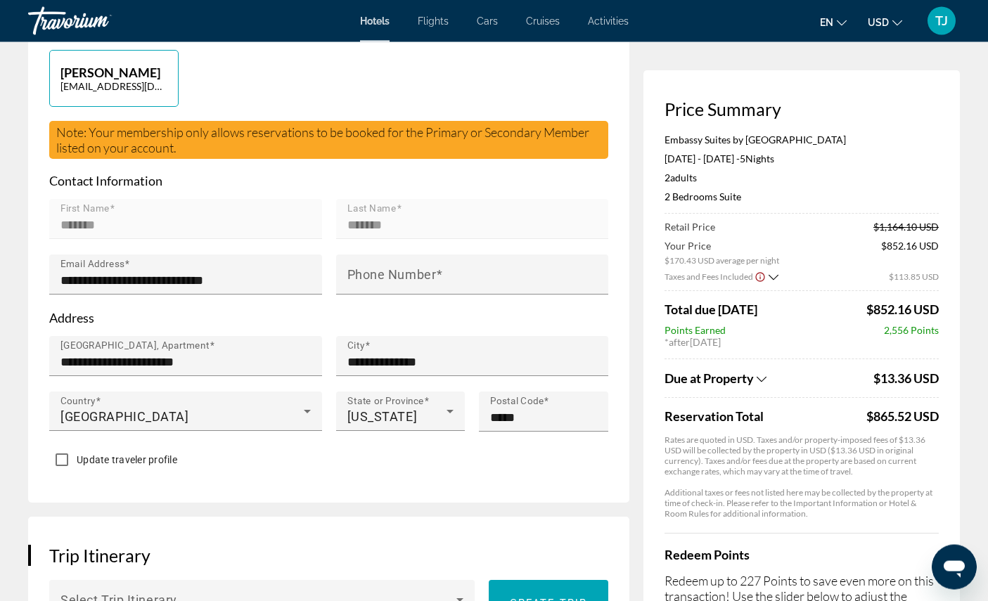
click at [503, 289] on input "Phone Number" at bounding box center [477, 280] width 259 height 17
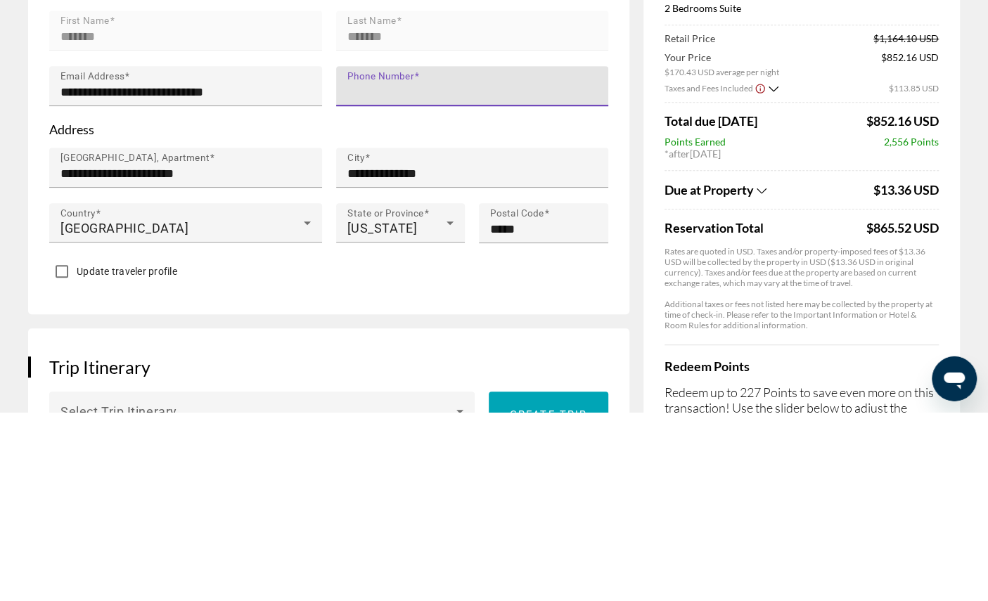
type input "**********"
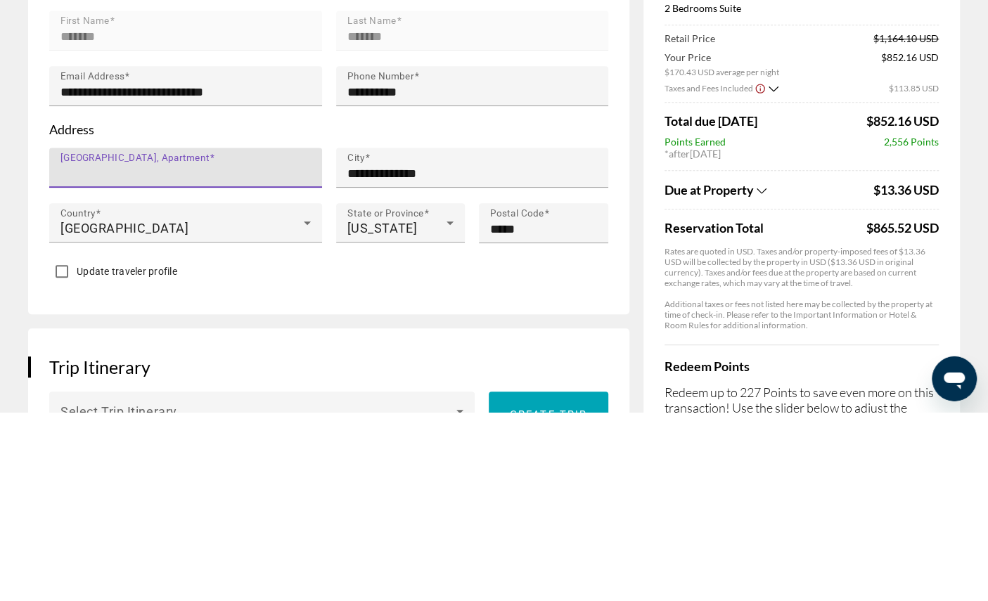
type input "**********"
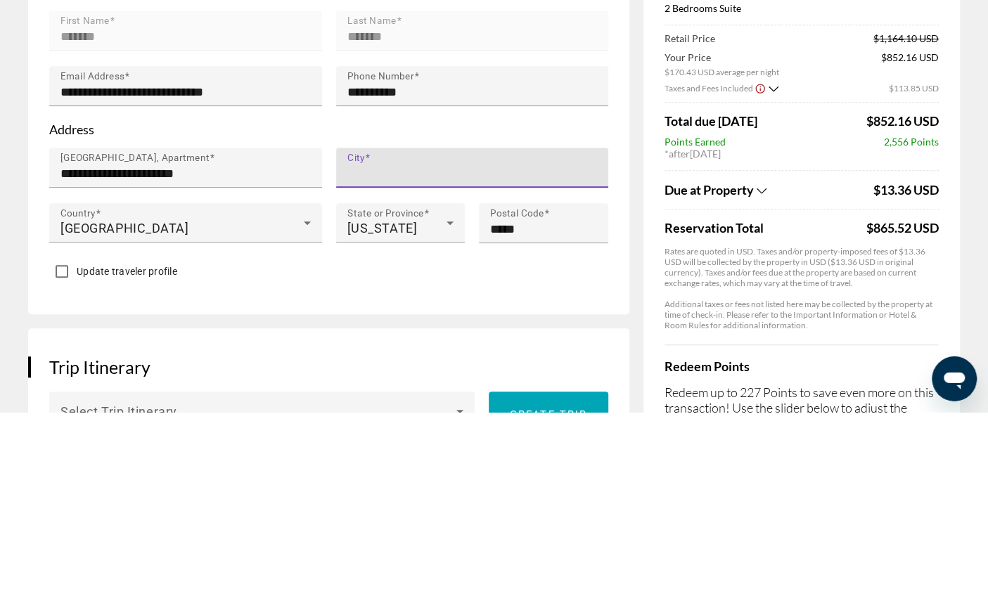
type input "**********"
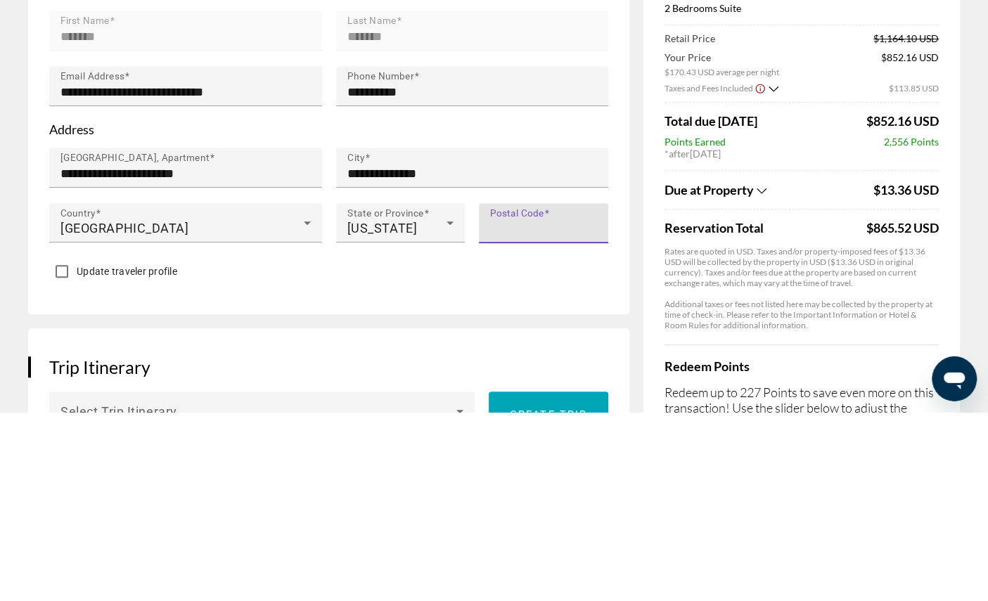
type input "*****"
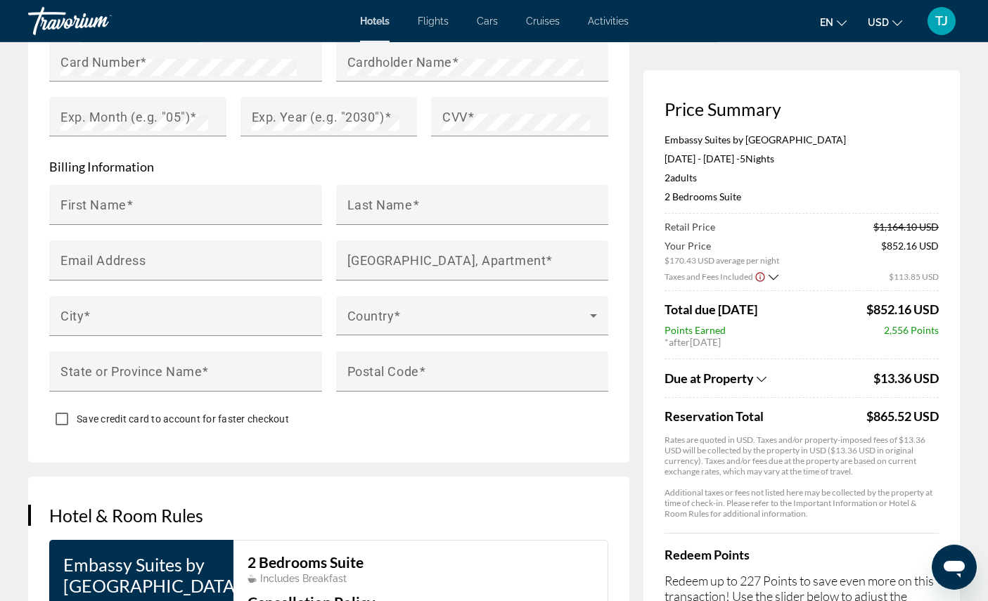
scroll to position [1372, 0]
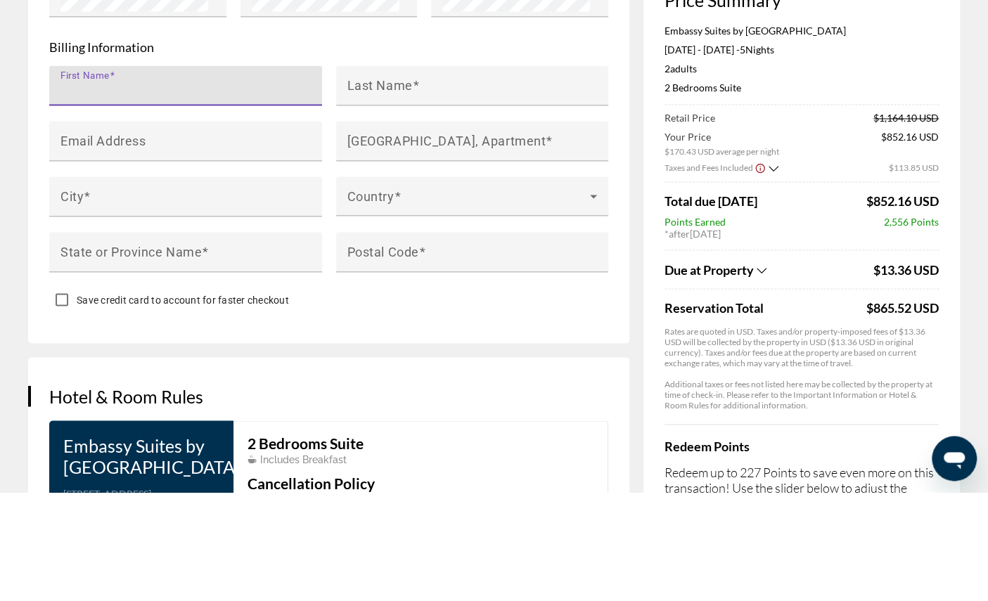
type input "*******"
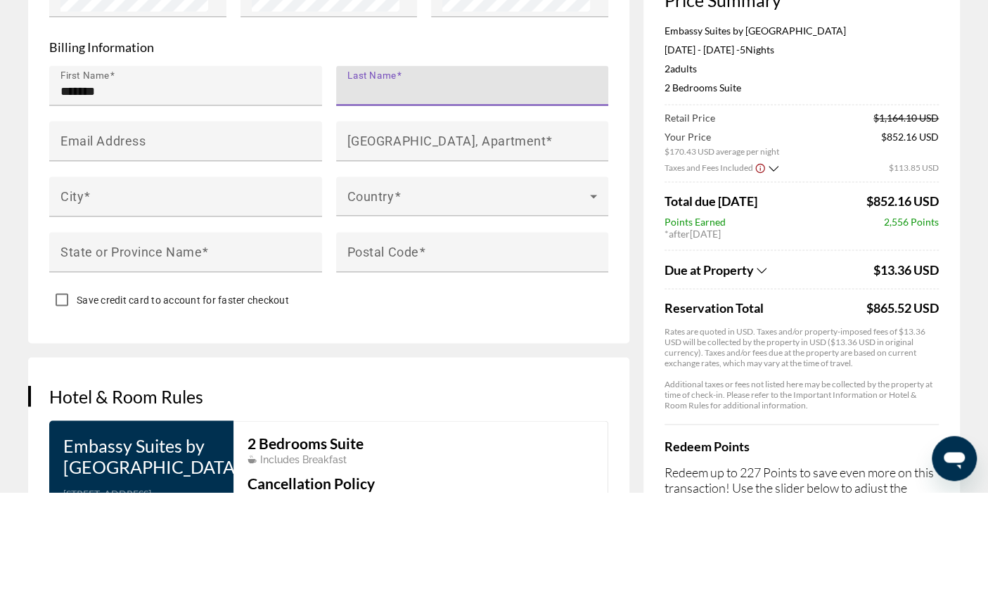
type input "*******"
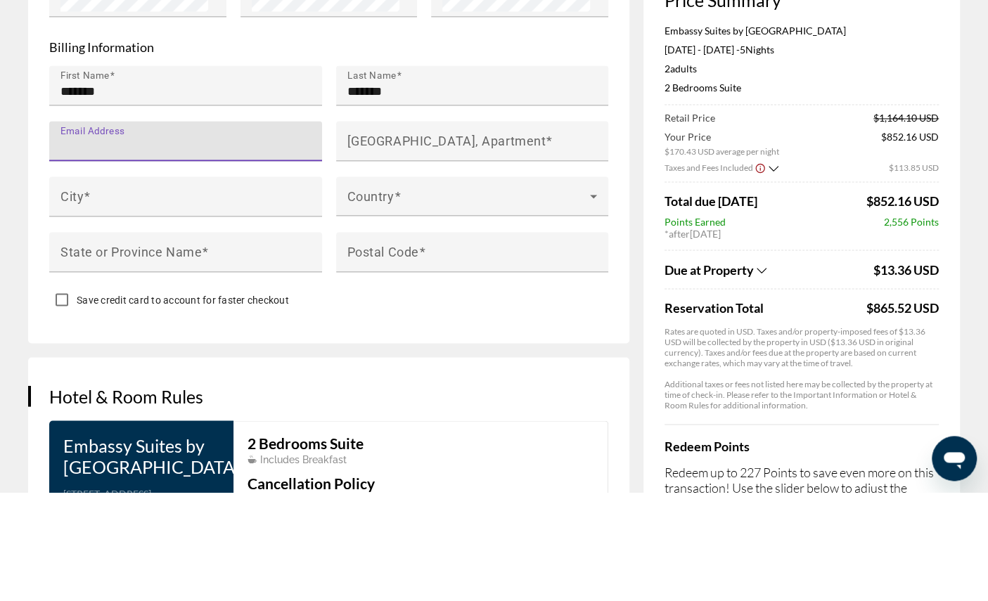
type input "**********"
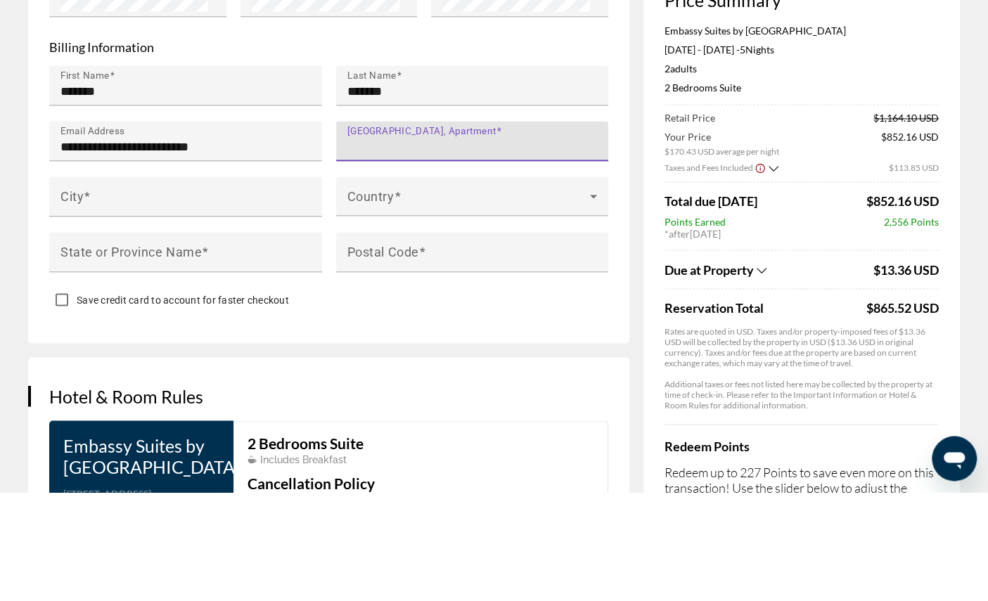
type input "**********"
type input "**"
type input "*****"
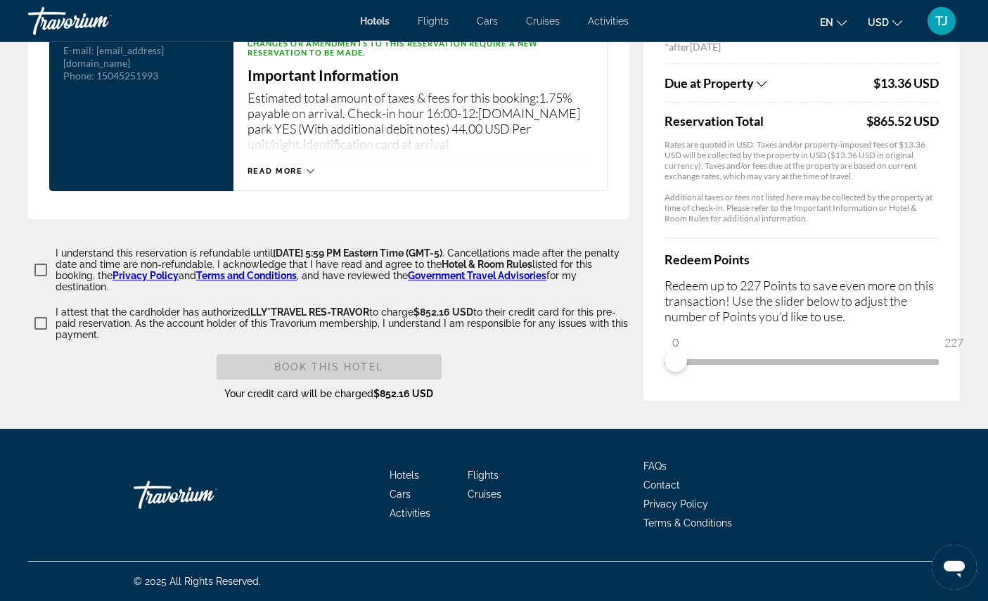
scroll to position [2011, 0]
click at [377, 384] on span "Main content" at bounding box center [329, 367] width 225 height 34
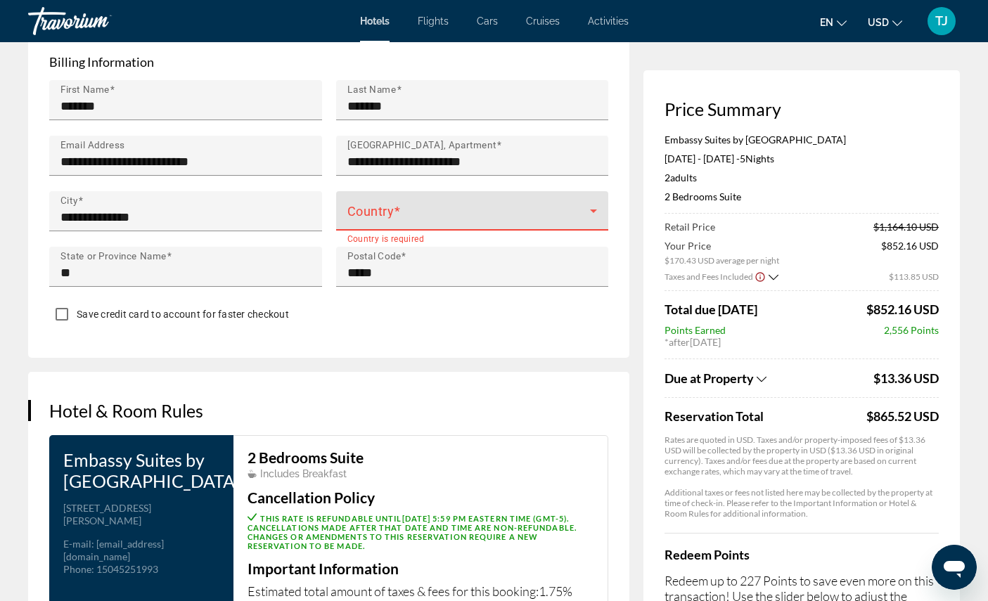
click at [524, 225] on span "Main content" at bounding box center [469, 216] width 243 height 17
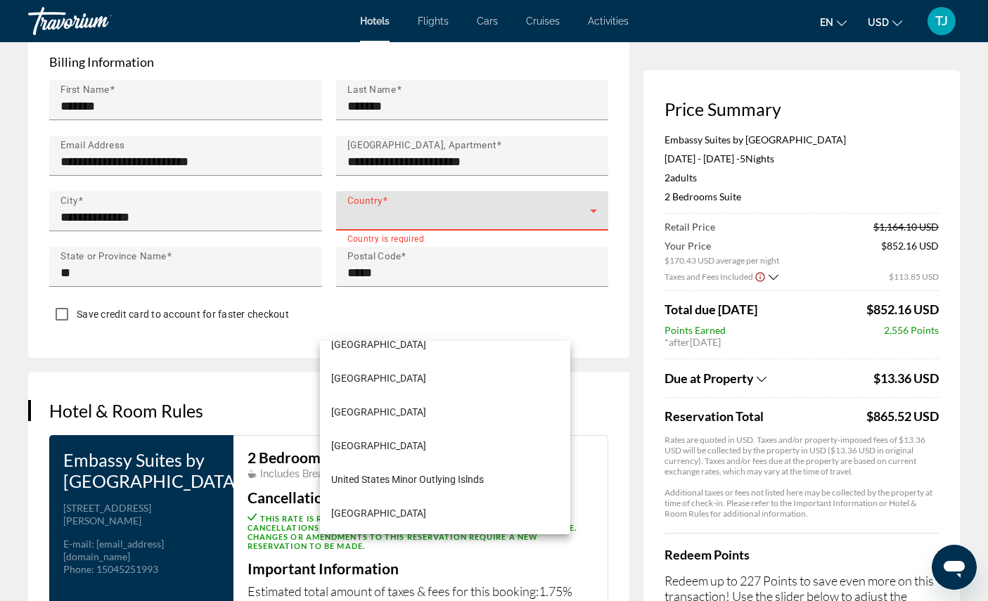
scroll to position [8093, 0]
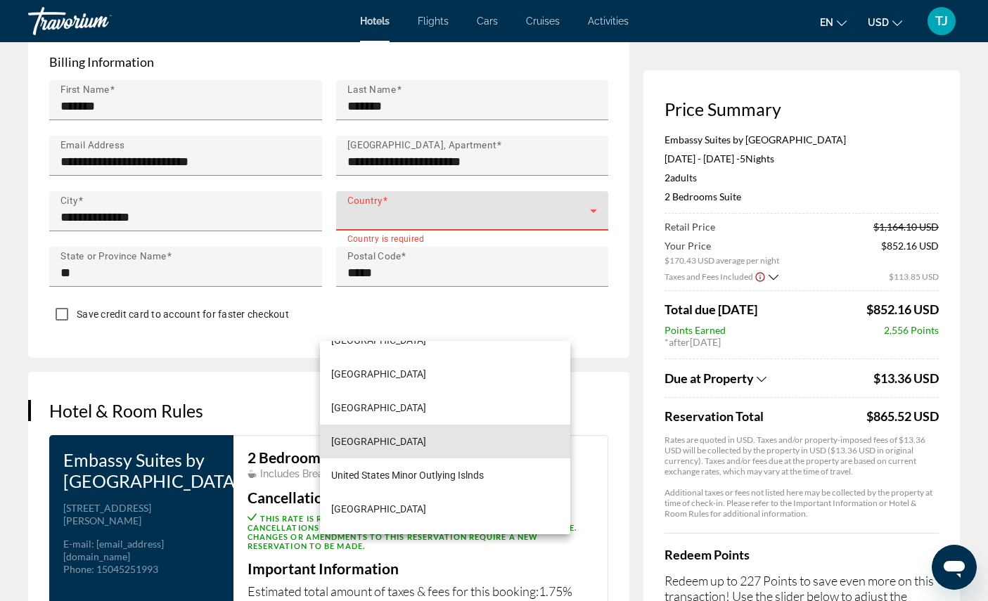
click at [449, 440] on mat-option "United States of America" at bounding box center [445, 442] width 250 height 34
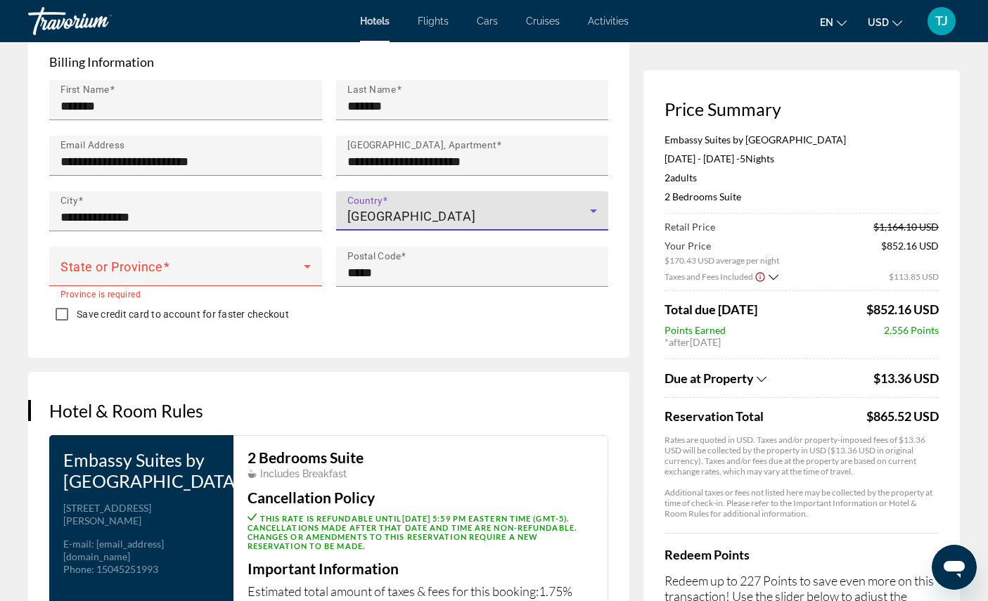
click at [229, 281] on span "Main content" at bounding box center [181, 272] width 243 height 17
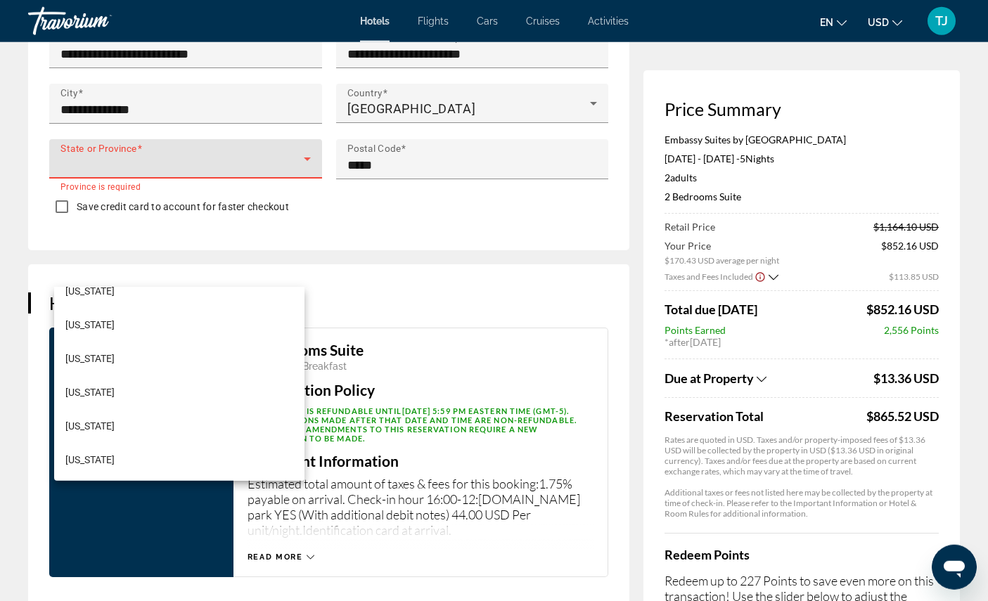
scroll to position [636, 0]
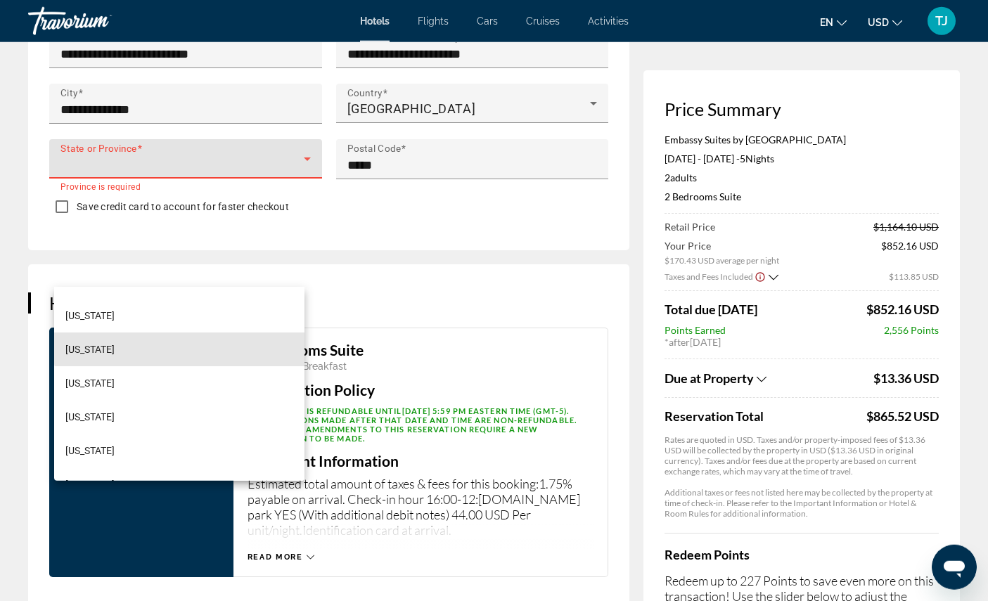
click at [203, 339] on mat-option "Maryland" at bounding box center [179, 350] width 250 height 34
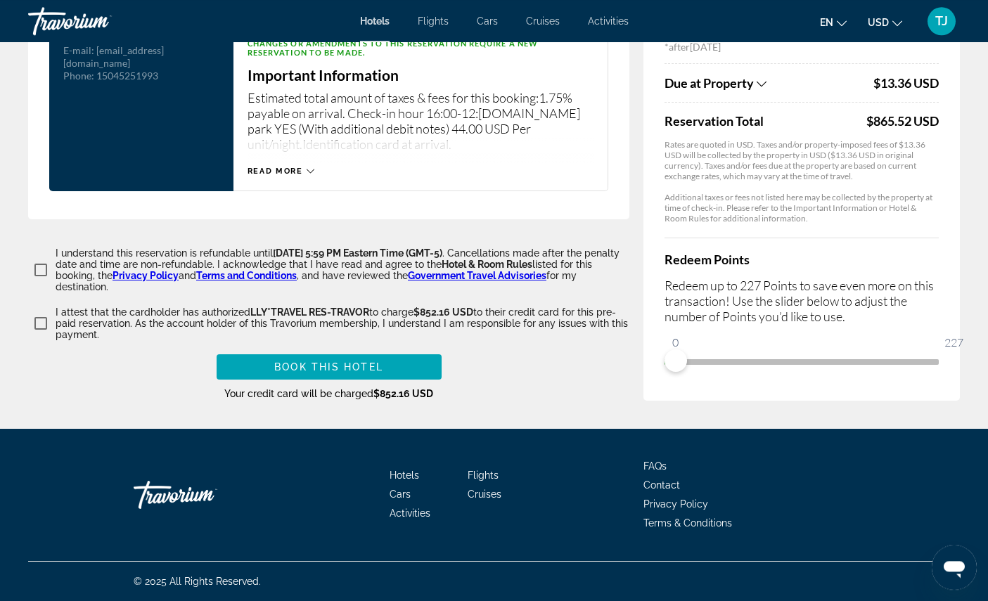
click at [415, 384] on span "Main content" at bounding box center [329, 367] width 225 height 34
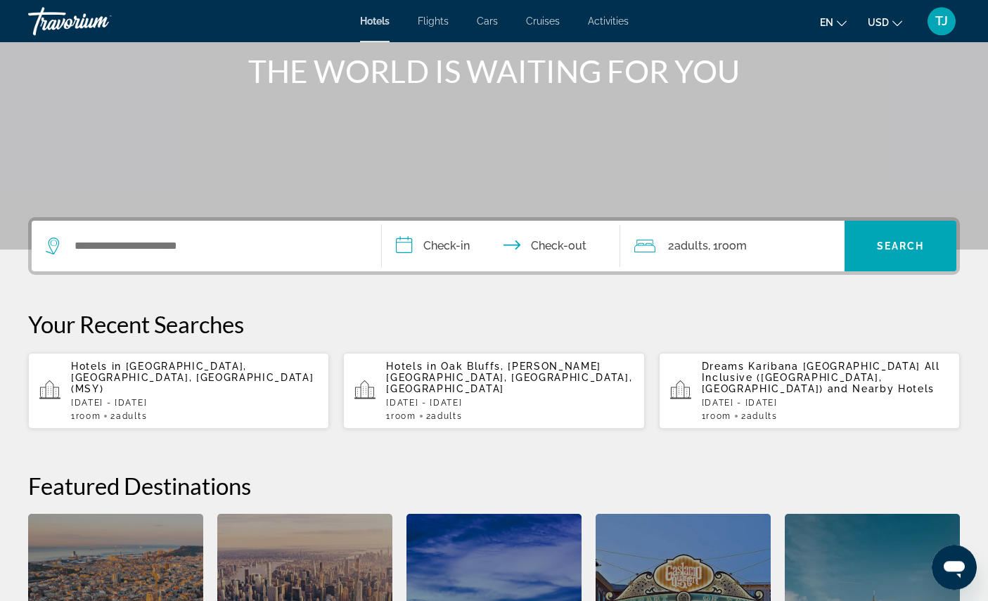
click at [246, 395] on p "Hotels in [GEOGRAPHIC_DATA], [GEOGRAPHIC_DATA], [GEOGRAPHIC_DATA] (MSY)" at bounding box center [194, 378] width 247 height 34
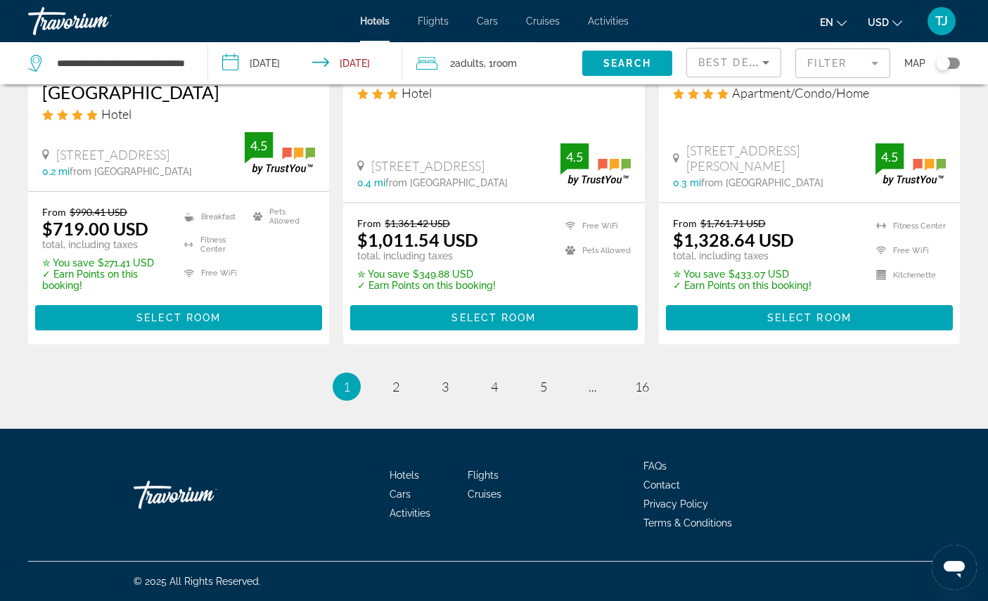
scroll to position [2083, 0]
click at [496, 395] on span "4" at bounding box center [494, 386] width 7 height 15
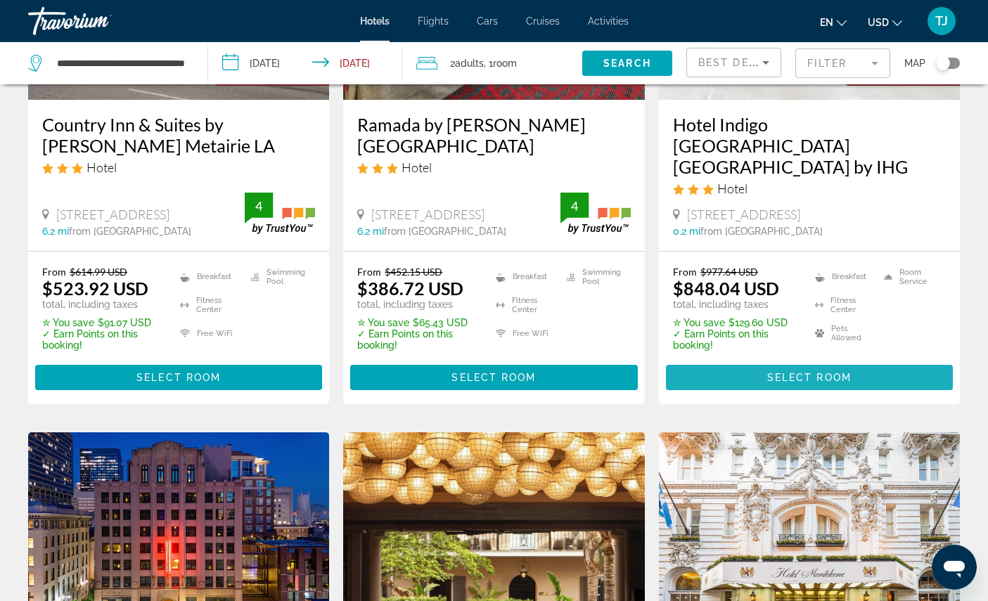
scroll to position [820, 0]
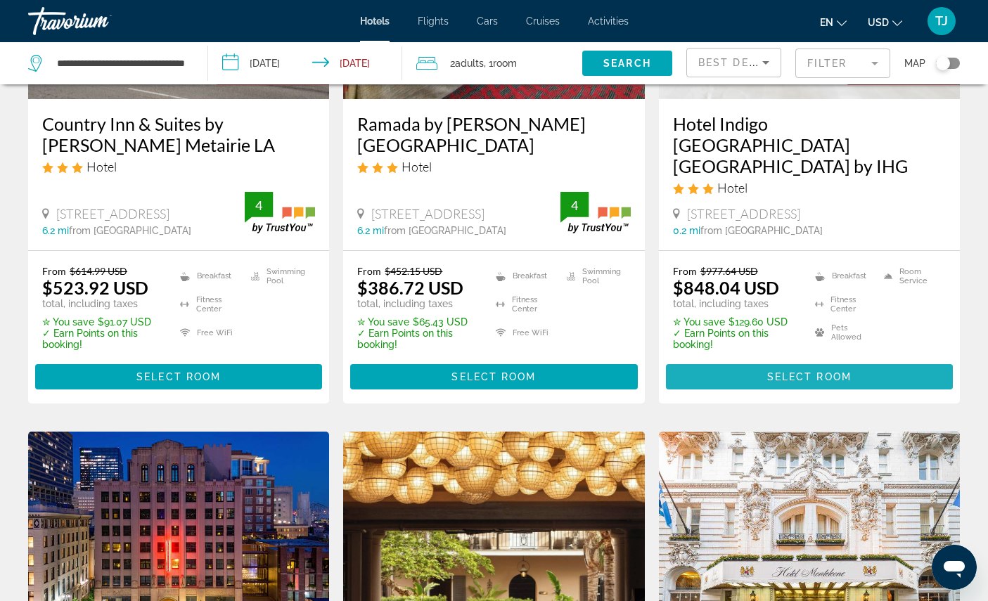
click at [884, 394] on span "Main content" at bounding box center [809, 377] width 287 height 34
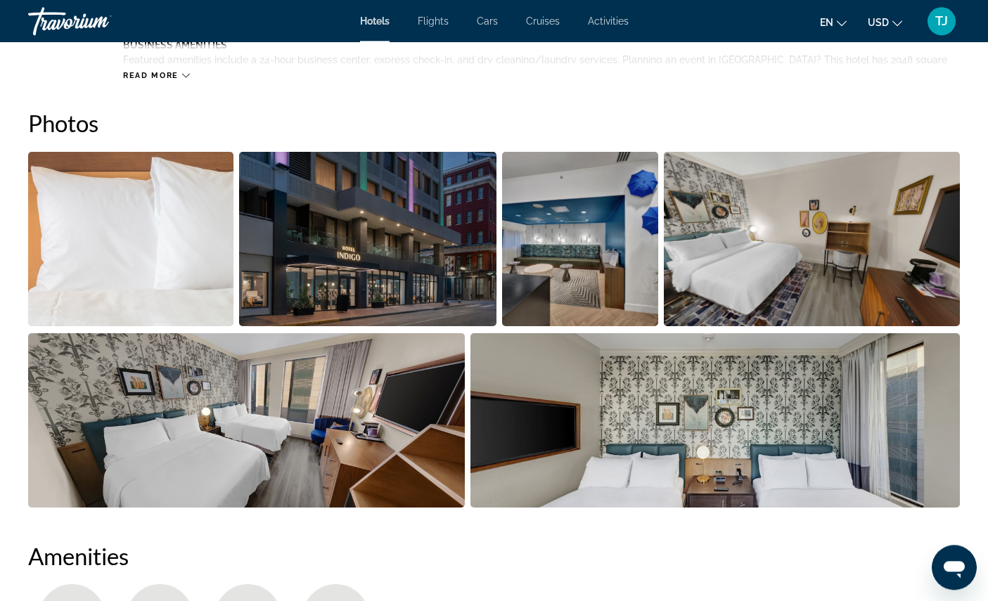
scroll to position [671, 0]
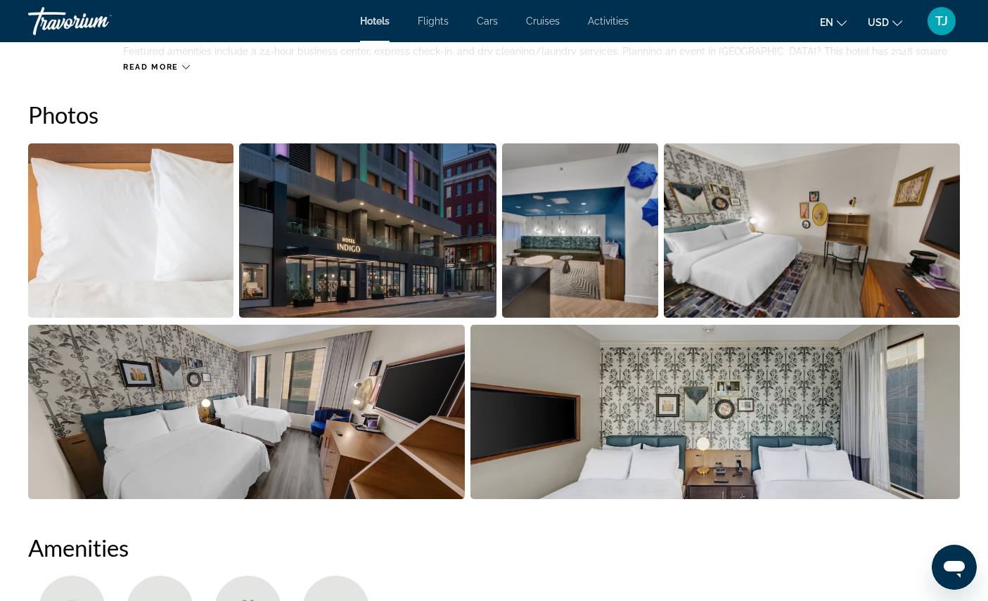
click at [794, 317] on img "Open full-screen image slider" at bounding box center [812, 231] width 297 height 174
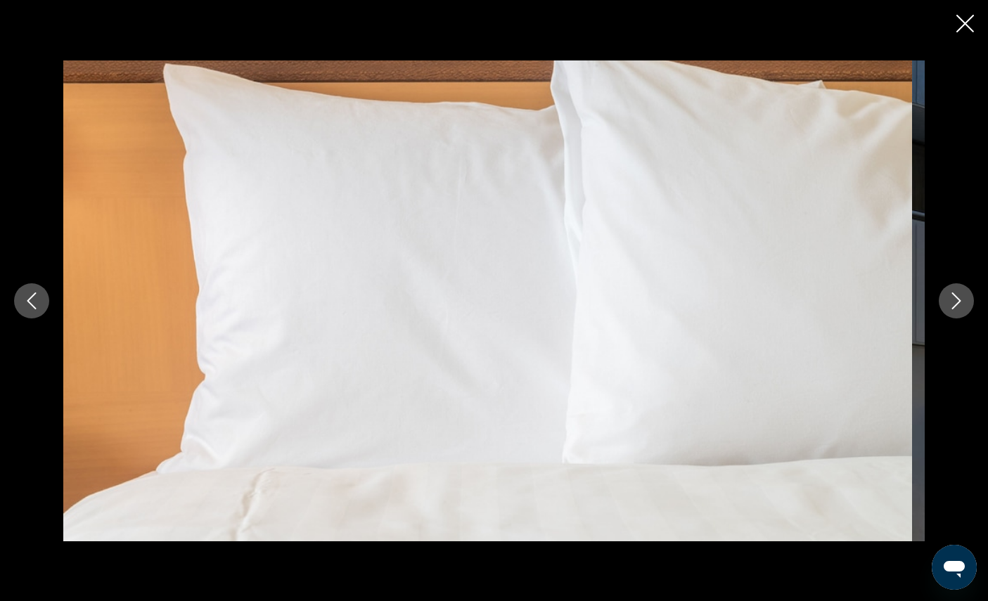
click at [957, 310] on icon "Next image" at bounding box center [956, 301] width 17 height 17
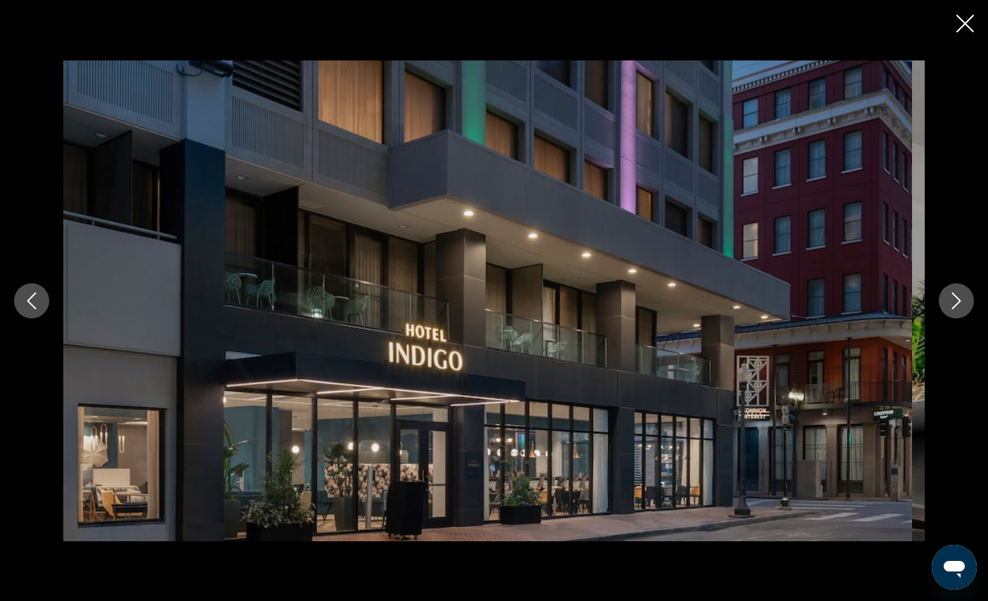
click at [949, 310] on icon "Next image" at bounding box center [956, 301] width 17 height 17
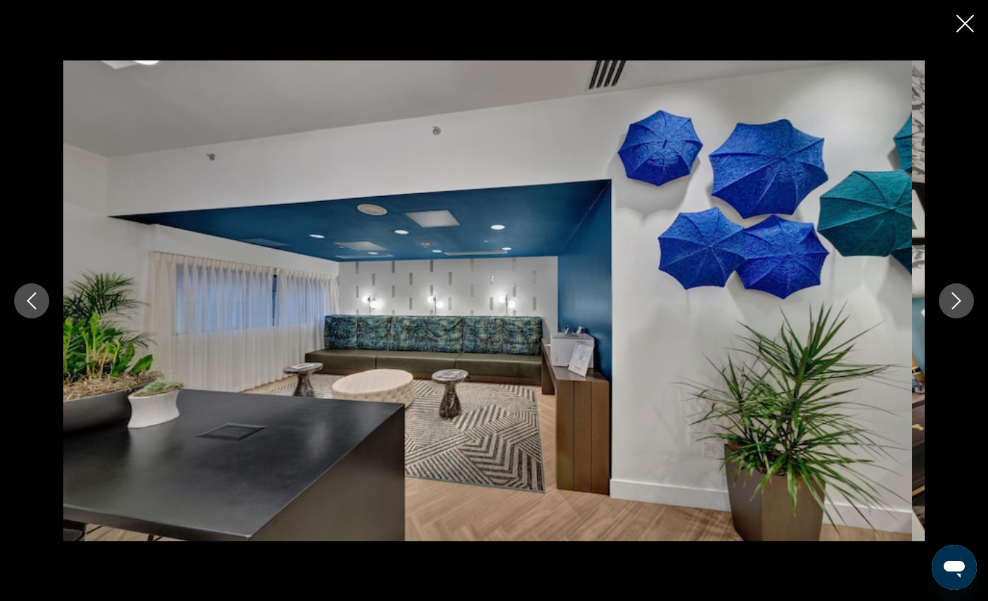
click at [948, 310] on icon "Next image" at bounding box center [956, 301] width 17 height 17
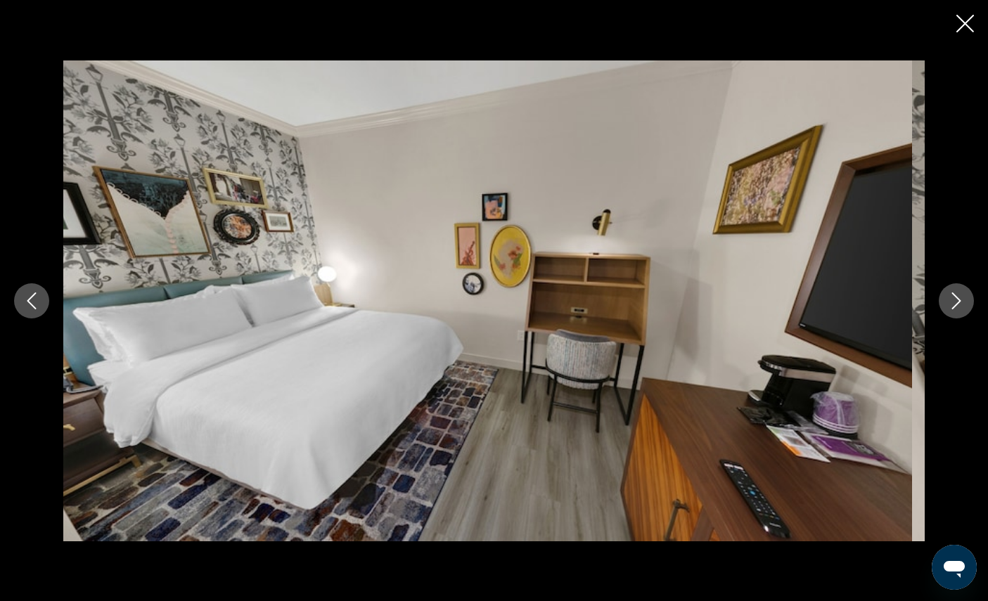
click at [948, 310] on icon "Next image" at bounding box center [956, 301] width 17 height 17
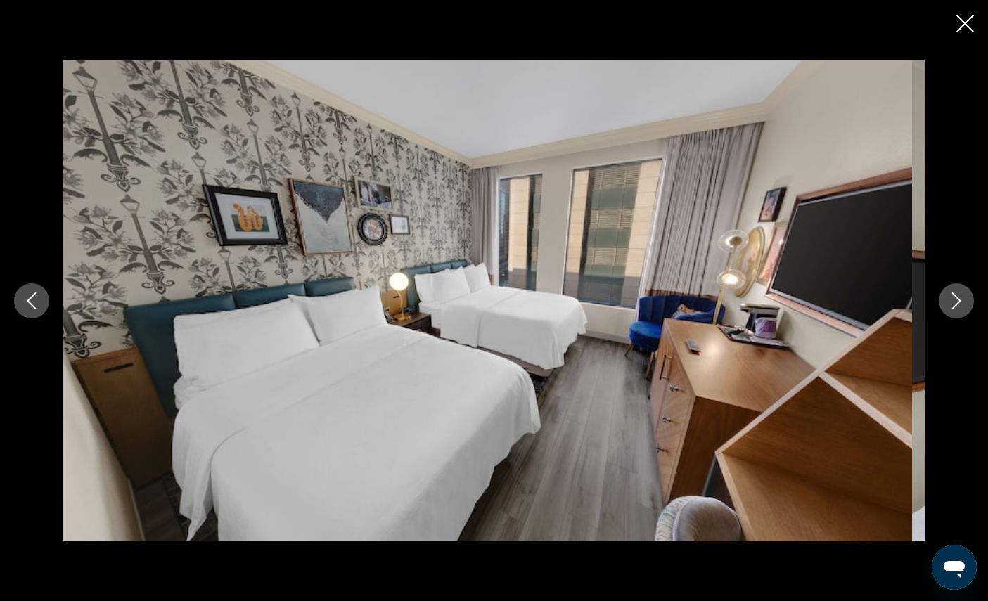
click at [948, 310] on icon "Next image" at bounding box center [956, 301] width 17 height 17
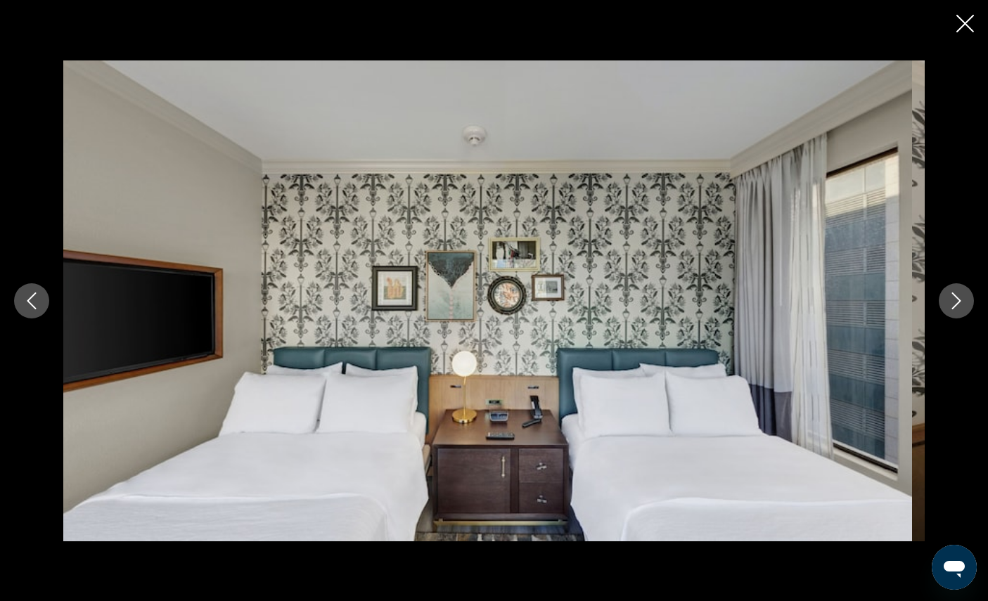
click at [948, 310] on icon "Next image" at bounding box center [956, 301] width 17 height 17
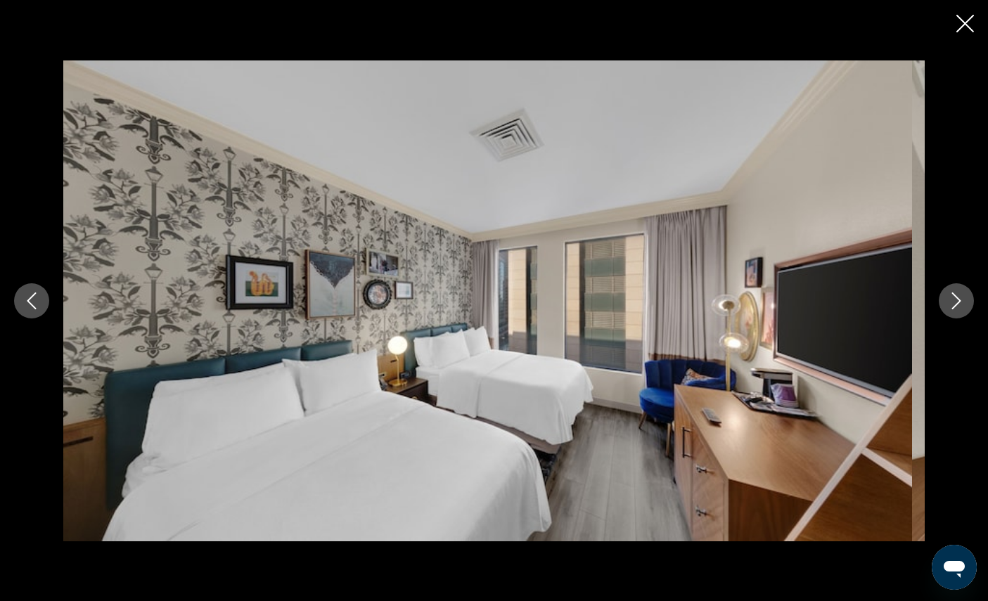
click at [948, 310] on icon "Next image" at bounding box center [956, 301] width 17 height 17
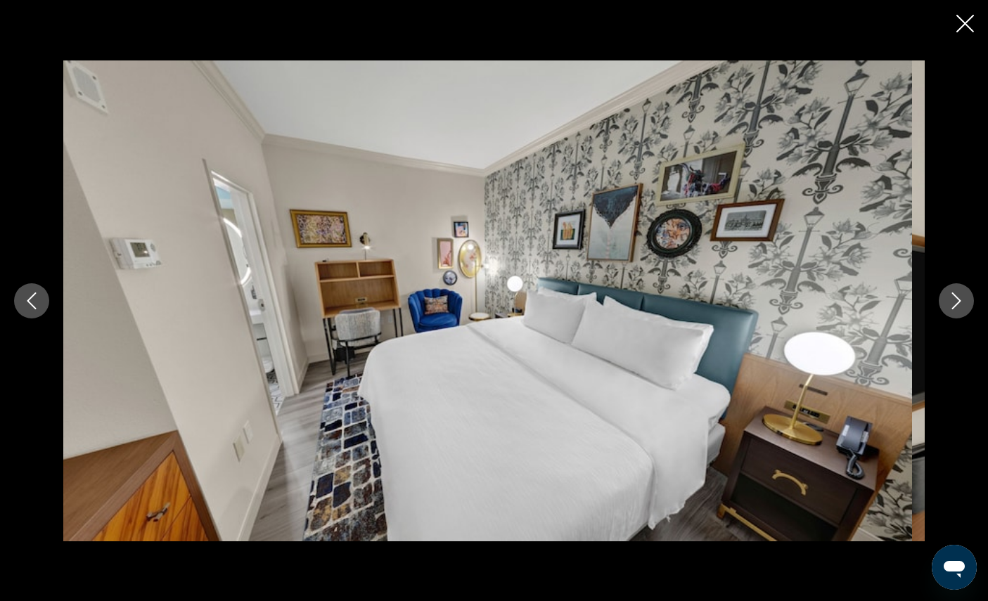
click at [949, 317] on button "Next image" at bounding box center [956, 300] width 35 height 35
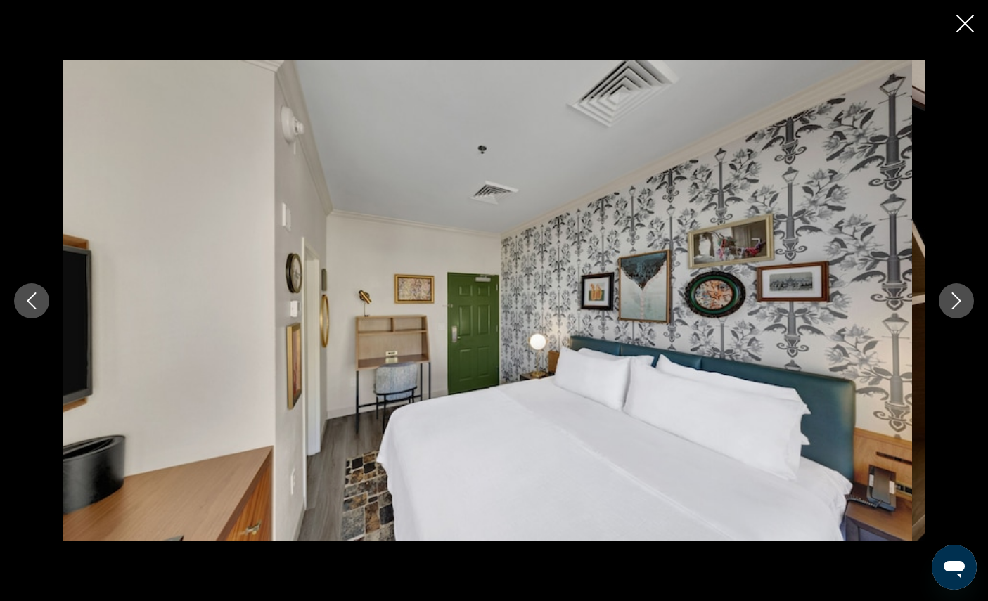
click at [948, 310] on icon "Next image" at bounding box center [956, 301] width 17 height 17
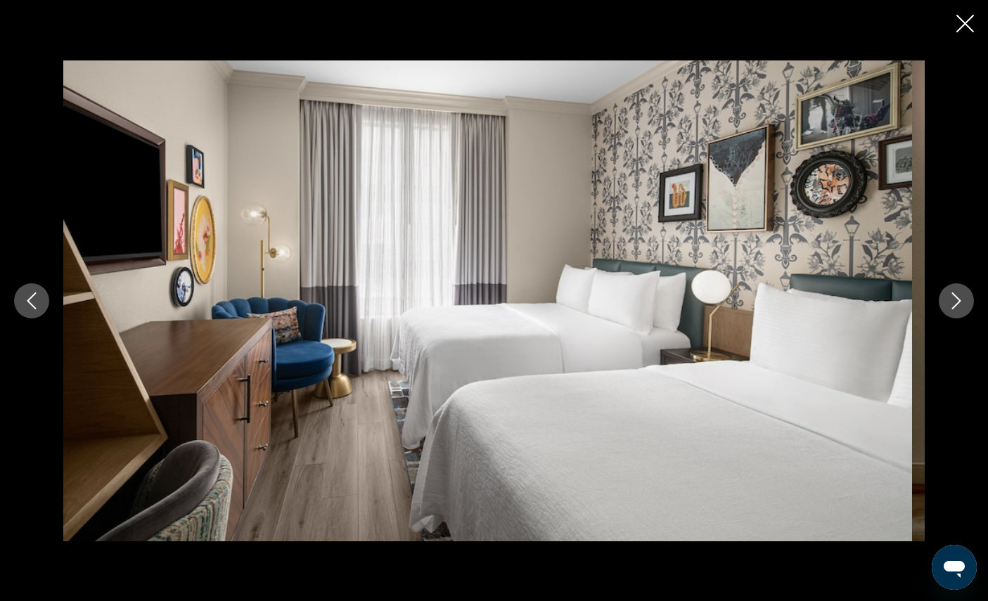
click at [948, 310] on icon "Next image" at bounding box center [956, 301] width 17 height 17
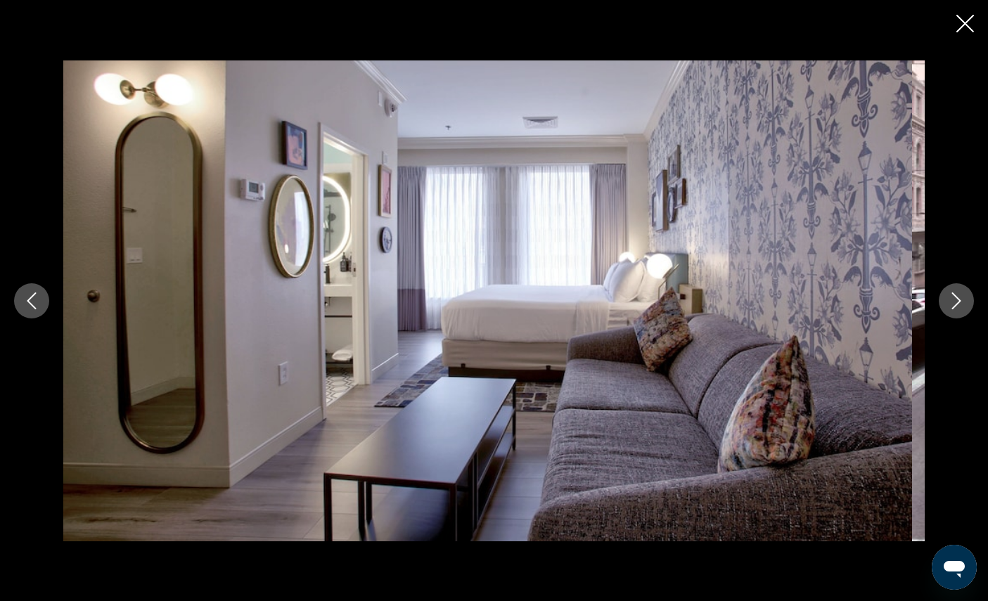
click at [954, 317] on button "Next image" at bounding box center [956, 300] width 35 height 35
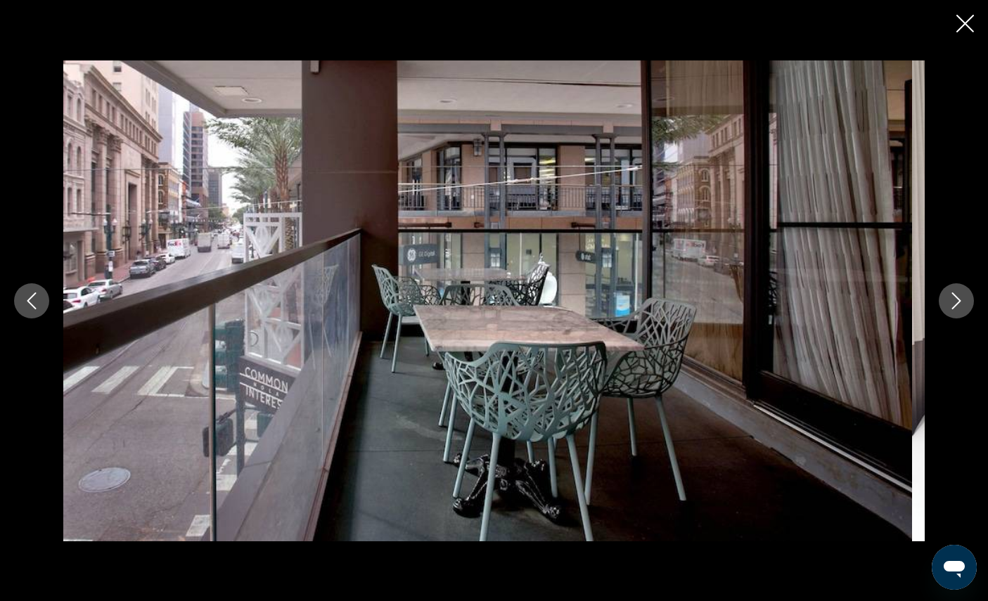
click at [950, 317] on button "Next image" at bounding box center [956, 300] width 35 height 35
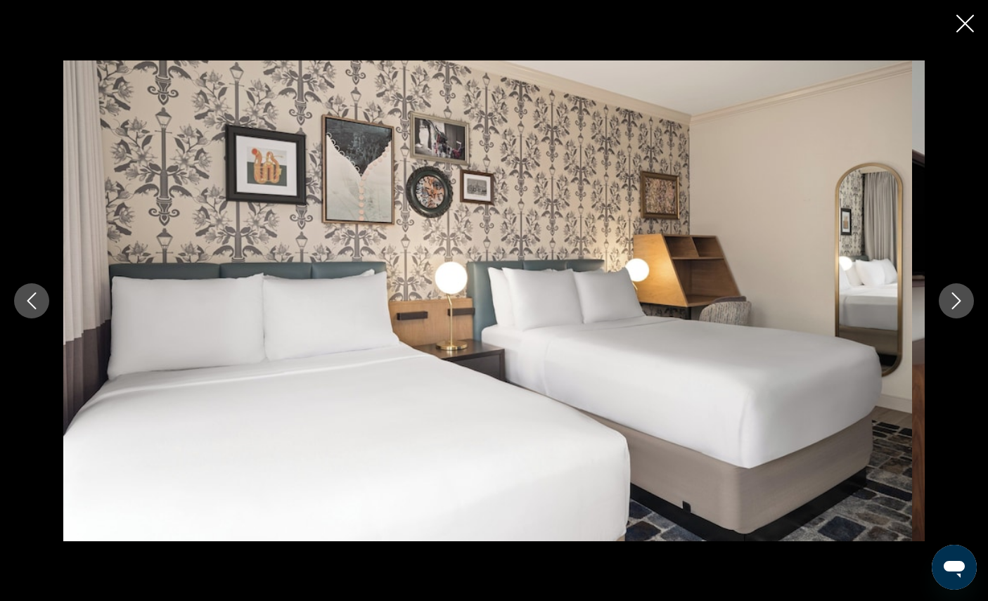
click at [951, 315] on button "Next image" at bounding box center [956, 300] width 35 height 35
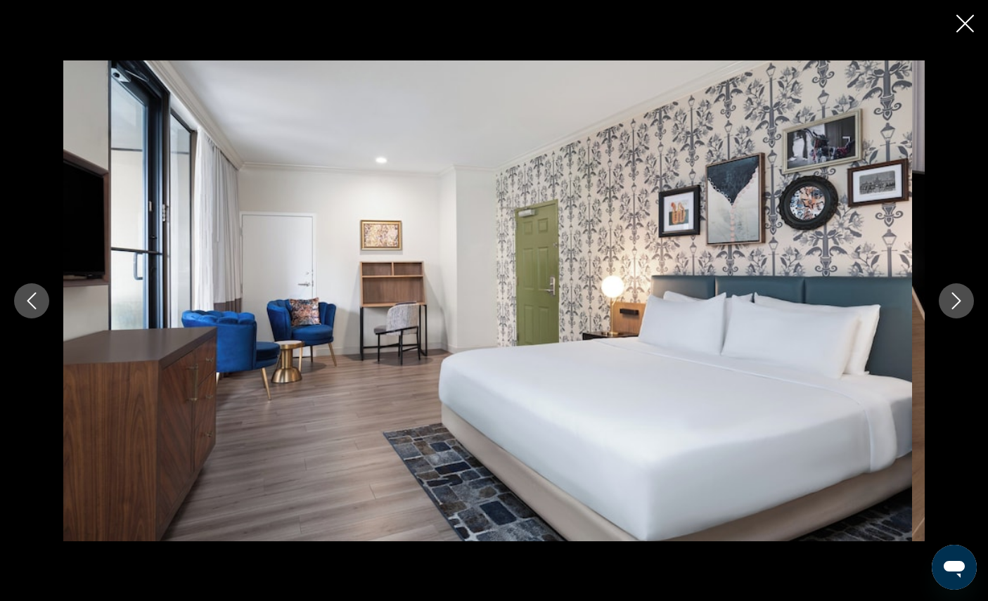
click at [948, 310] on icon "Next image" at bounding box center [956, 301] width 17 height 17
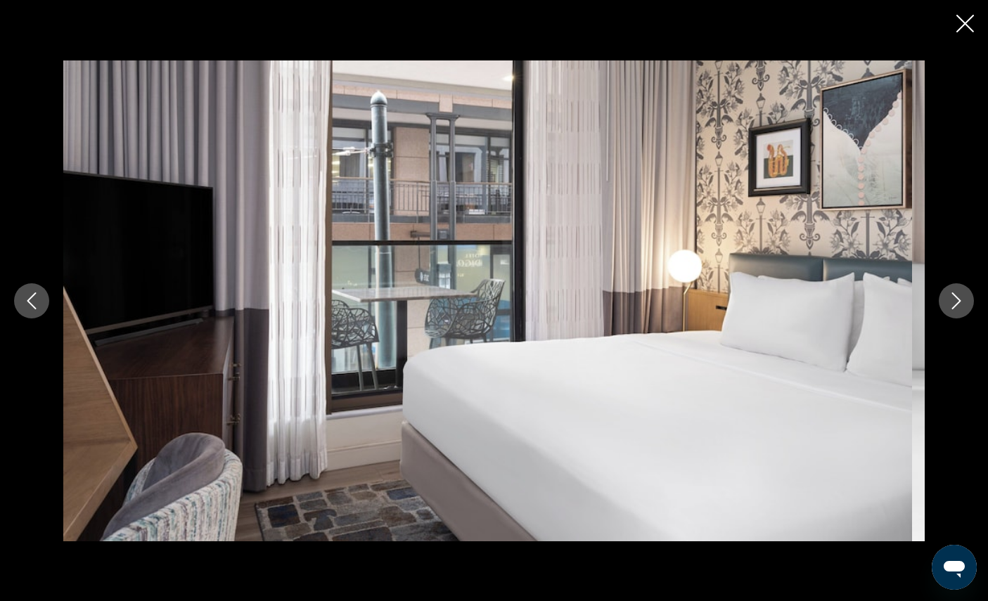
click at [948, 310] on icon "Next image" at bounding box center [956, 301] width 17 height 17
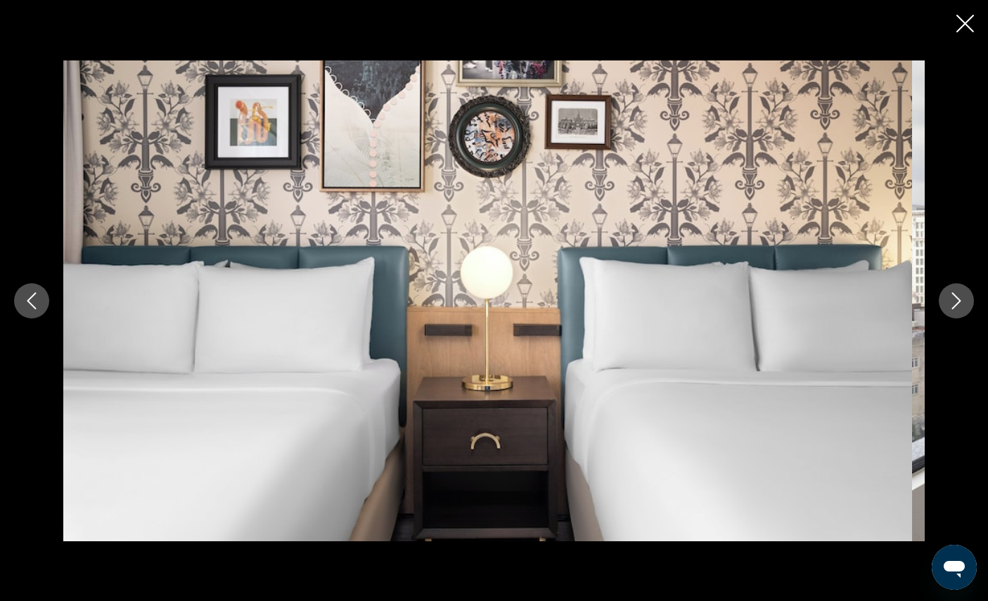
click at [948, 310] on icon "Next image" at bounding box center [956, 301] width 17 height 17
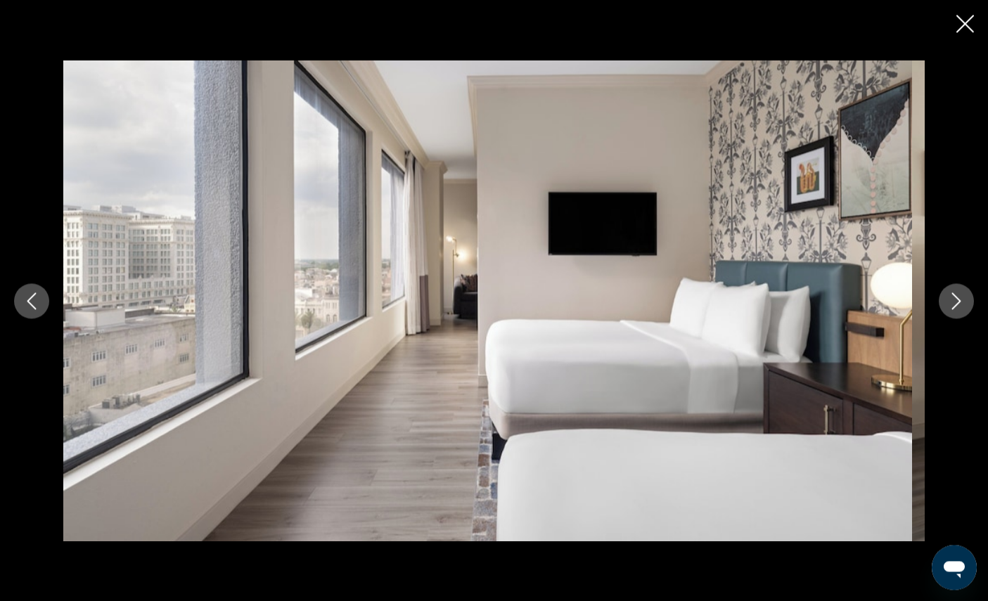
scroll to position [687, 0]
click at [960, 310] on icon "Next image" at bounding box center [956, 301] width 17 height 17
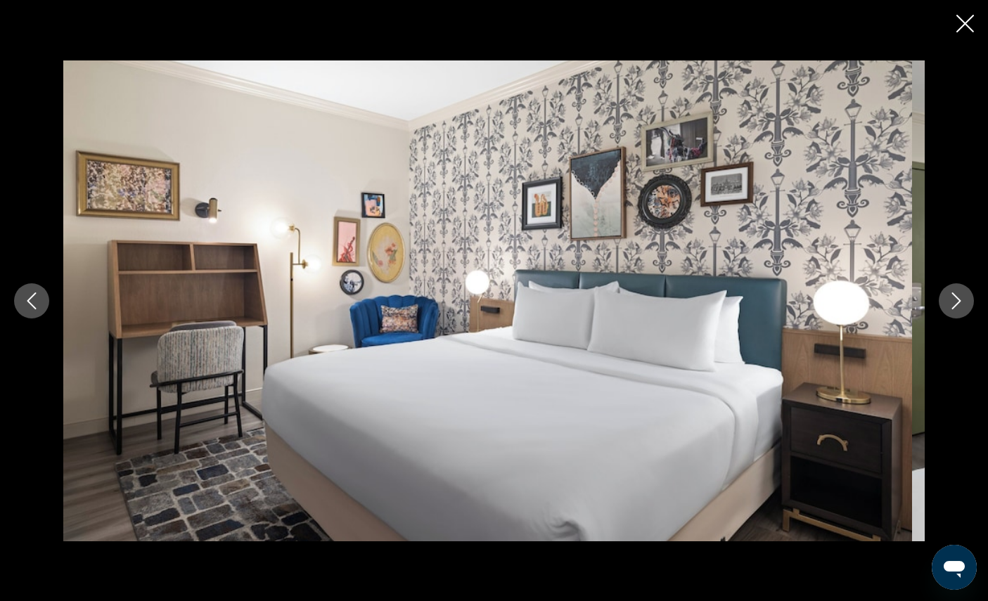
click at [962, 317] on button "Next image" at bounding box center [956, 300] width 35 height 35
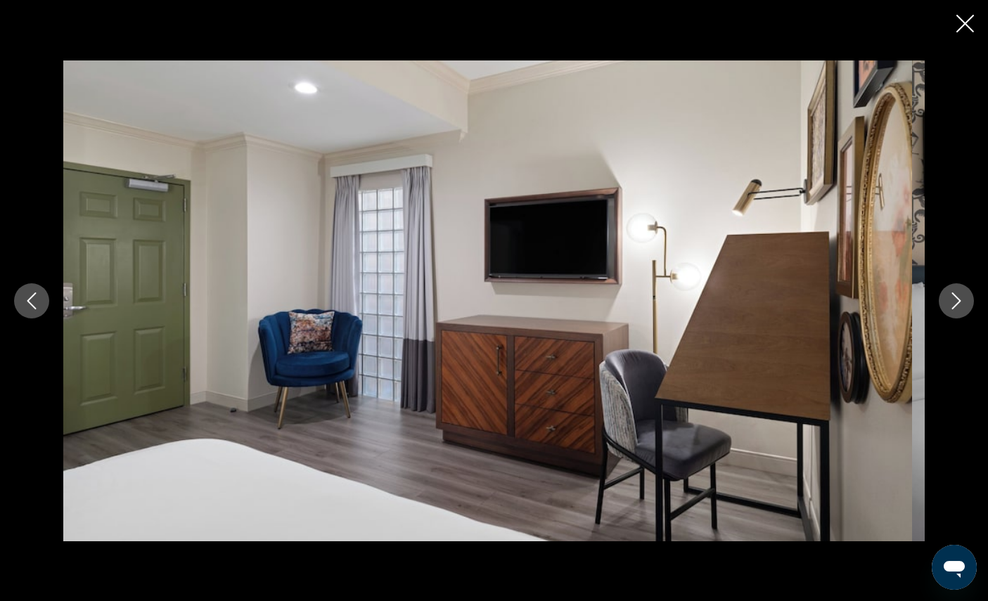
click at [957, 30] on icon "Close slideshow" at bounding box center [966, 24] width 18 height 18
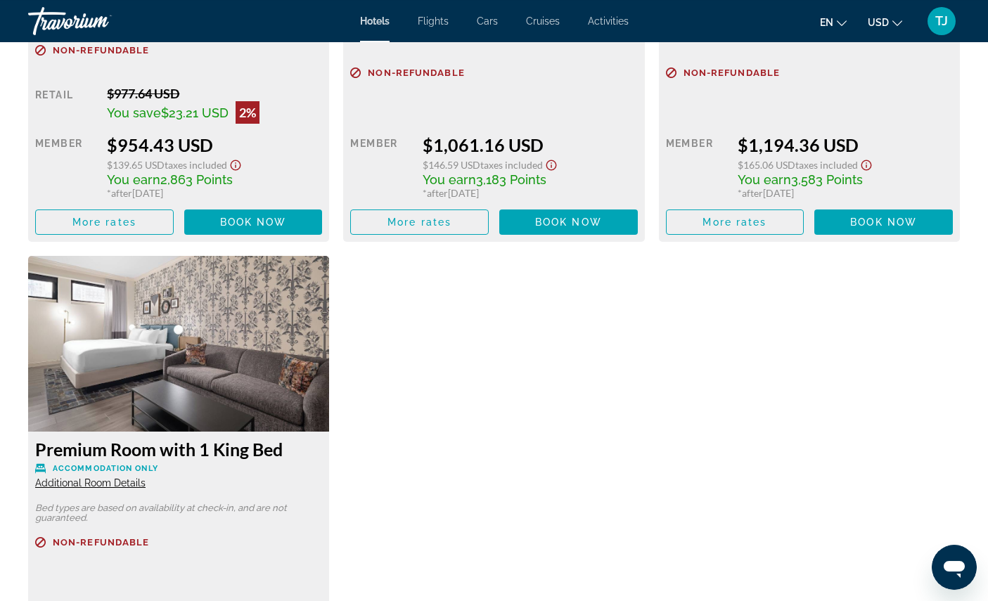
scroll to position [3267, 0]
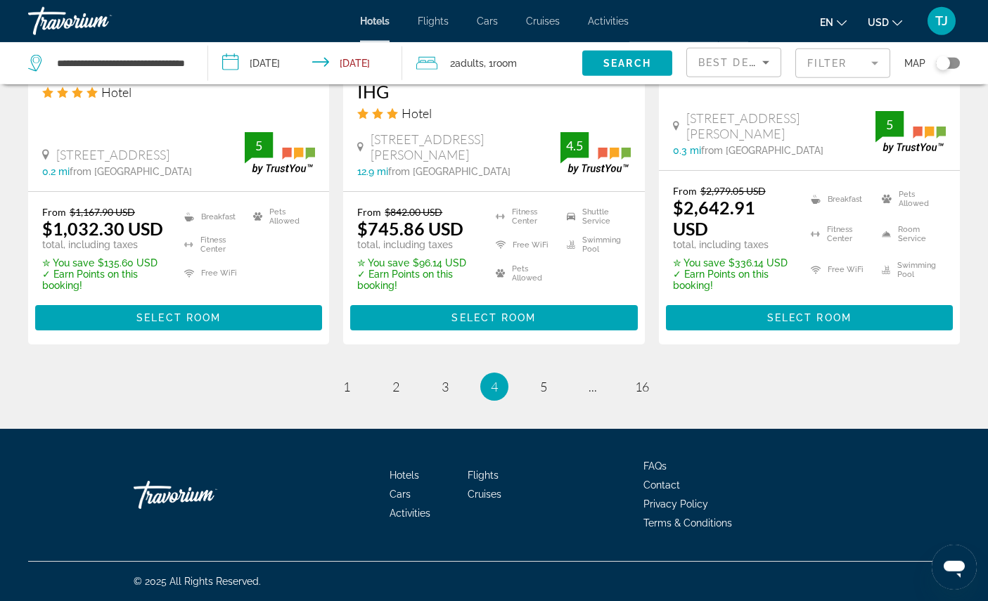
scroll to position [2143, 0]
click at [547, 395] on span "5" at bounding box center [543, 386] width 7 height 15
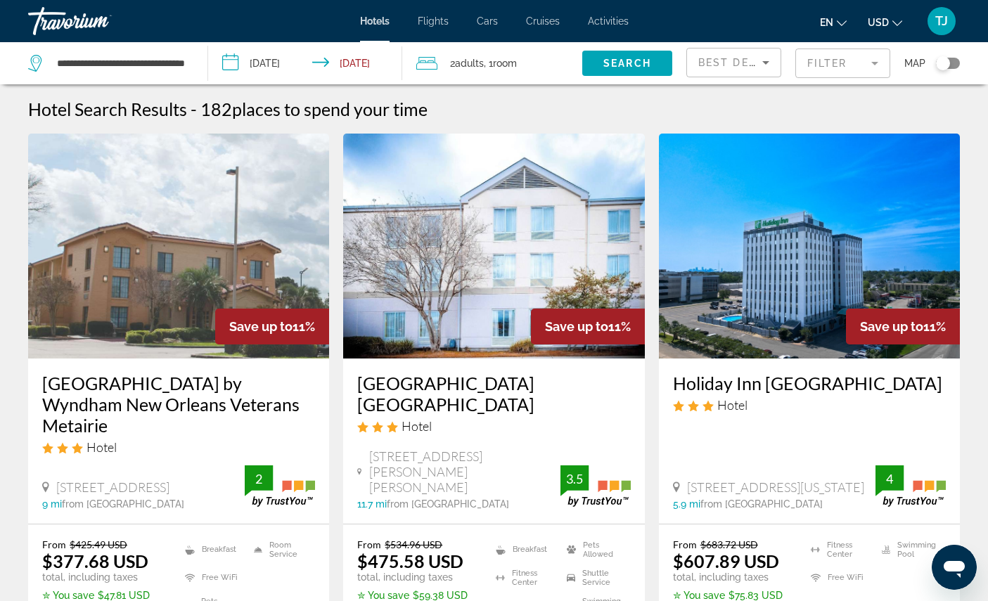
click at [855, 68] on mat-form-field "Filter" at bounding box center [843, 64] width 95 height 30
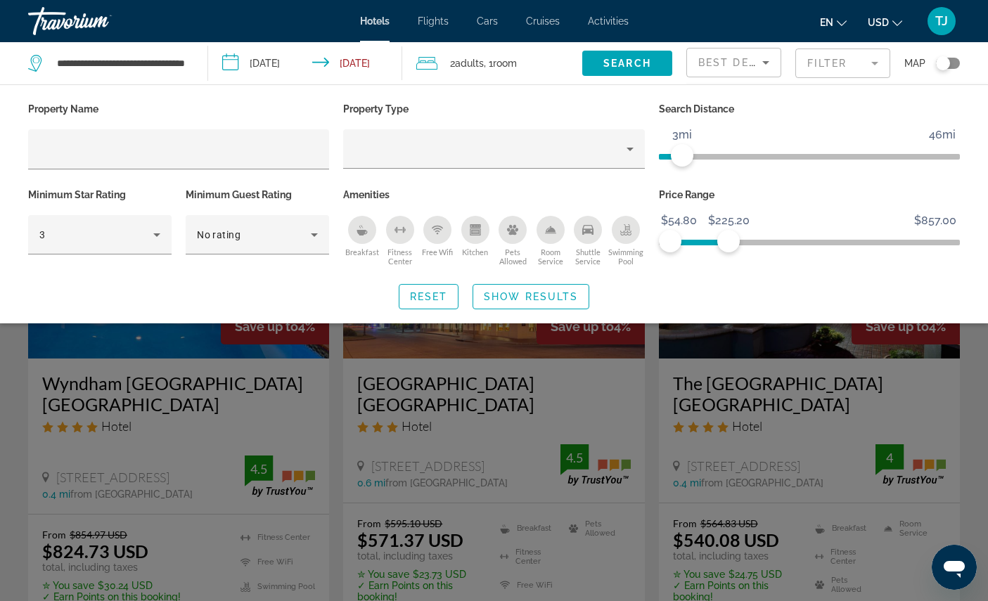
click at [559, 302] on span "Show Results" at bounding box center [531, 296] width 94 height 11
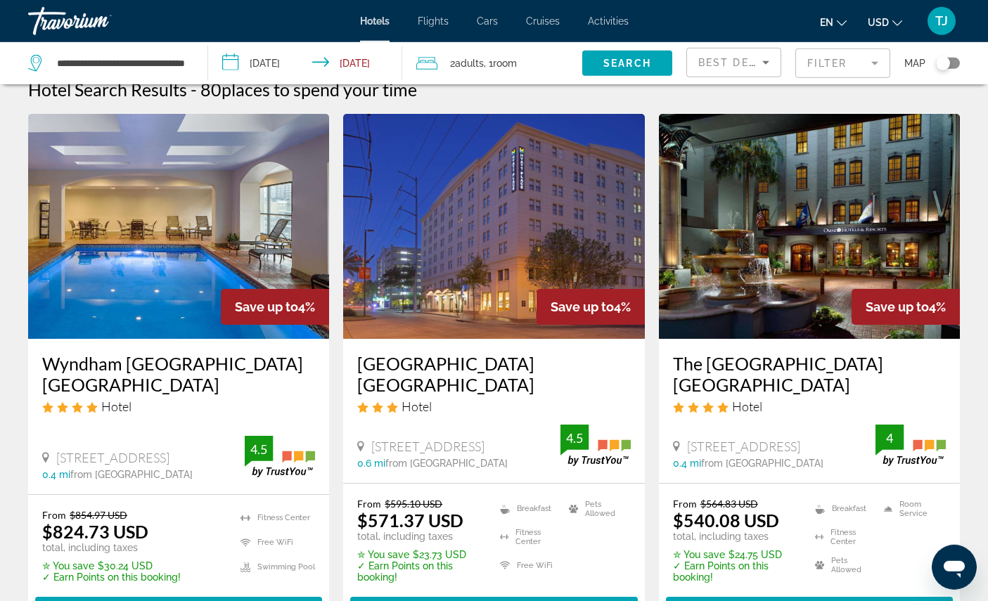
scroll to position [21, 0]
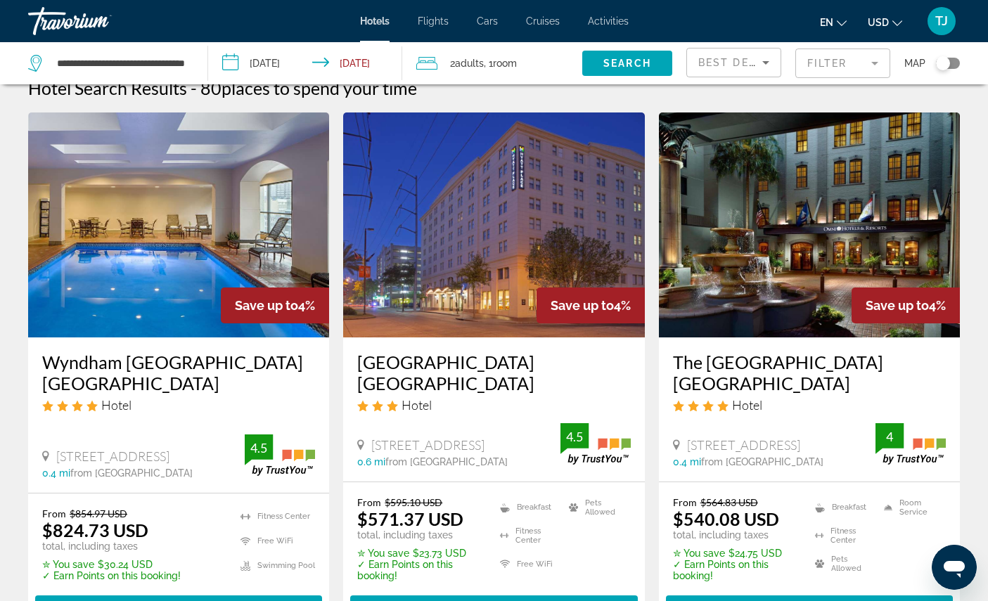
click at [260, 256] on img "Main content" at bounding box center [178, 225] width 301 height 225
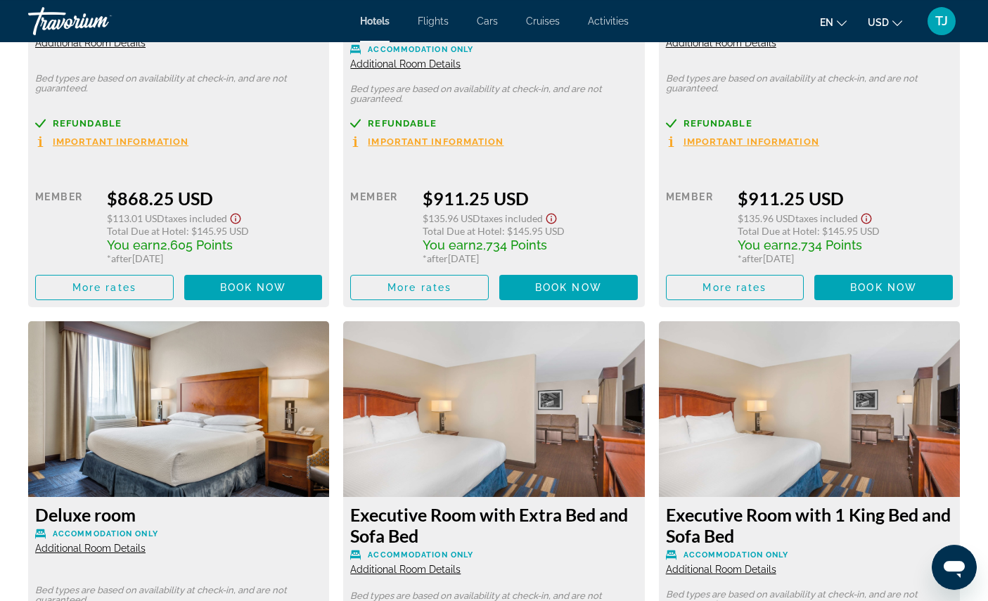
scroll to position [2639, 0]
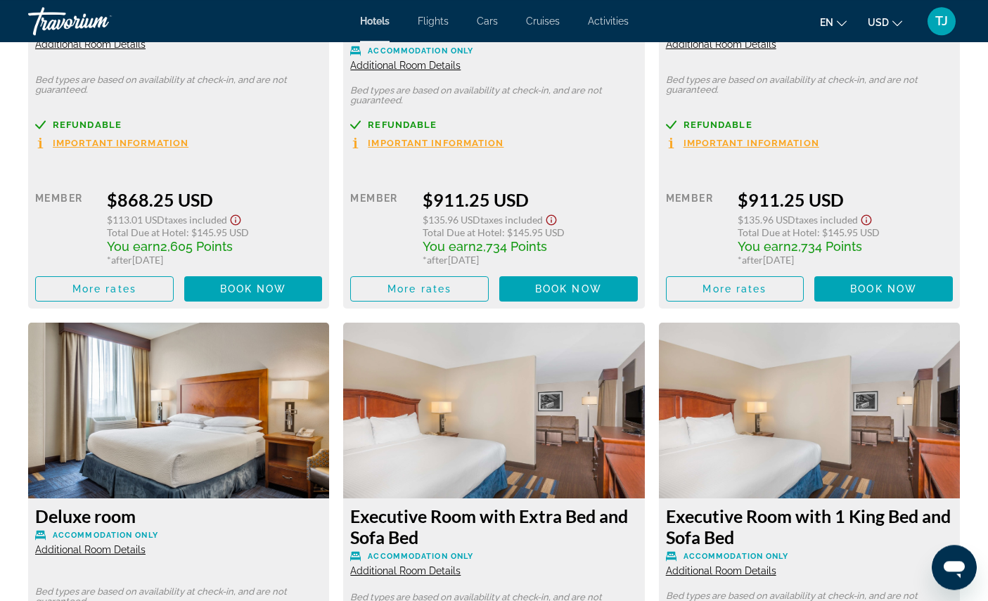
click at [576, 42] on h3 "Room, 2 Double Beds (Oversized Room)" at bounding box center [493, 21] width 287 height 42
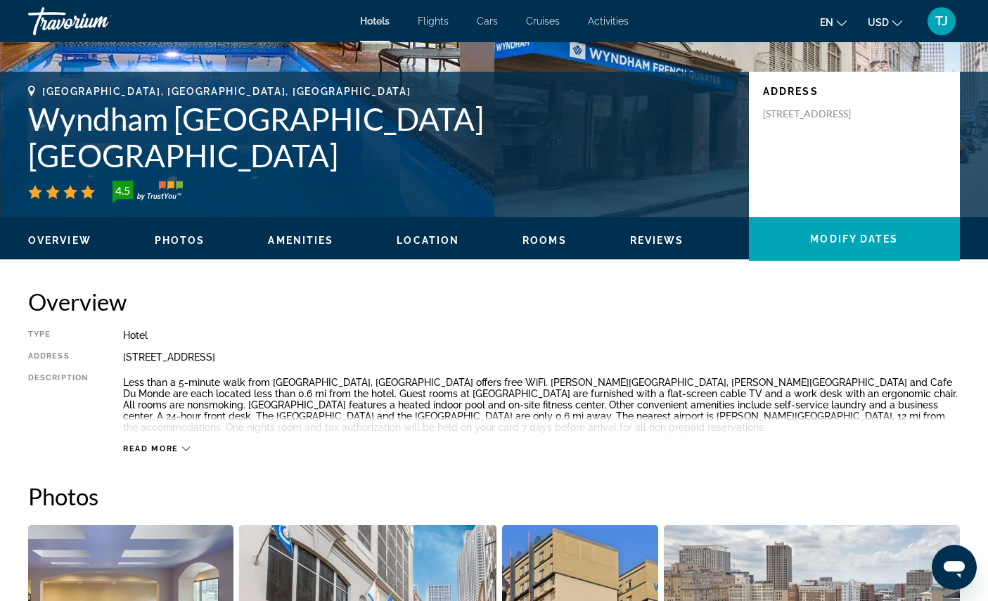
scroll to position [244, 0]
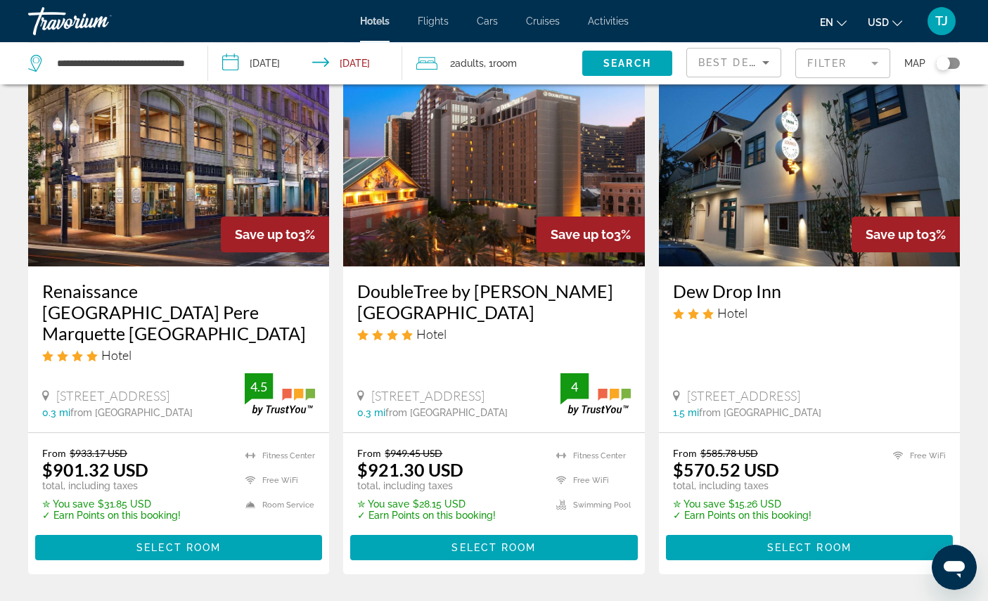
scroll to position [646, 0]
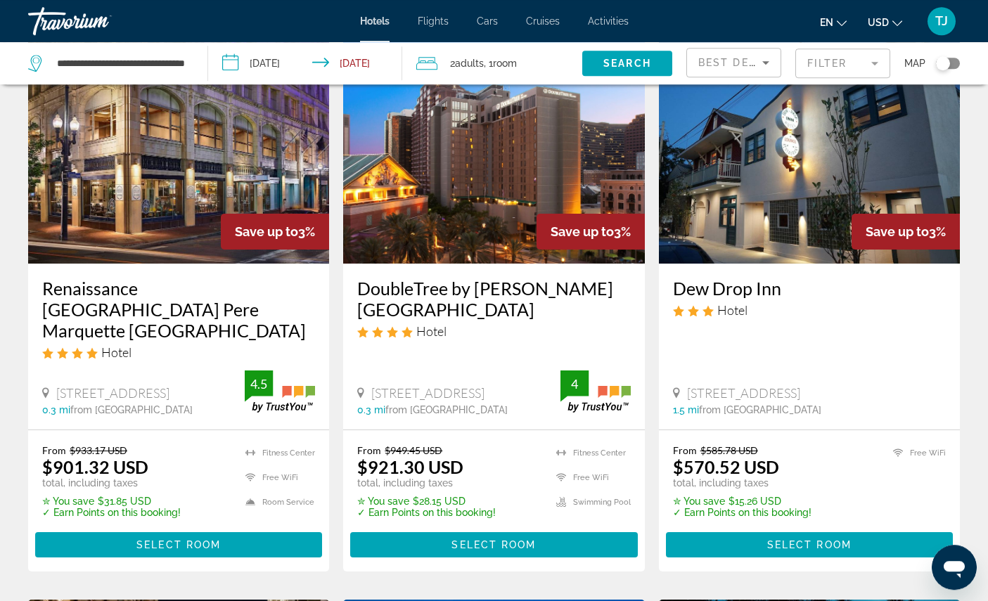
click at [222, 217] on img "Main content" at bounding box center [178, 151] width 301 height 225
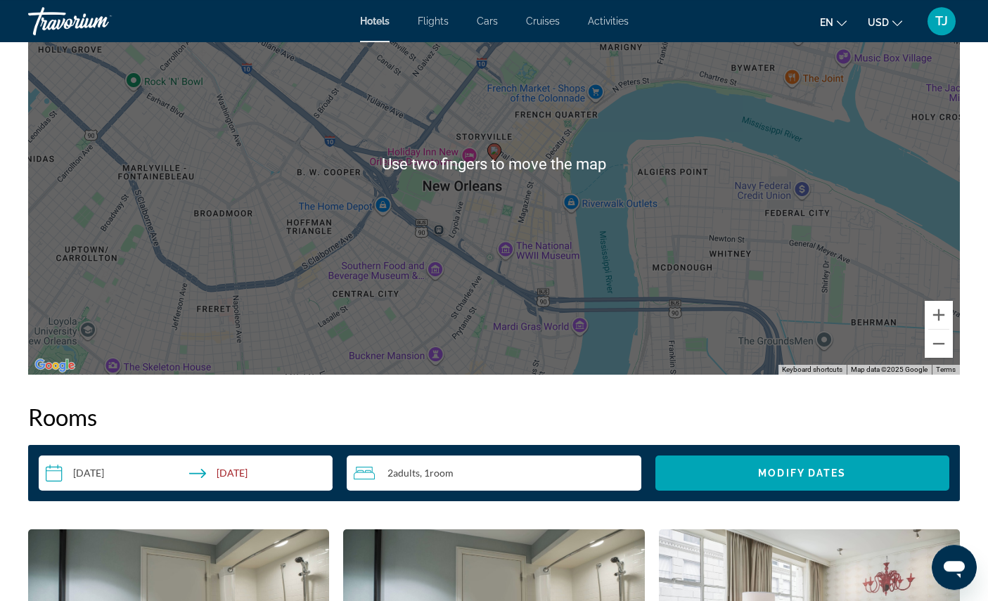
scroll to position [1467, 0]
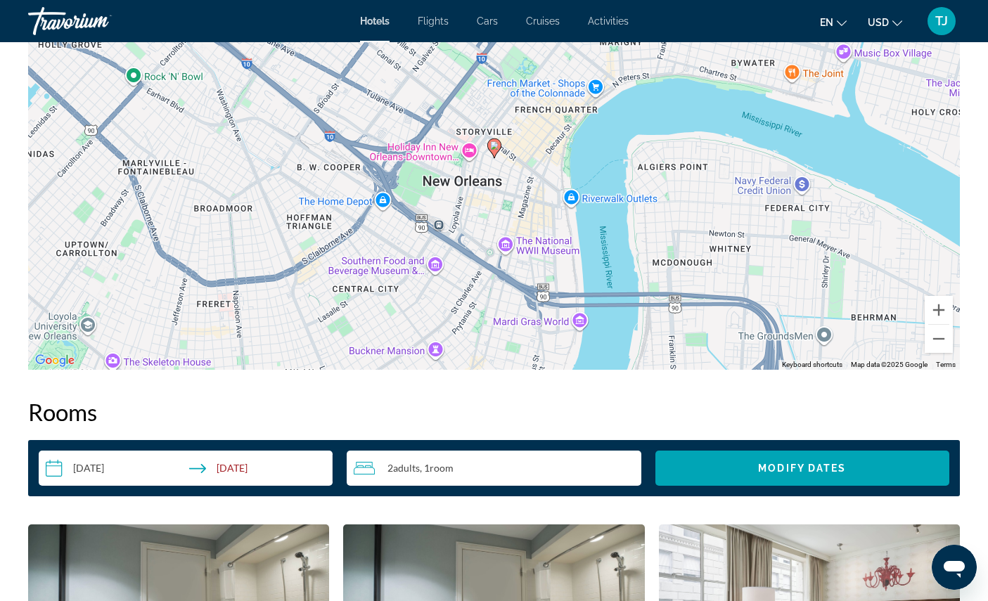
click at [942, 324] on button "Zoom in" at bounding box center [939, 310] width 28 height 28
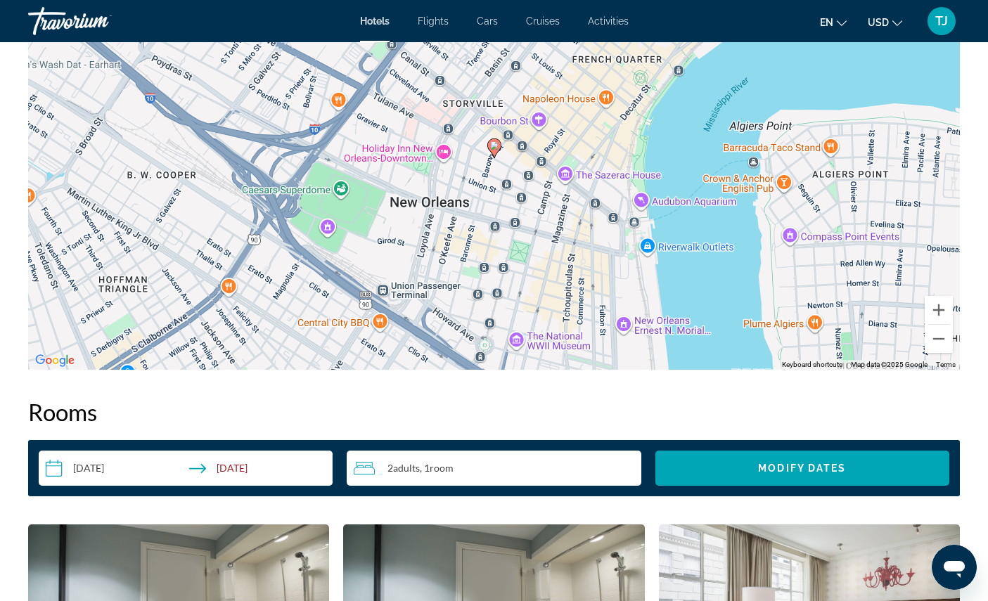
click at [941, 324] on button "Zoom in" at bounding box center [939, 310] width 28 height 28
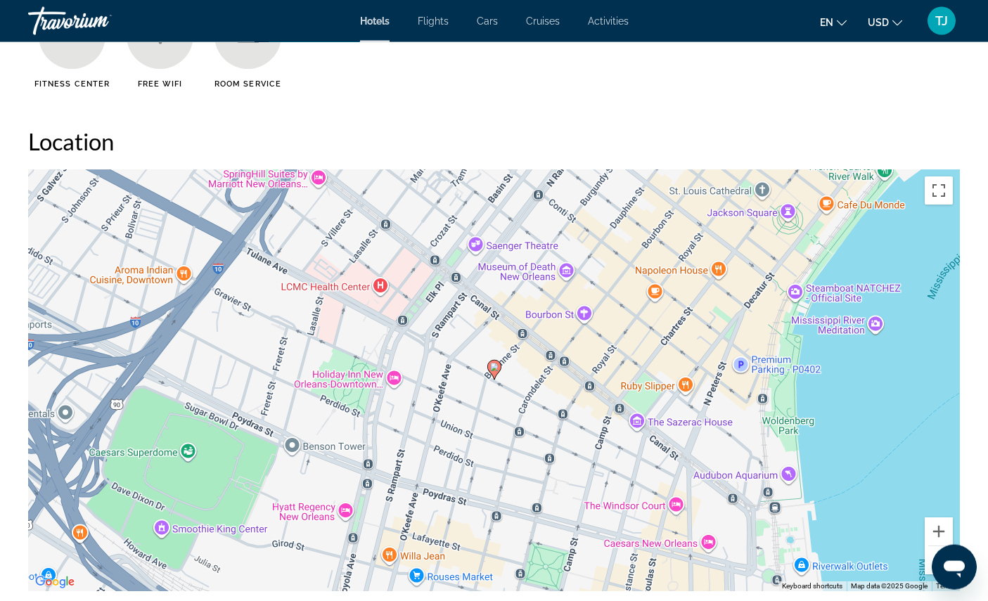
scroll to position [1238, 0]
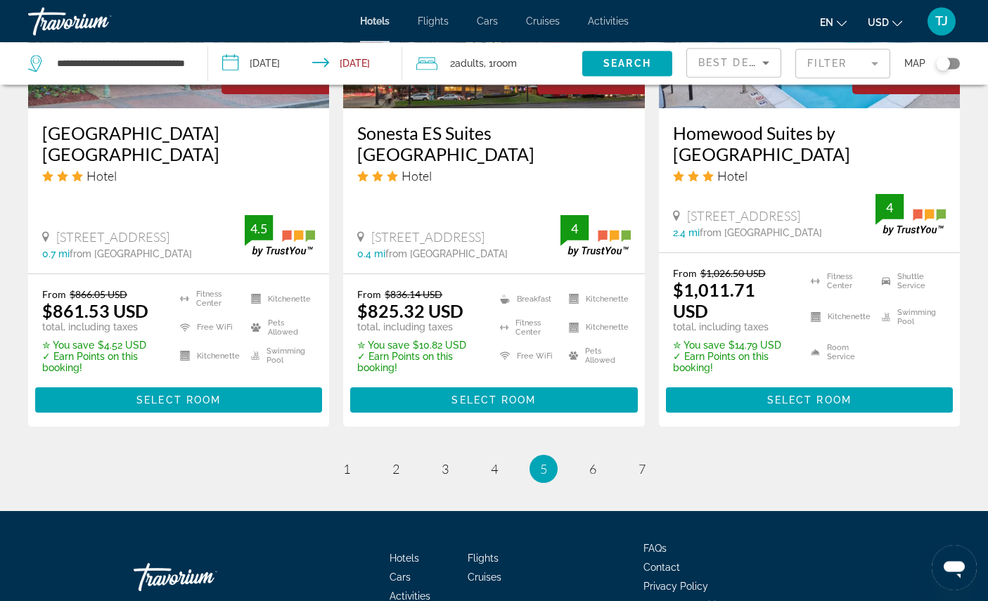
scroll to position [1830, 0]
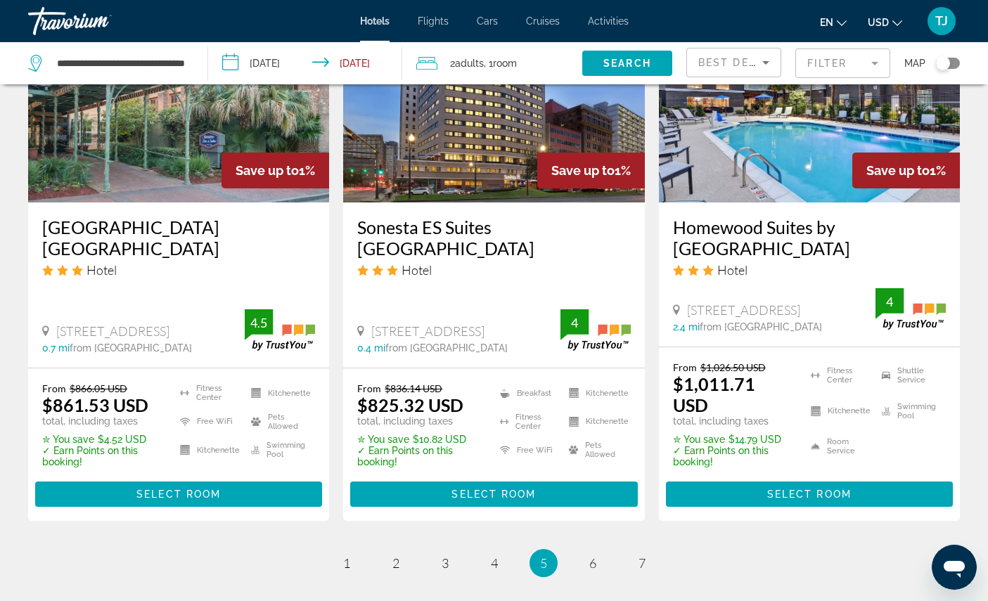
click at [594, 203] on img "Main content" at bounding box center [493, 89] width 301 height 225
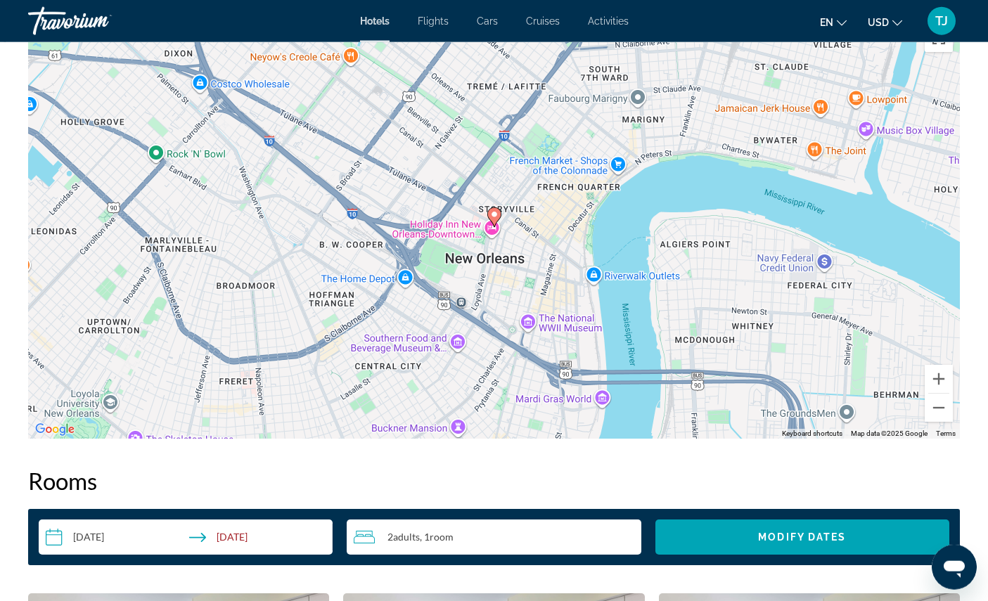
scroll to position [1401, 0]
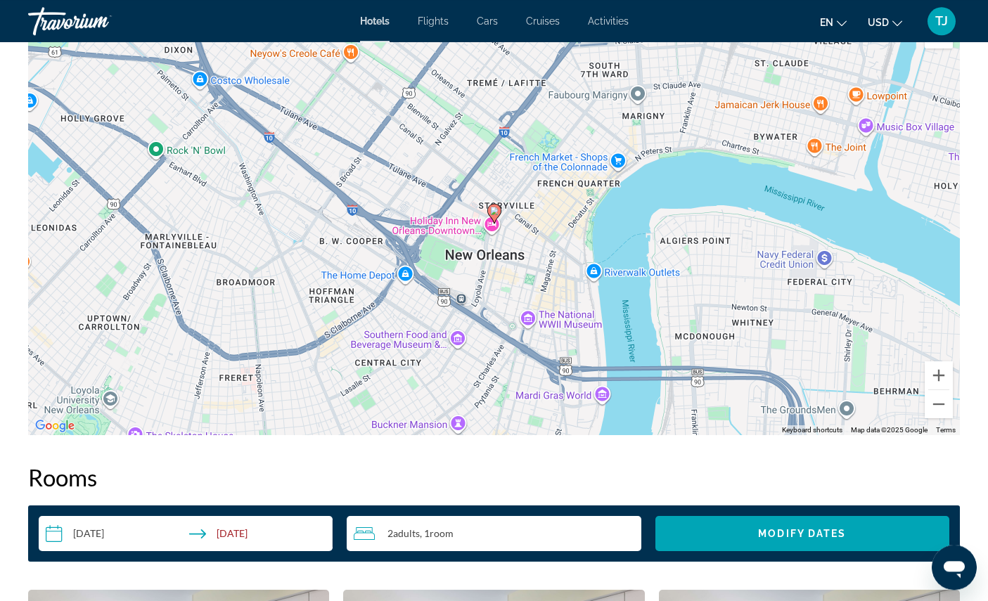
click at [935, 390] on button "Zoom in" at bounding box center [939, 376] width 28 height 28
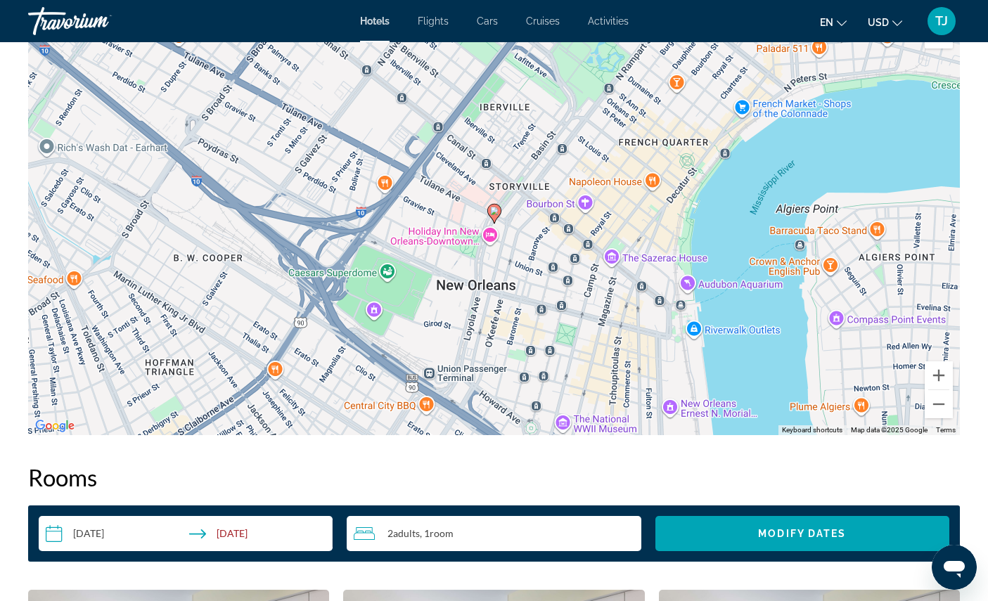
click at [931, 390] on button "Zoom in" at bounding box center [939, 376] width 28 height 28
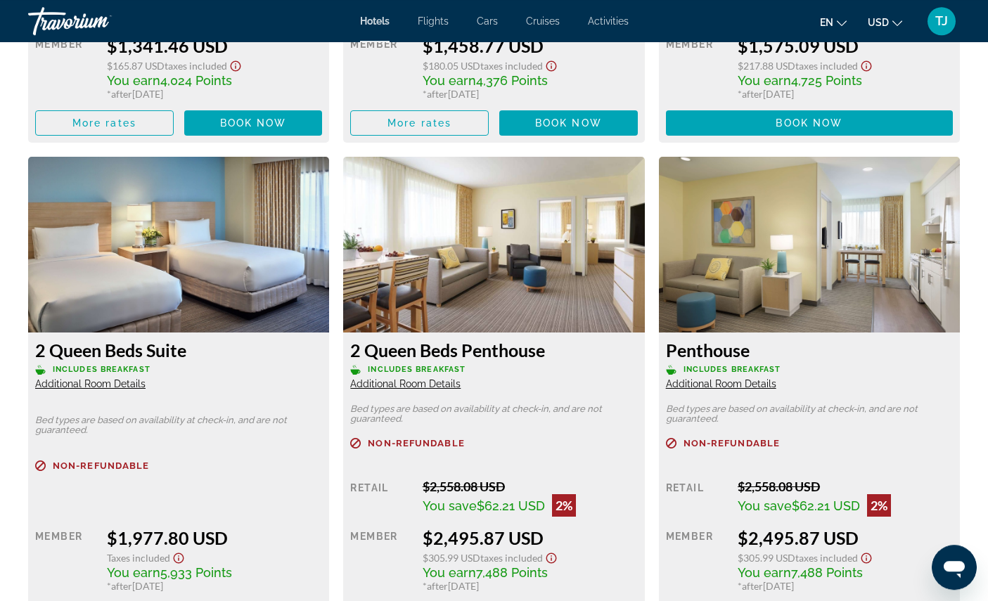
scroll to position [4269, 0]
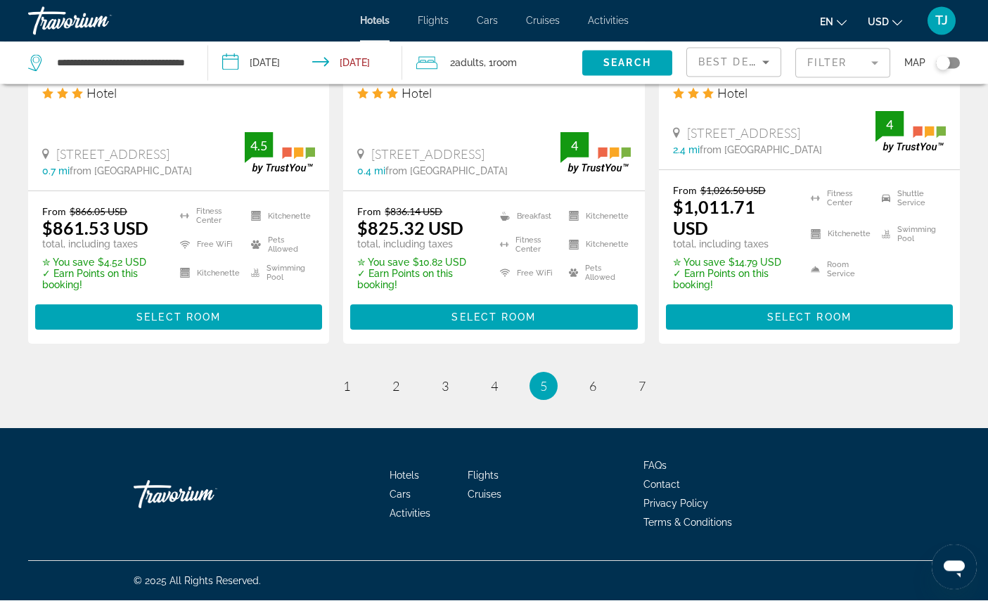
scroll to position [2174, 0]
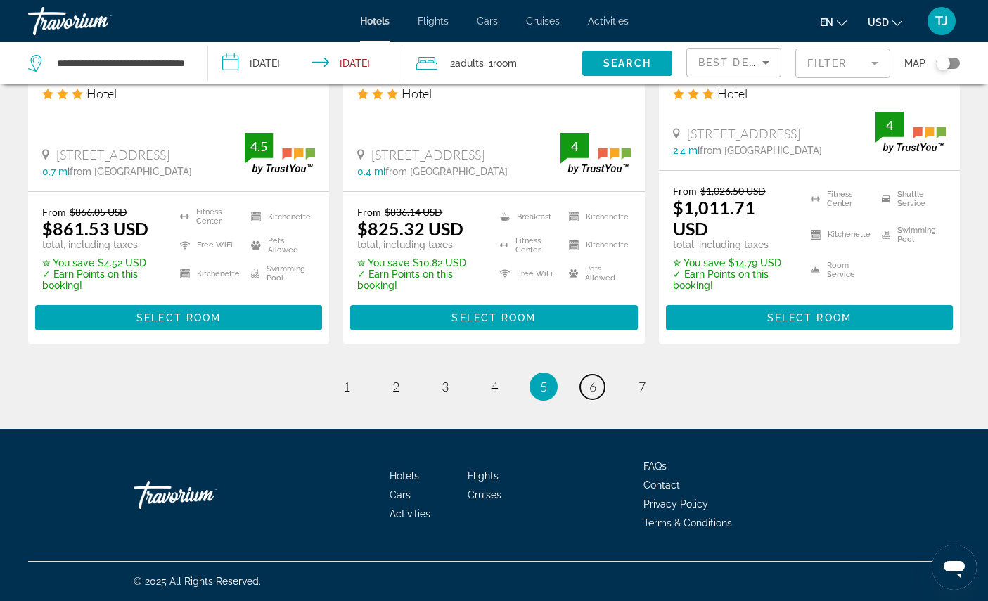
click at [597, 395] on span "6" at bounding box center [593, 386] width 7 height 15
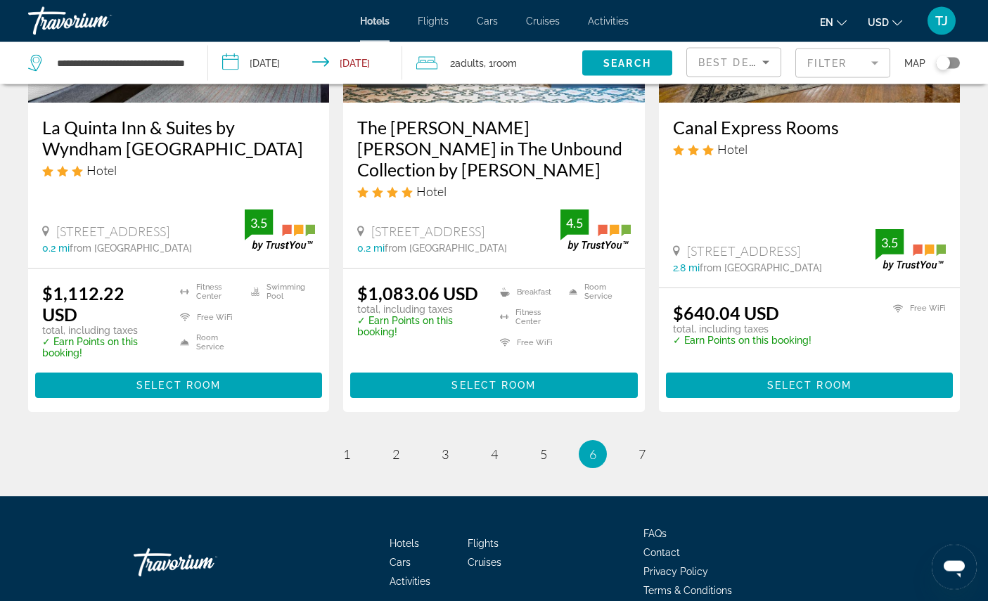
scroll to position [1882, 0]
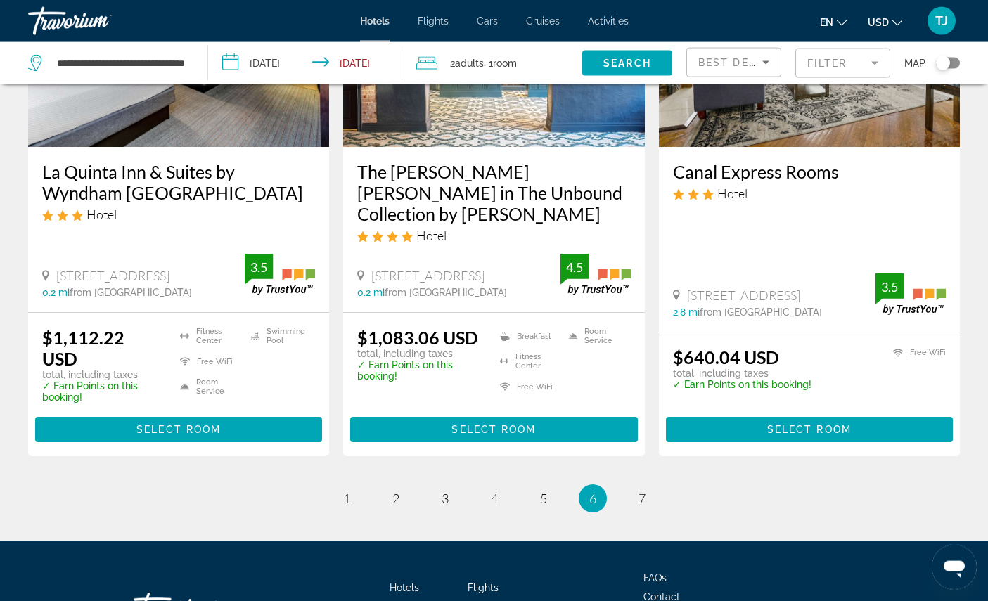
click at [861, 147] on img "Main content" at bounding box center [809, 34] width 301 height 225
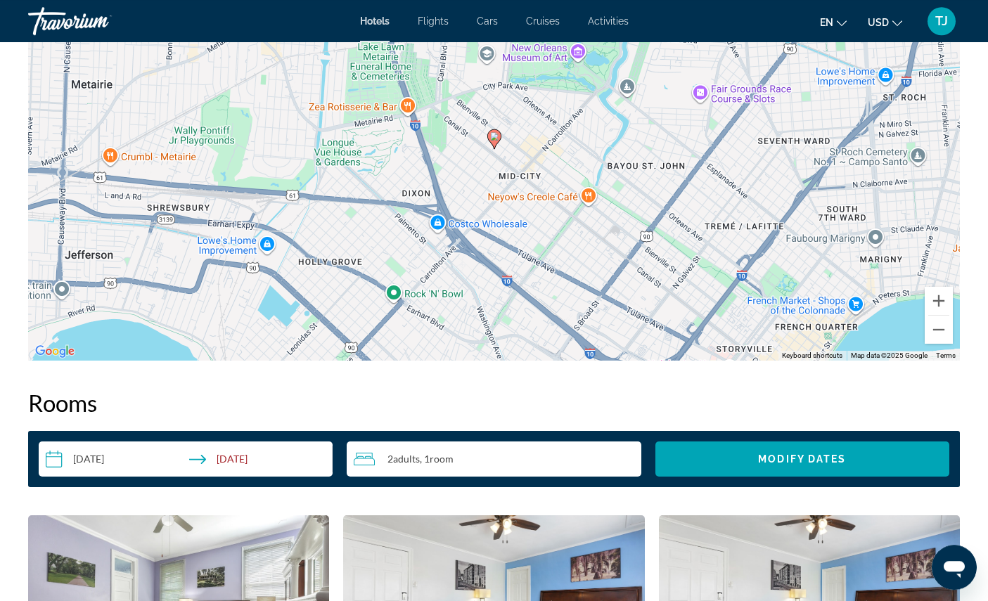
scroll to position [1476, 0]
click at [952, 361] on div "To activate drag with keyboard, press Alt + Enter. Once in keyboard drag state,…" at bounding box center [494, 150] width 932 height 422
click at [937, 315] on button "Zoom in" at bounding box center [939, 301] width 28 height 28
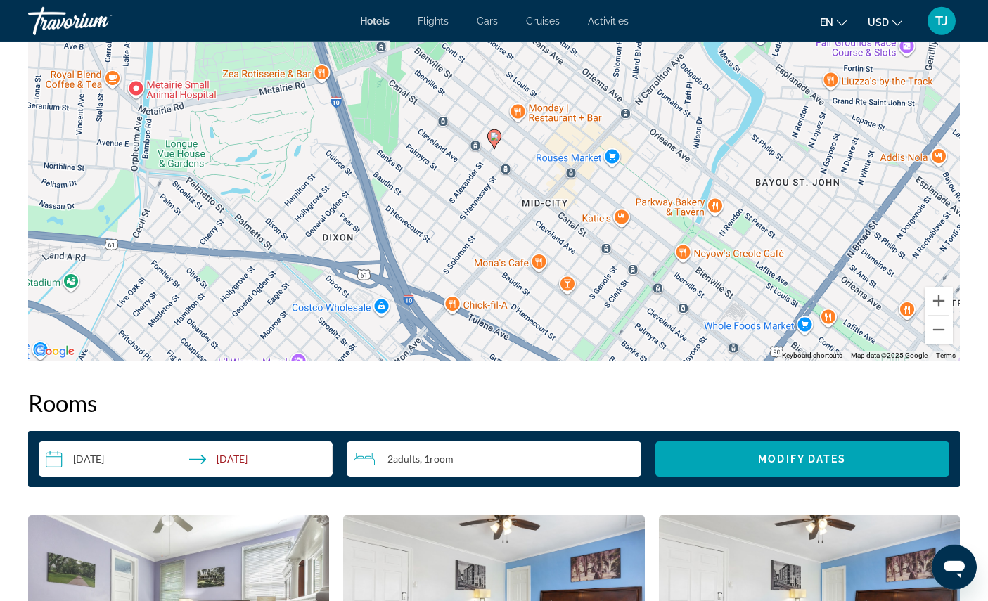
click at [940, 315] on button "Zoom in" at bounding box center [939, 301] width 28 height 28
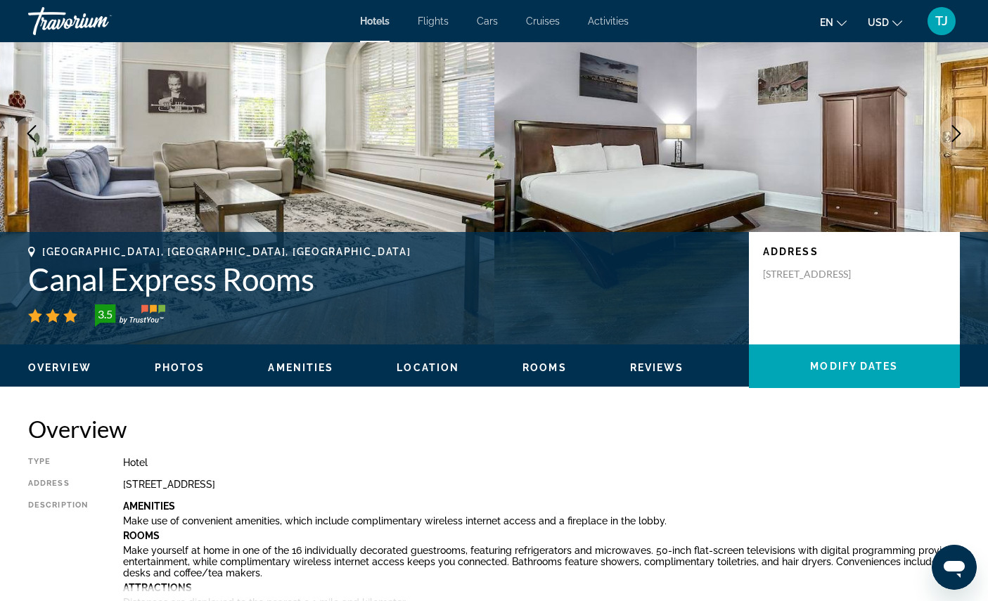
scroll to position [0, 0]
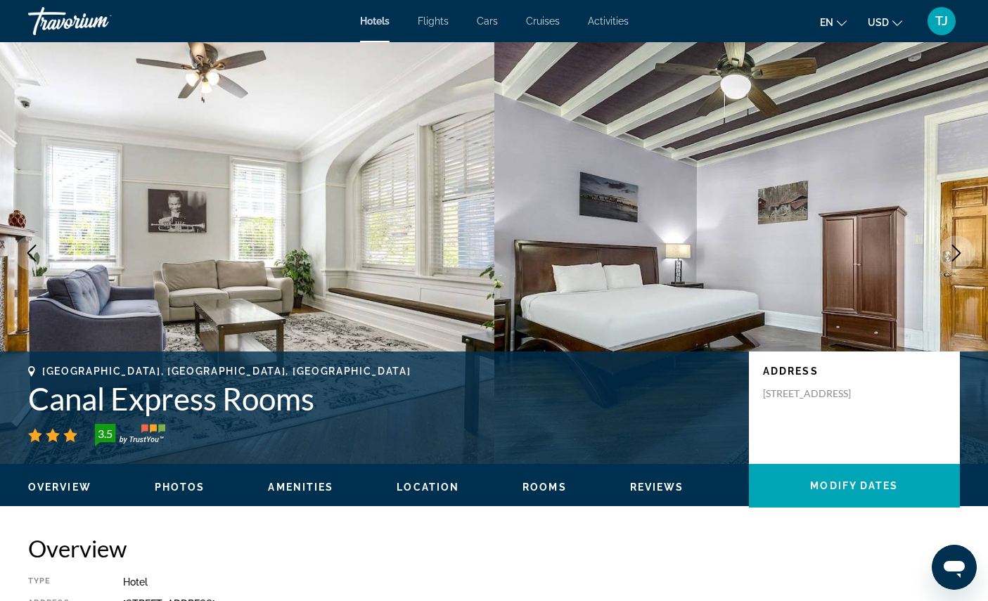
click at [948, 262] on icon "Next image" at bounding box center [956, 253] width 17 height 17
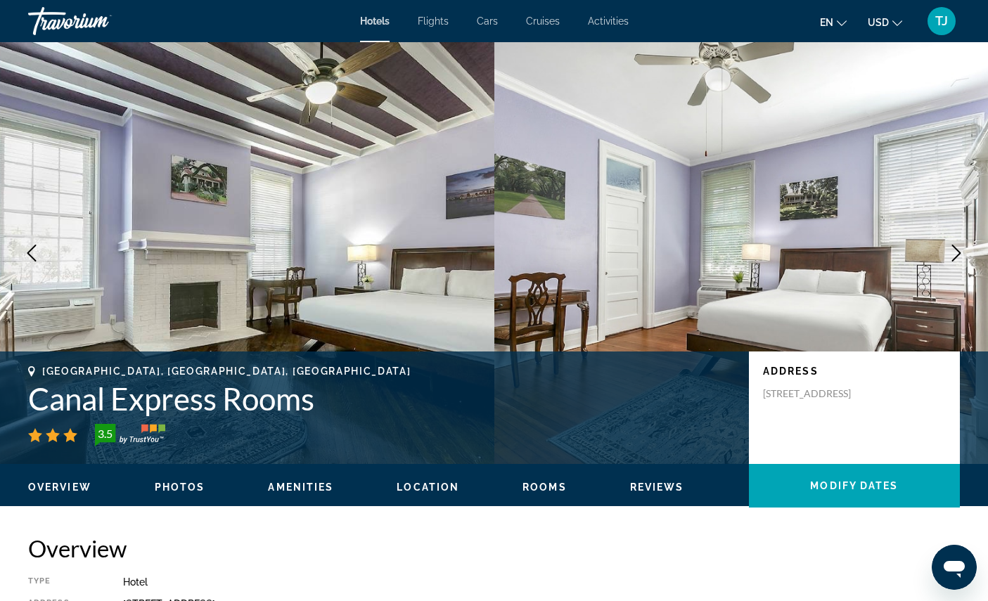
click at [941, 271] on button "Next image" at bounding box center [956, 253] width 35 height 35
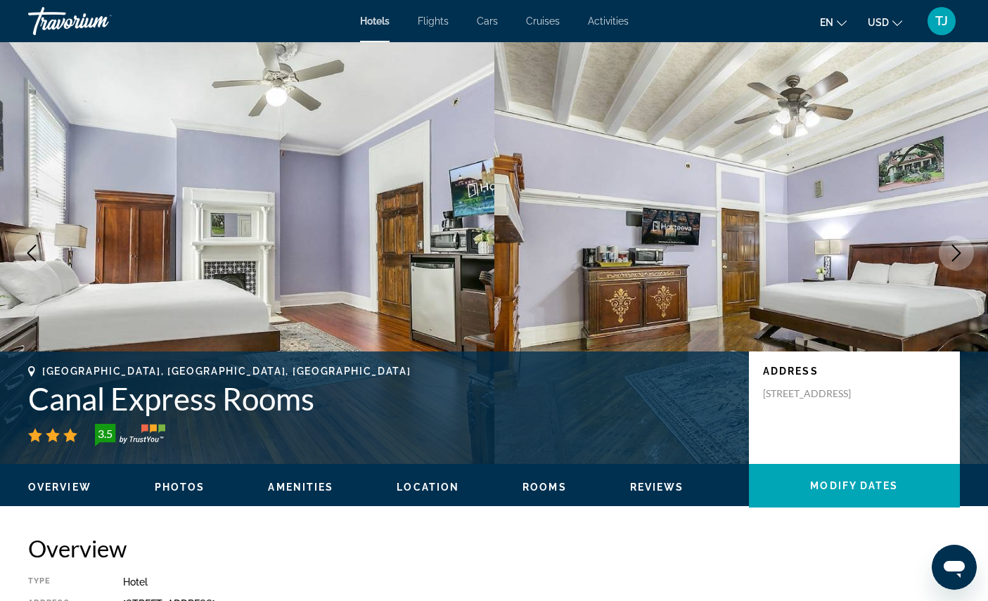
click at [942, 271] on button "Next image" at bounding box center [956, 253] width 35 height 35
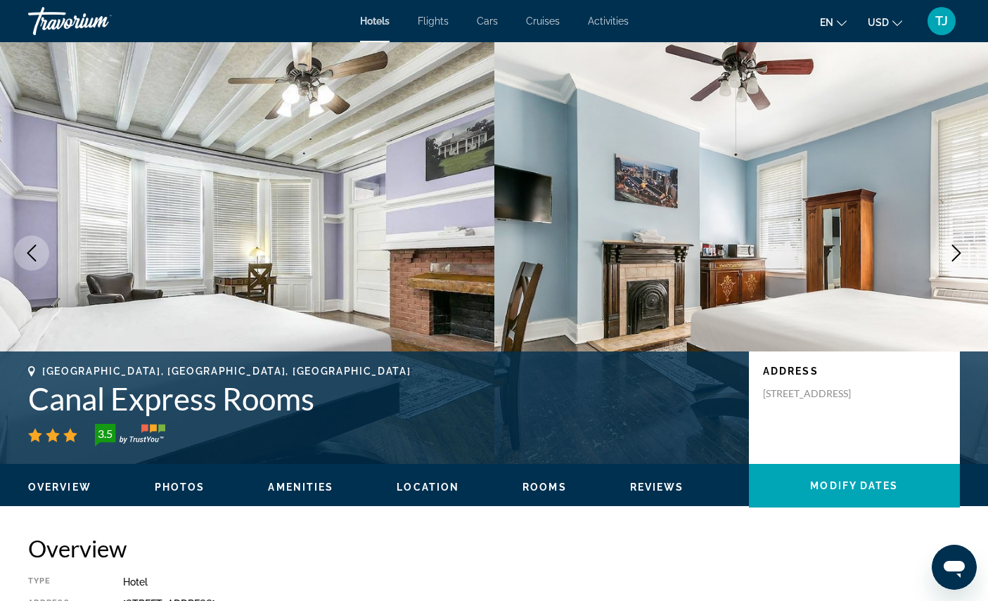
click at [941, 271] on button "Next image" at bounding box center [956, 253] width 35 height 35
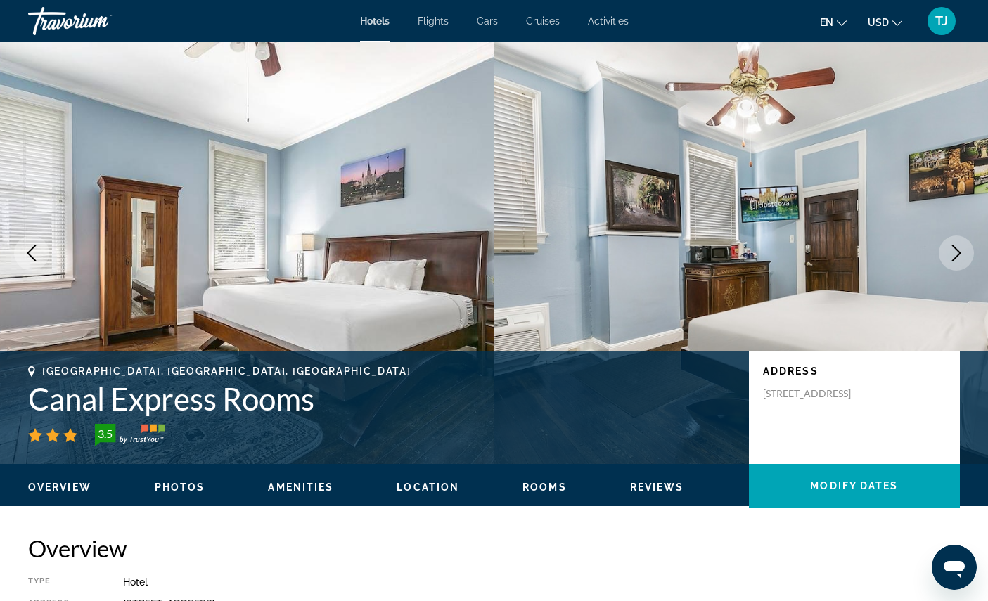
click at [942, 271] on button "Next image" at bounding box center [956, 253] width 35 height 35
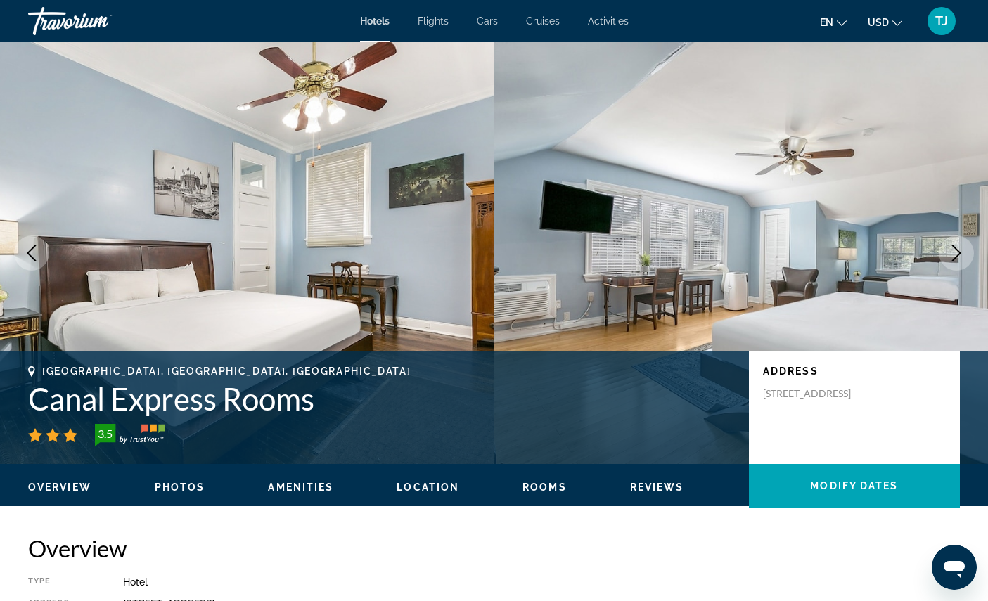
click at [948, 262] on icon "Next image" at bounding box center [956, 253] width 17 height 17
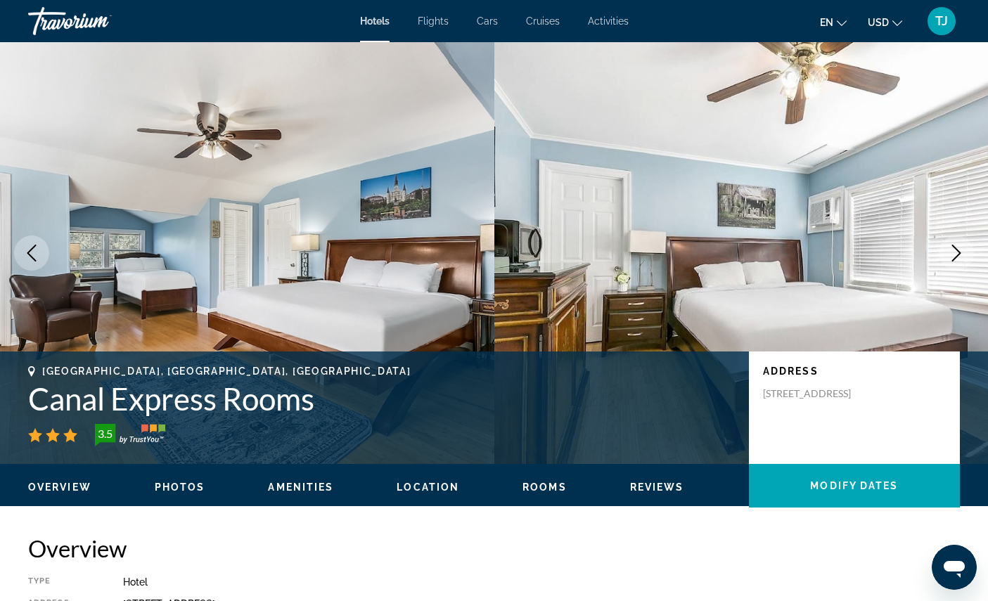
click at [950, 264] on button "Next image" at bounding box center [956, 253] width 35 height 35
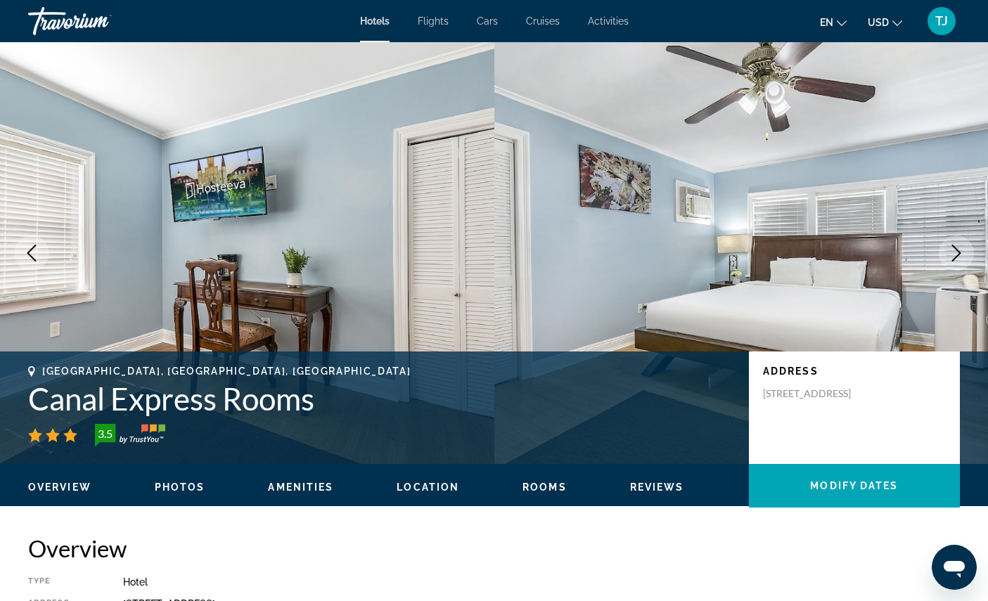
click at [948, 265] on button "Next image" at bounding box center [956, 253] width 35 height 35
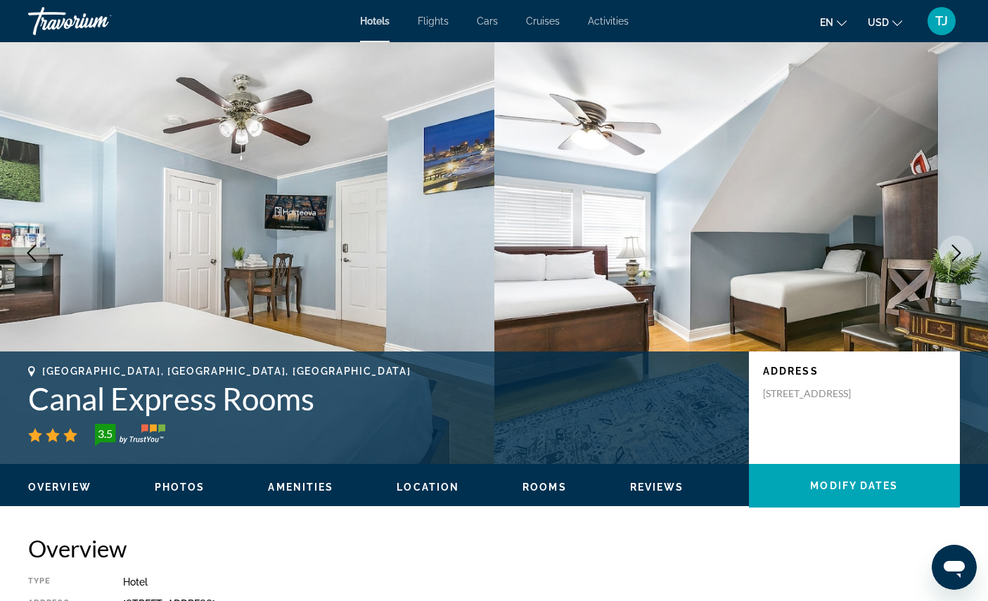
click at [945, 265] on button "Next image" at bounding box center [956, 253] width 35 height 35
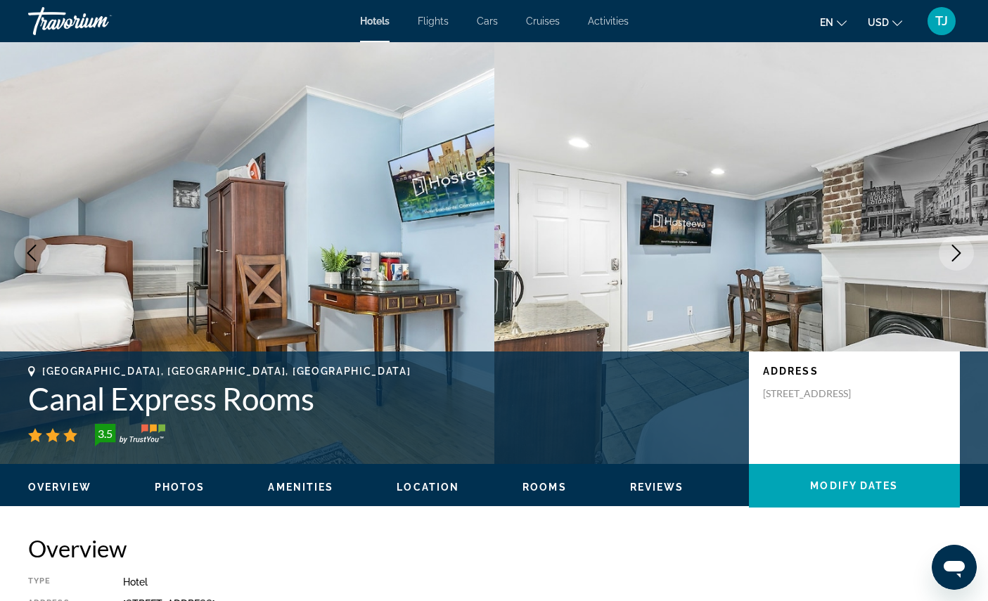
click at [945, 267] on button "Next image" at bounding box center [956, 253] width 35 height 35
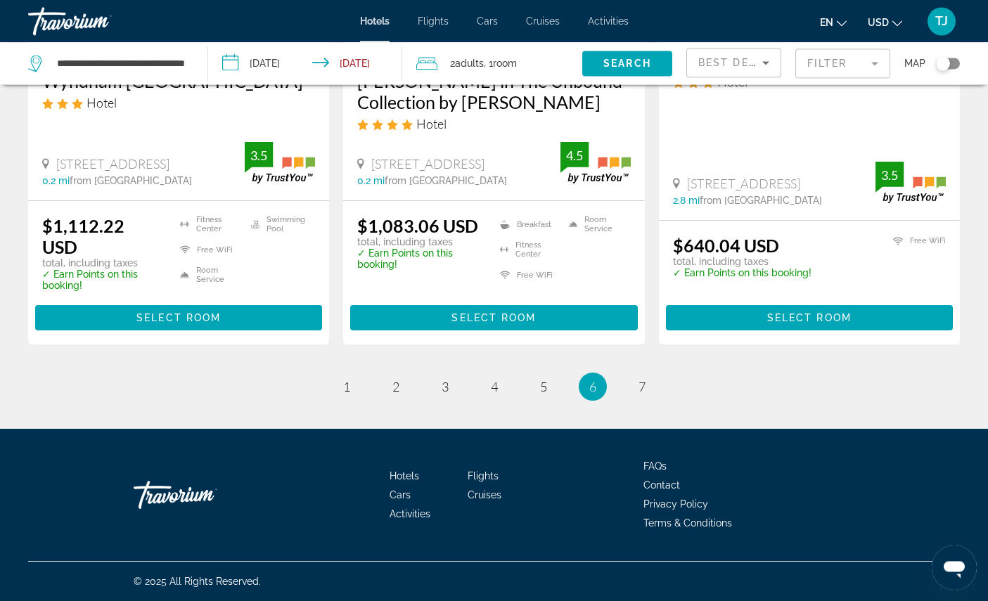
scroll to position [2058, 0]
click at [654, 400] on link "page 7" at bounding box center [642, 387] width 25 height 25
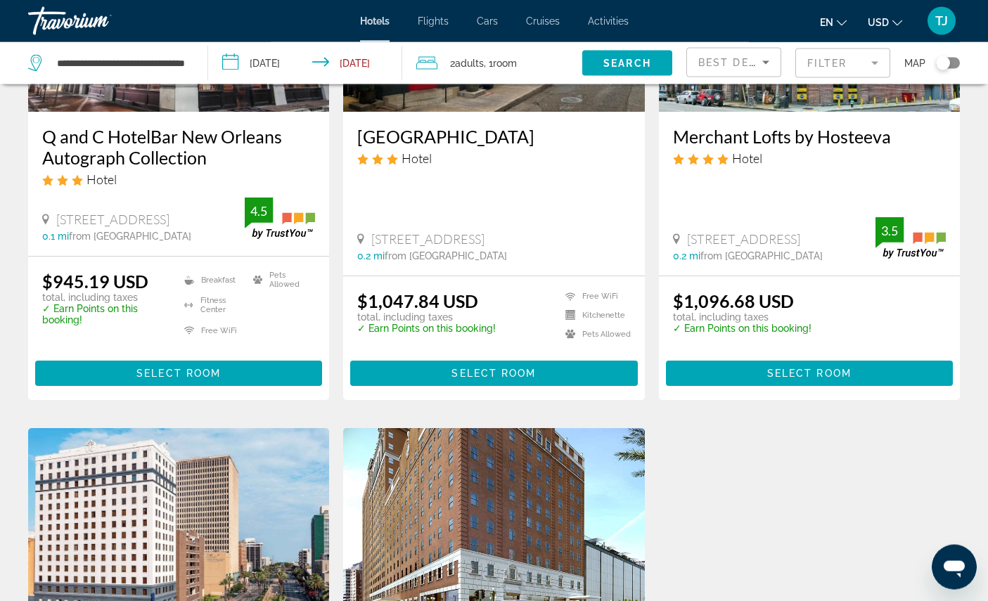
scroll to position [782, 0]
